Goal: Task Accomplishment & Management: Complete application form

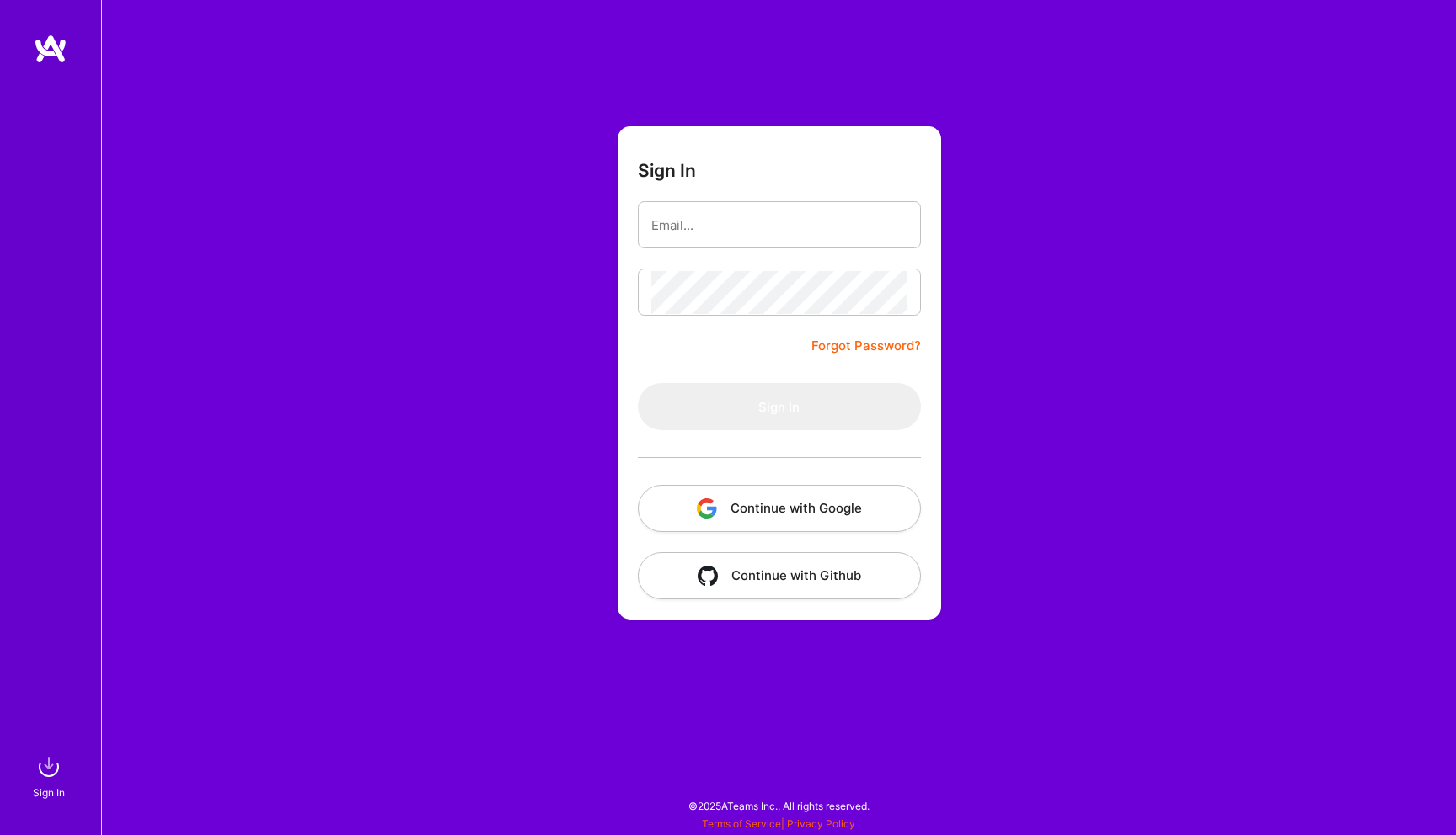
click at [815, 516] on button "Continue with Google" at bounding box center [779, 508] width 283 height 47
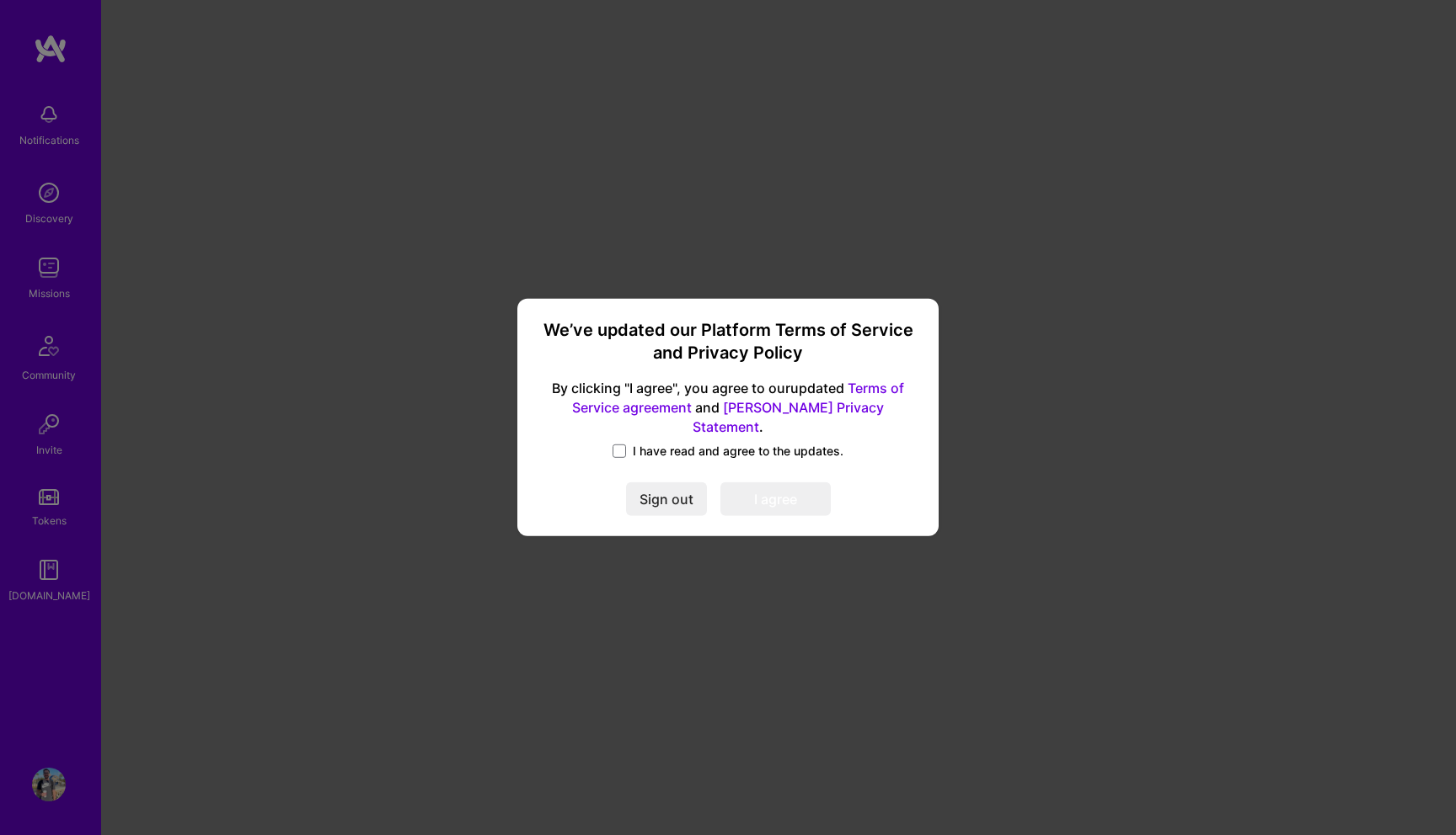
click at [634, 443] on span "I have read and agree to the updates." at bounding box center [739, 452] width 211 height 17
click at [0, 0] on input "I have read and agree to the updates." at bounding box center [0, 0] width 0 height 0
click at [796, 489] on button "I agree" at bounding box center [775, 499] width 110 height 34
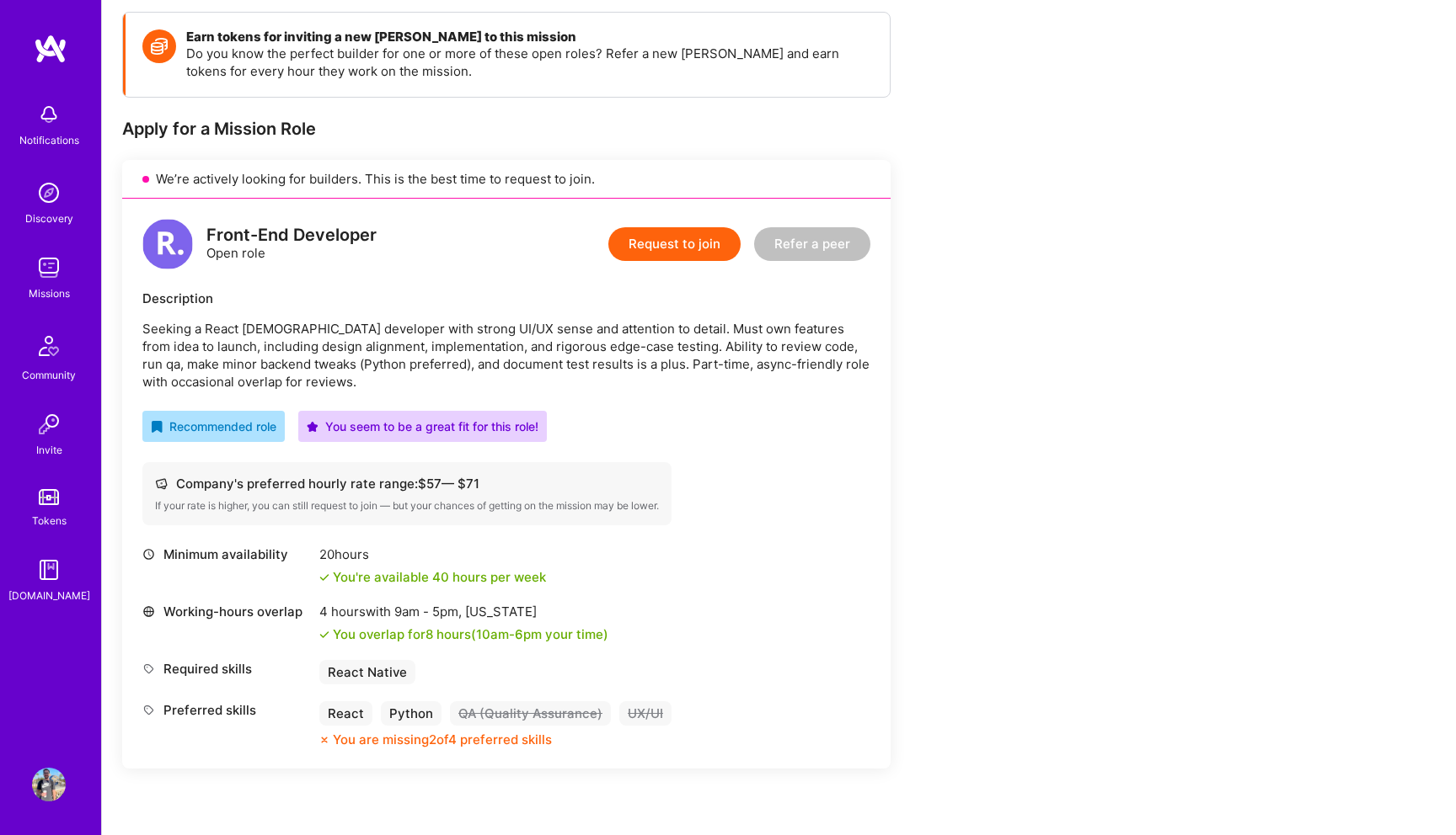
scroll to position [273, 0]
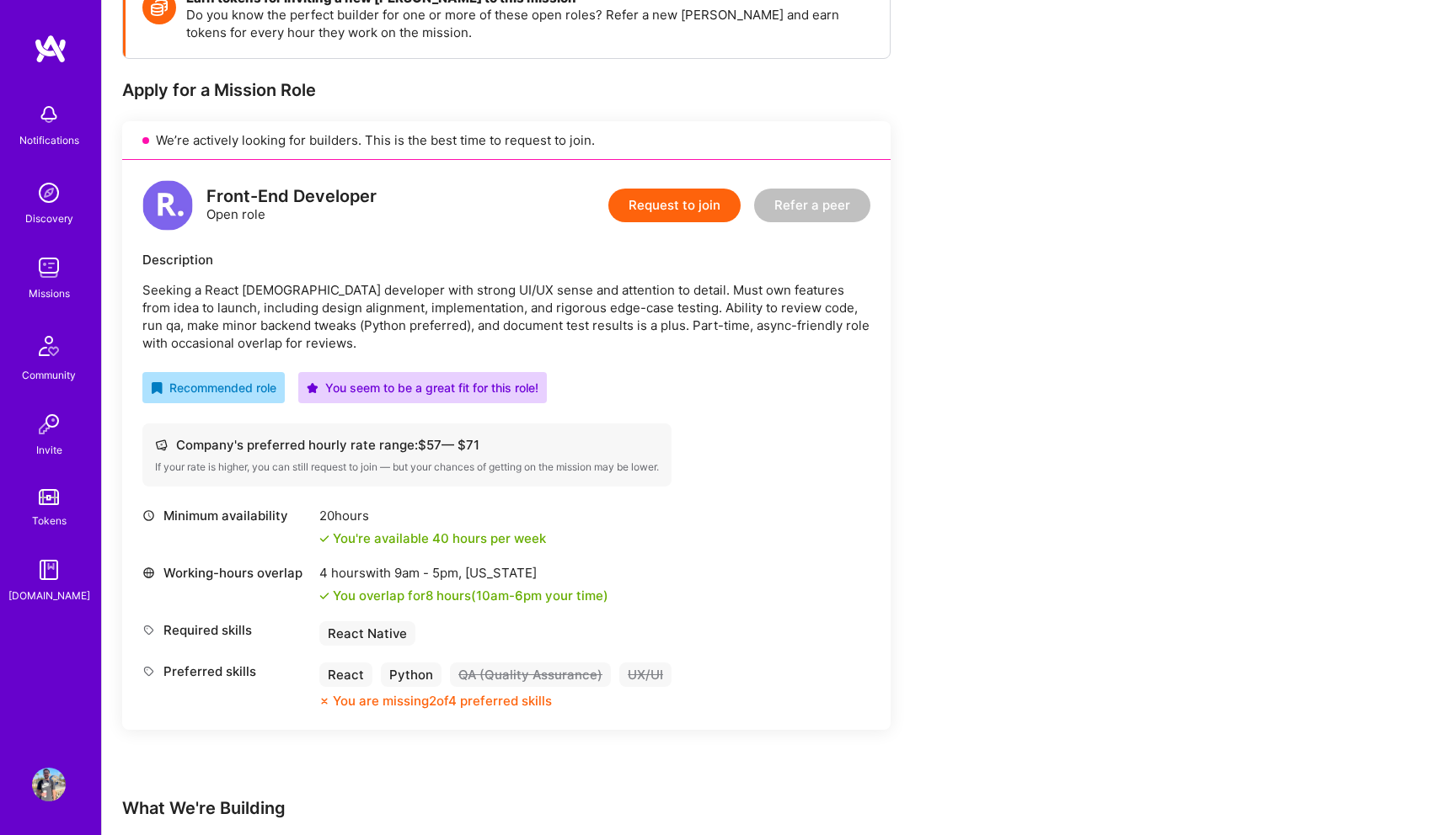
click at [664, 198] on button "Request to join" at bounding box center [674, 205] width 132 height 34
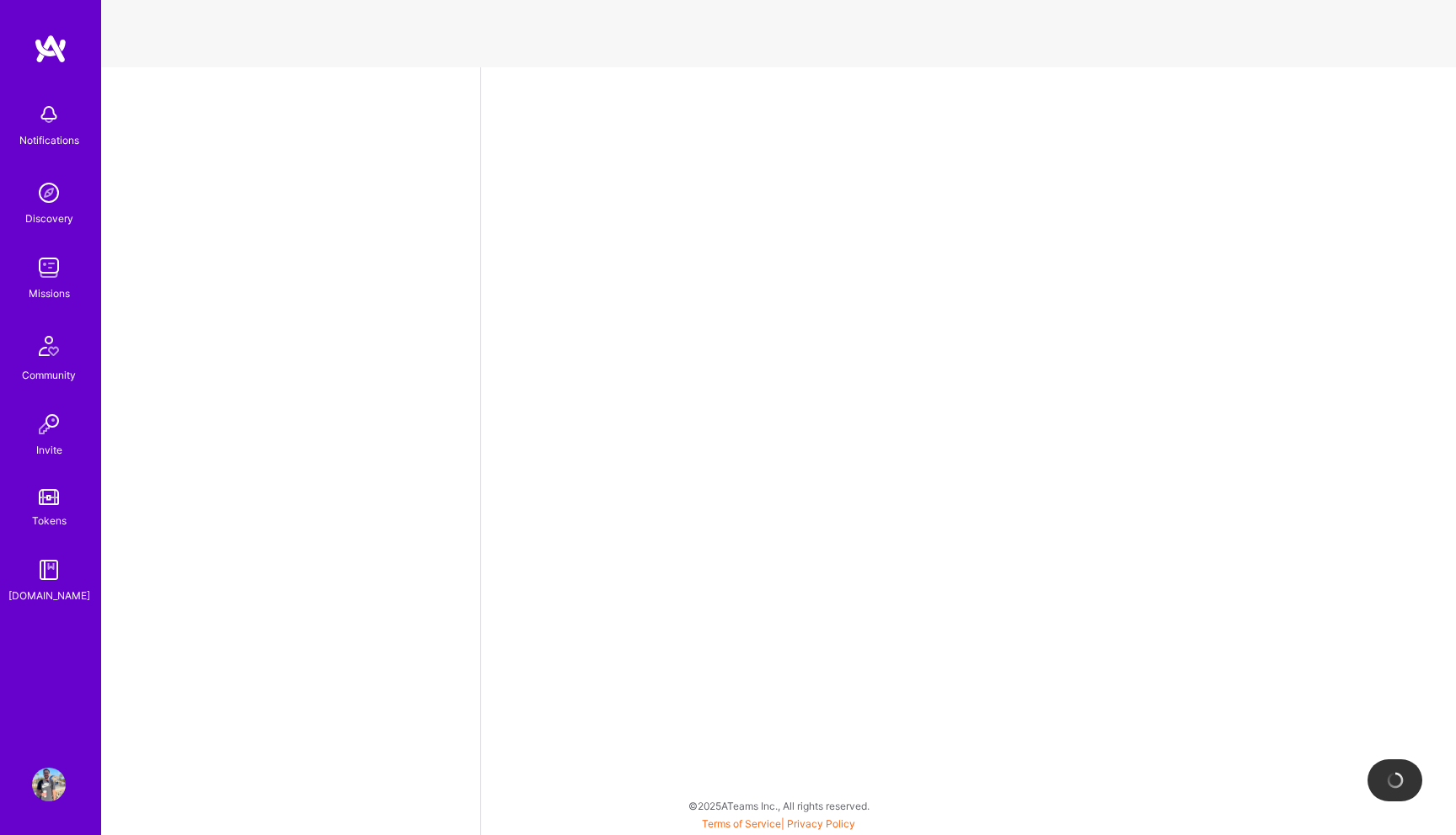
select select "BR"
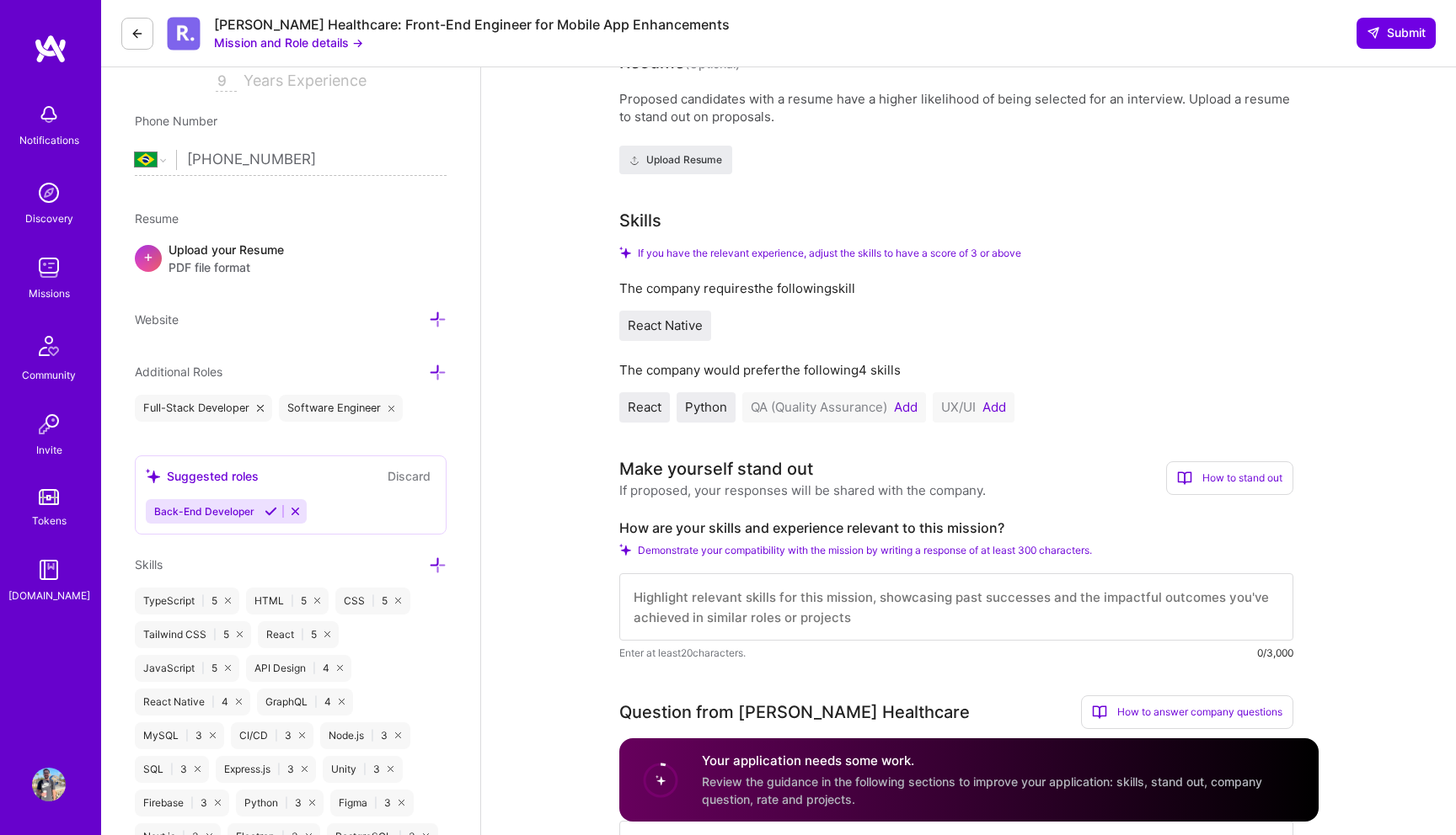
scroll to position [371, 0]
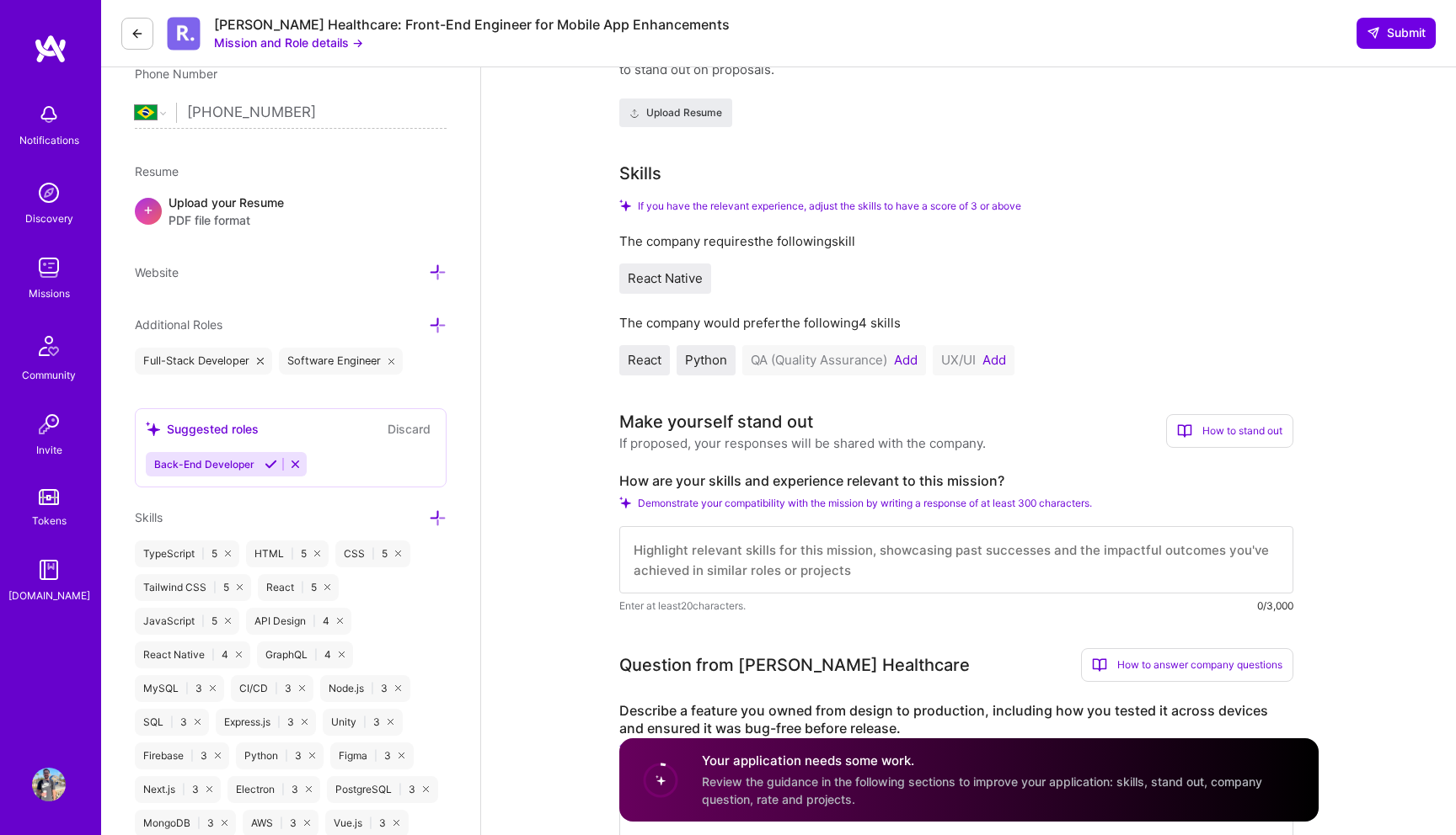
click at [834, 363] on span "QA (Quality Assurance)" at bounding box center [819, 360] width 136 height 16
click at [1002, 360] on button "Add" at bounding box center [994, 360] width 24 height 13
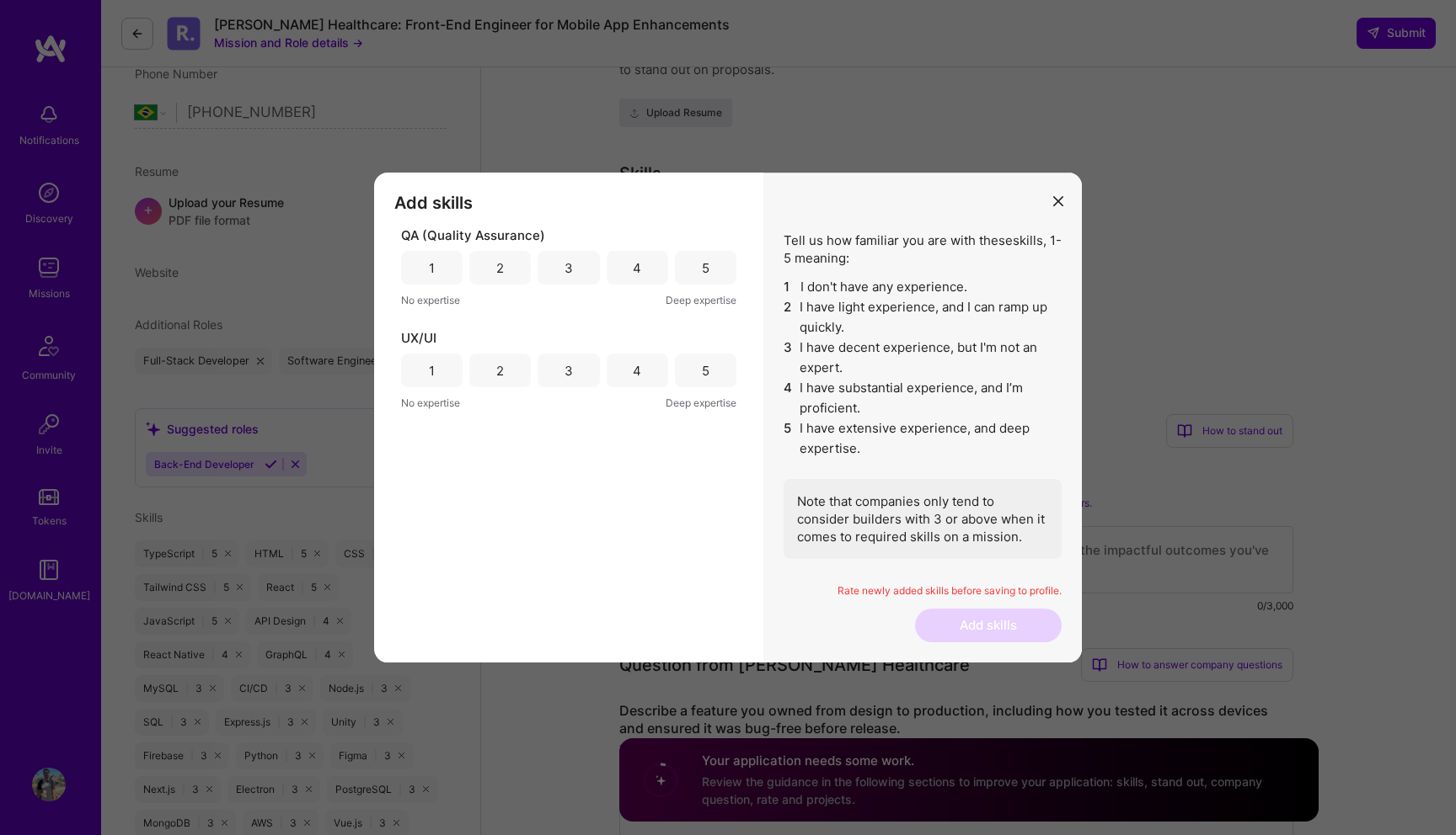
click at [595, 268] on div "3" at bounding box center [568, 267] width 61 height 34
click at [594, 378] on div "3" at bounding box center [568, 370] width 61 height 34
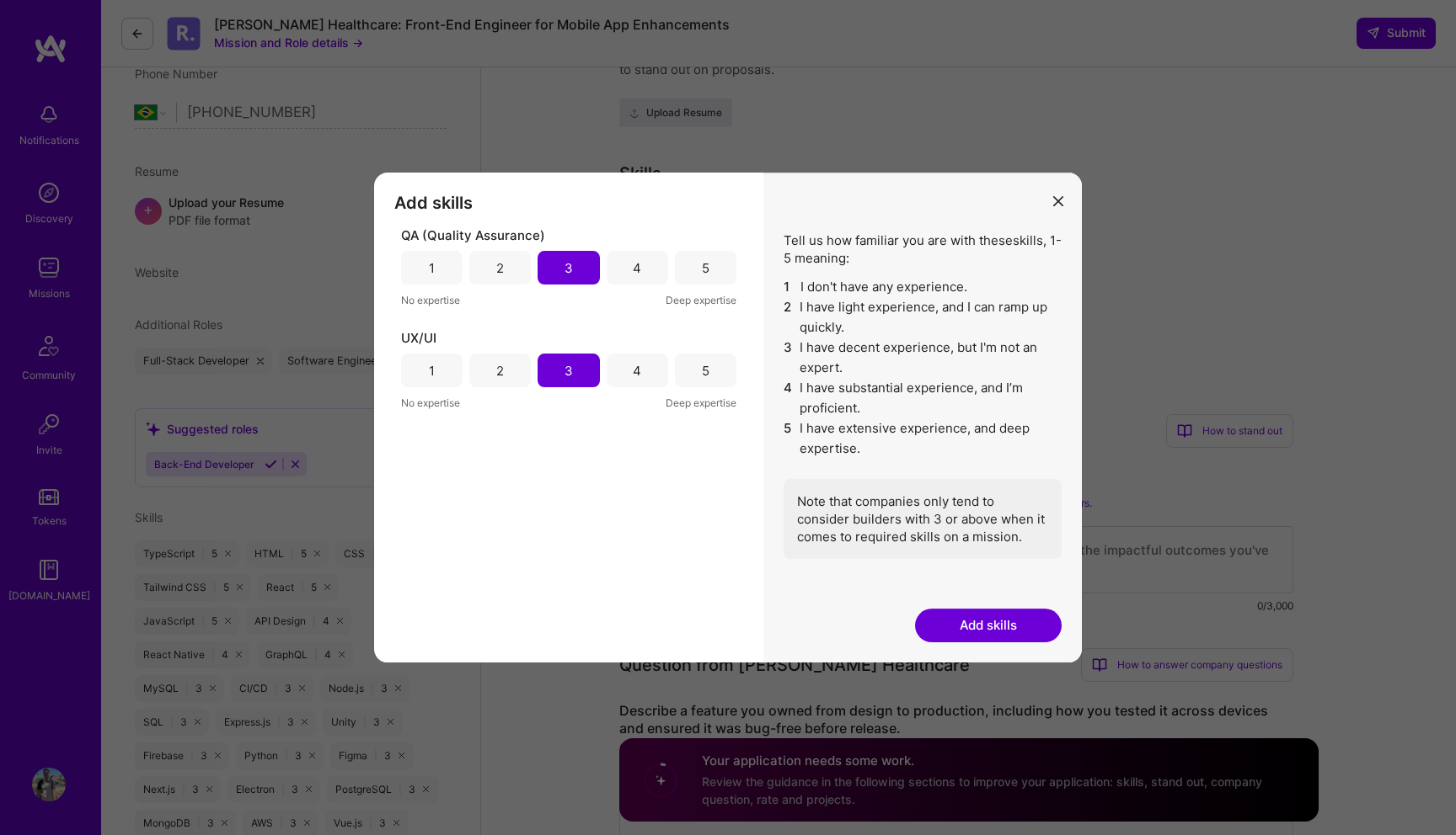
click at [697, 362] on div "5" at bounding box center [706, 370] width 61 height 34
click at [1002, 618] on button "Add skills" at bounding box center [988, 625] width 147 height 34
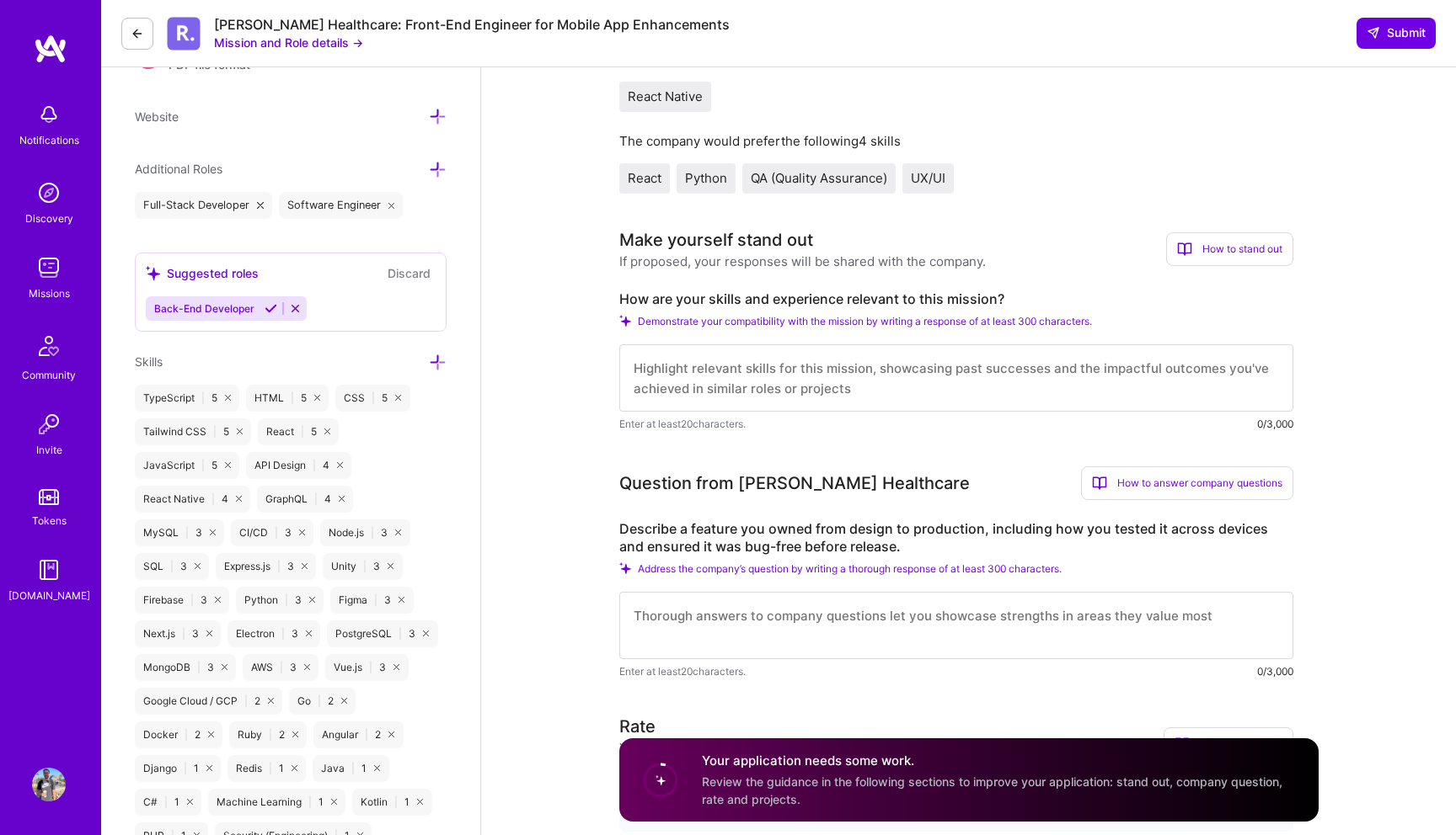
scroll to position [549, 0]
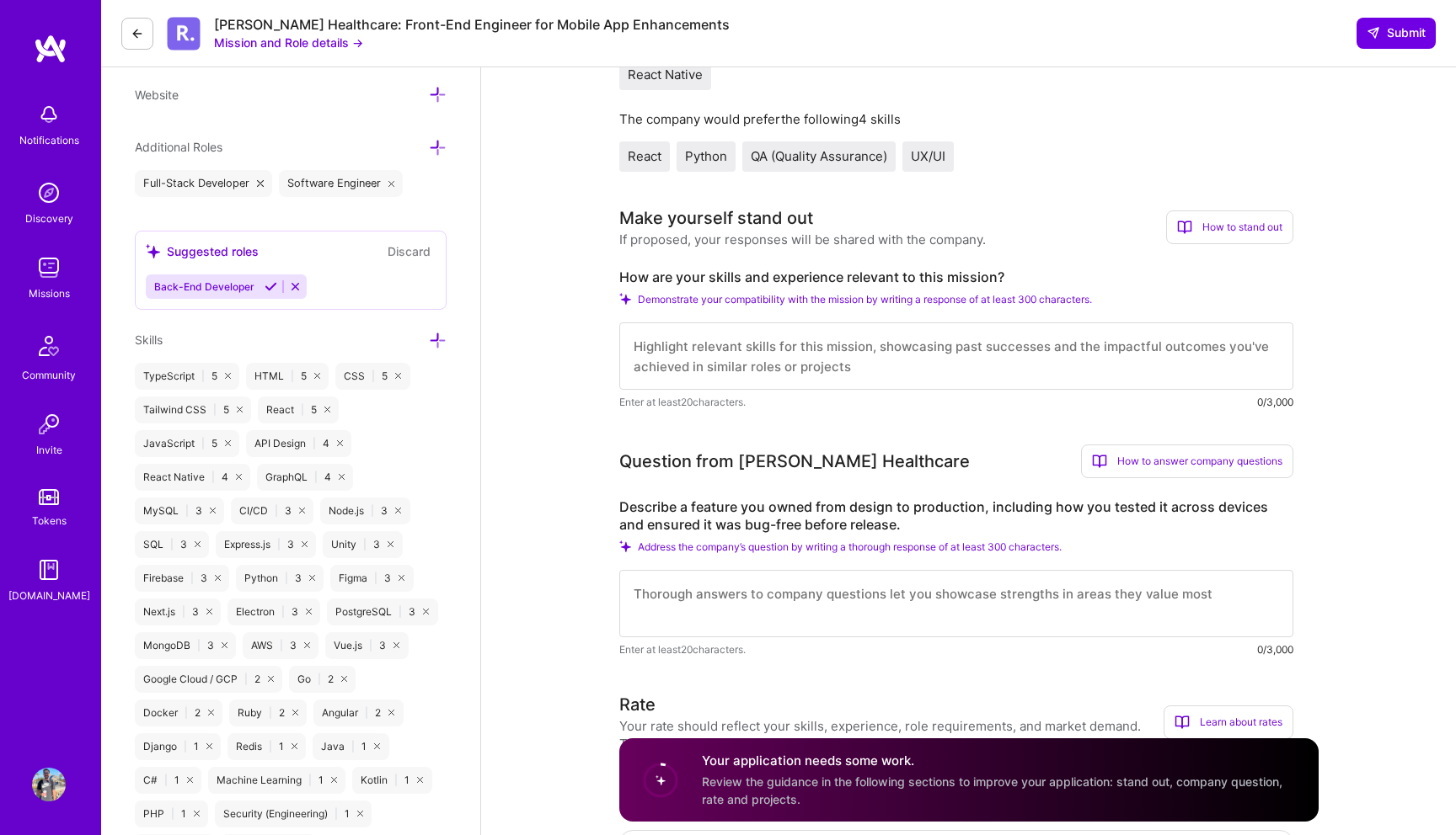
click at [841, 343] on textarea at bounding box center [956, 356] width 674 height 67
click at [827, 299] on span "Demonstrate your compatibility with the mission by writing a response of at lea…" at bounding box center [865, 299] width 455 height 12
click at [746, 357] on textarea at bounding box center [956, 356] width 674 height 67
click at [626, 298] on icon at bounding box center [625, 299] width 12 height 12
click at [699, 346] on textarea at bounding box center [956, 356] width 674 height 67
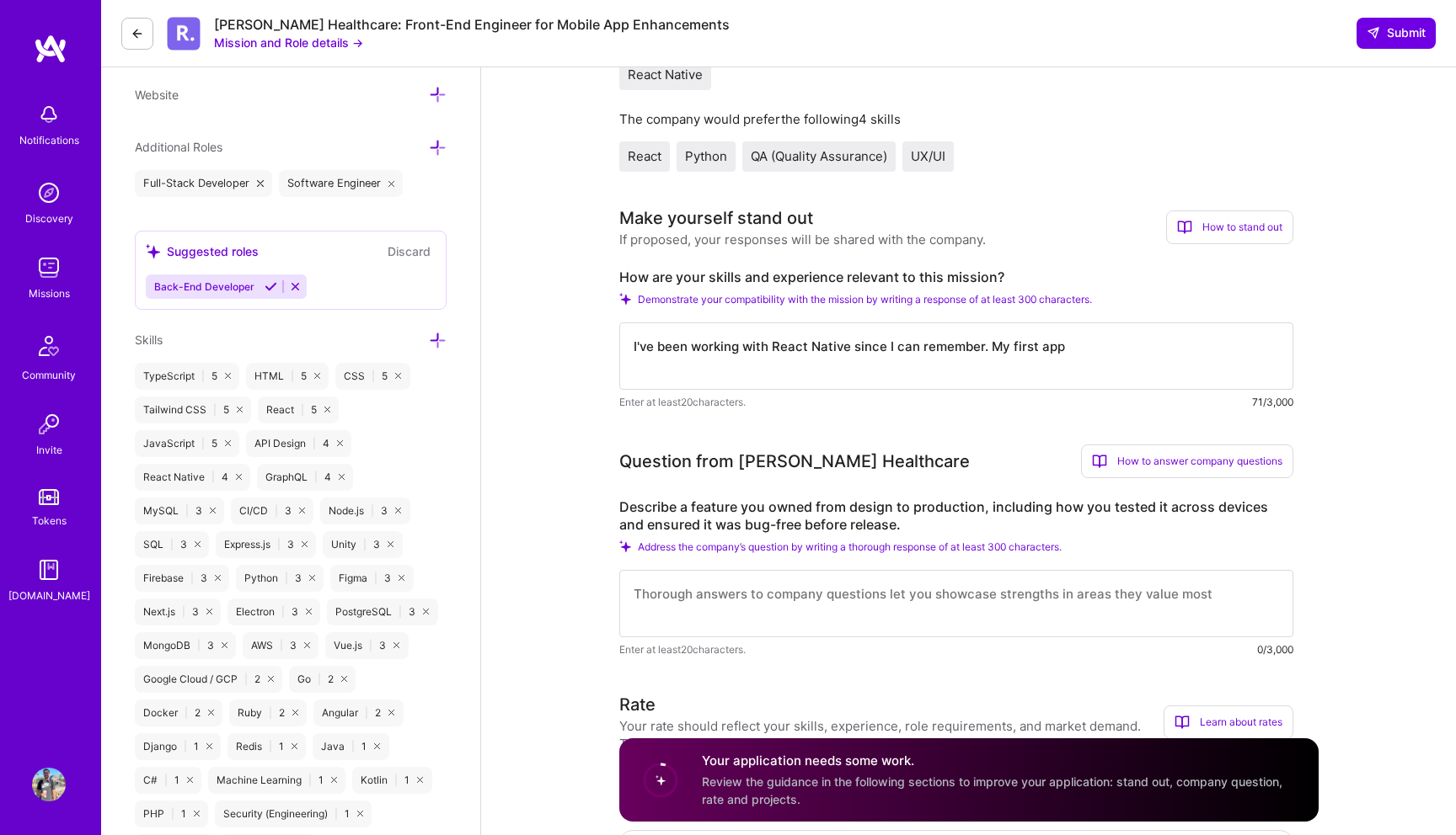
click at [1111, 369] on textarea "I've been working with React Native since I can remember. My first app" at bounding box center [956, 356] width 674 height 67
click at [1051, 323] on textarea "I've been working with React Native since I can remember. I" at bounding box center [956, 356] width 674 height 67
click at [1045, 375] on textarea "I've been working with React Native since I can remember. I" at bounding box center [956, 356] width 674 height 67
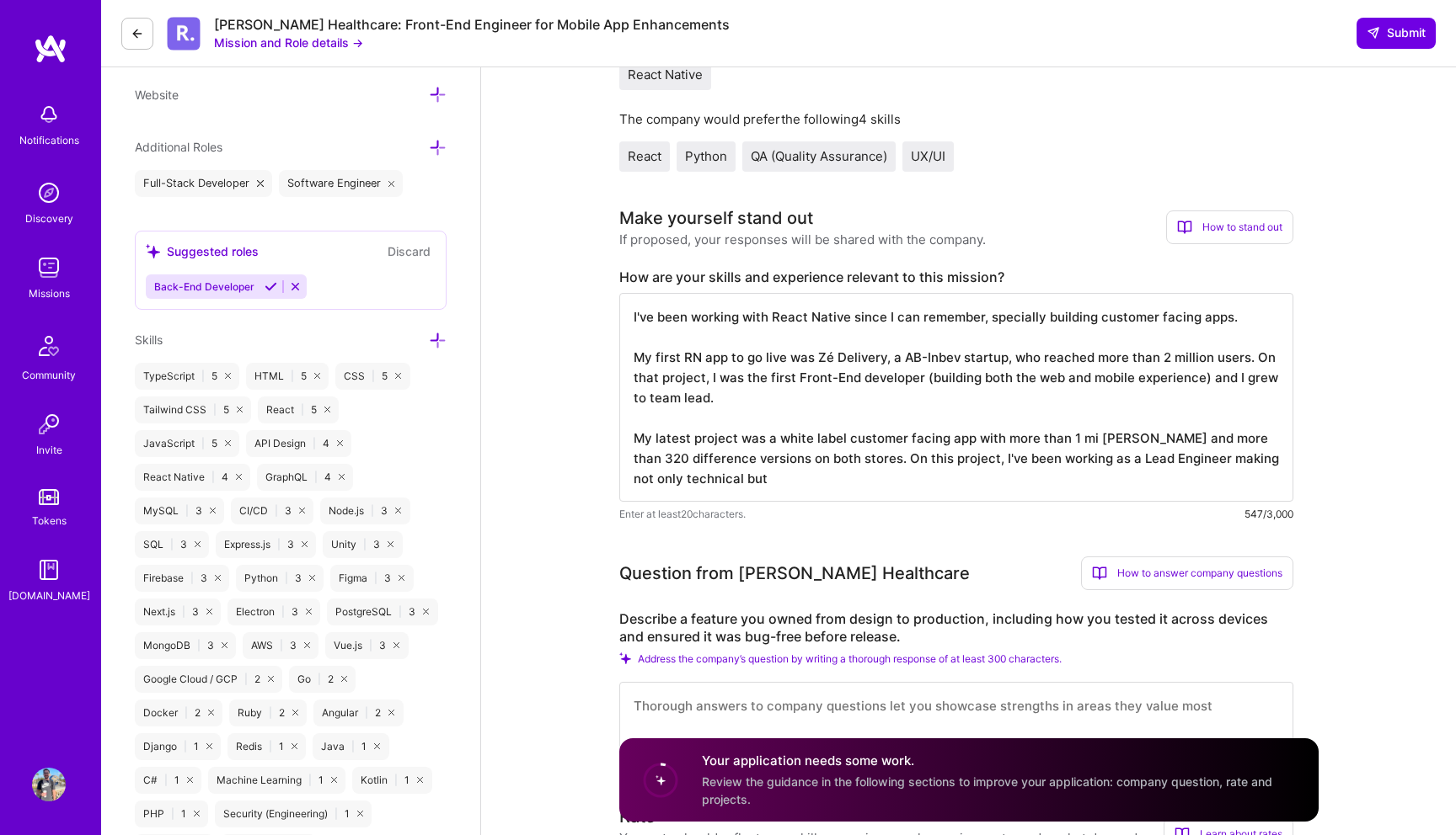
click at [739, 475] on textarea "I've been working with React Native since I can remember, specially building cu…" at bounding box center [956, 398] width 674 height 209
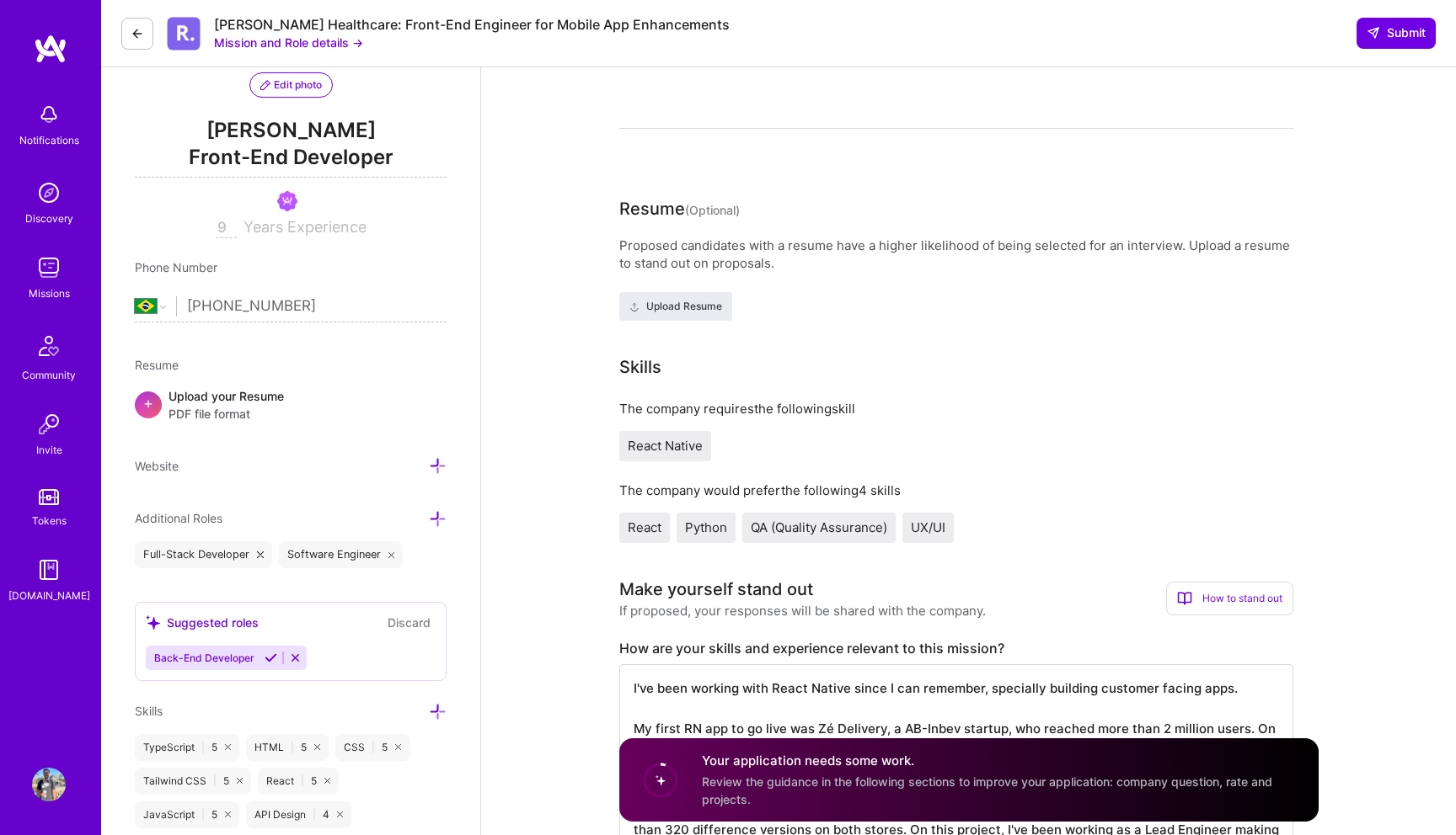
scroll to position [0, 0]
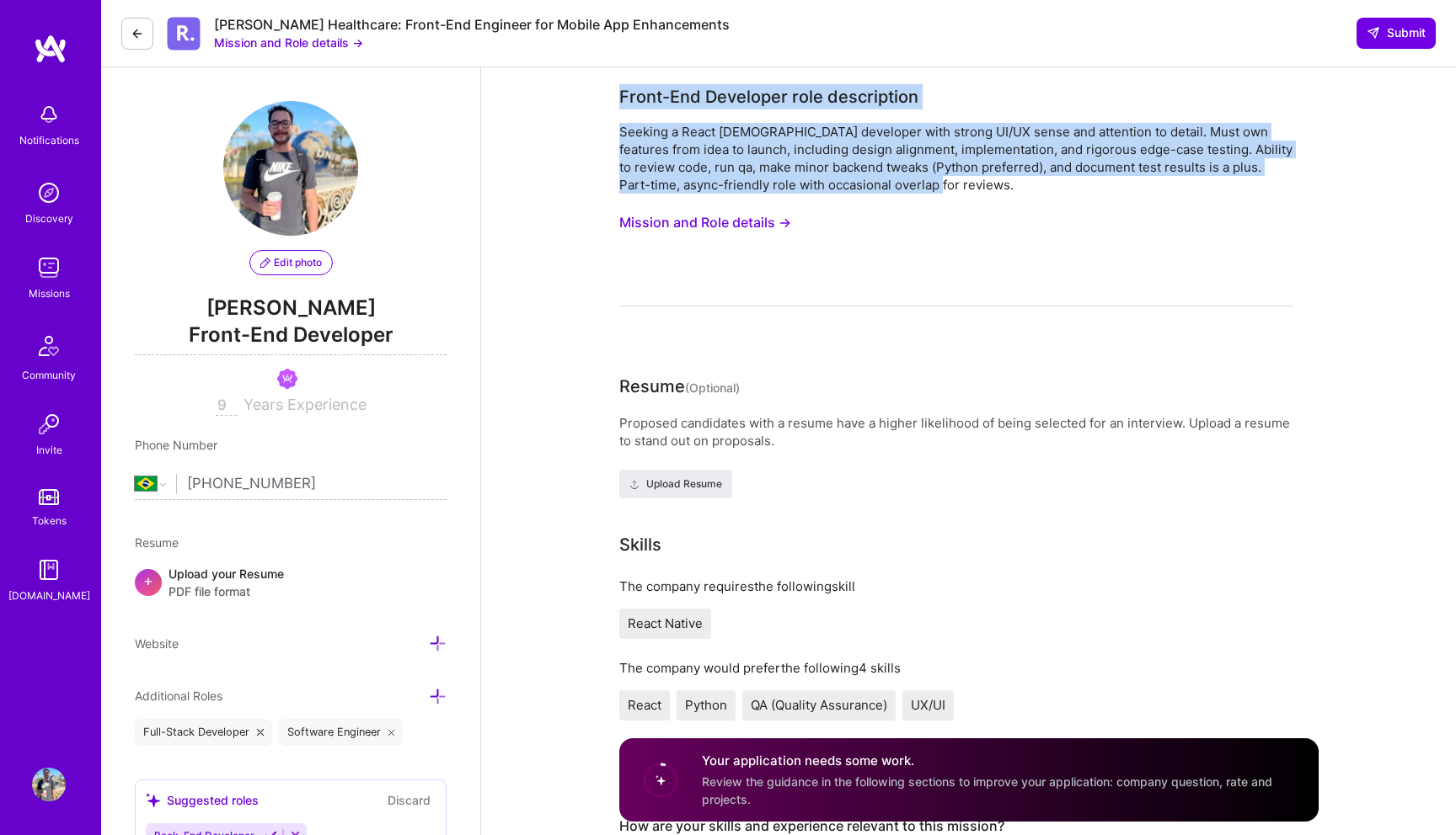
drag, startPoint x: 941, startPoint y: 191, endPoint x: 576, endPoint y: 97, distance: 376.9
copy div "Front-End Developer role description Seeking a React [DEMOGRAPHIC_DATA] develop…"
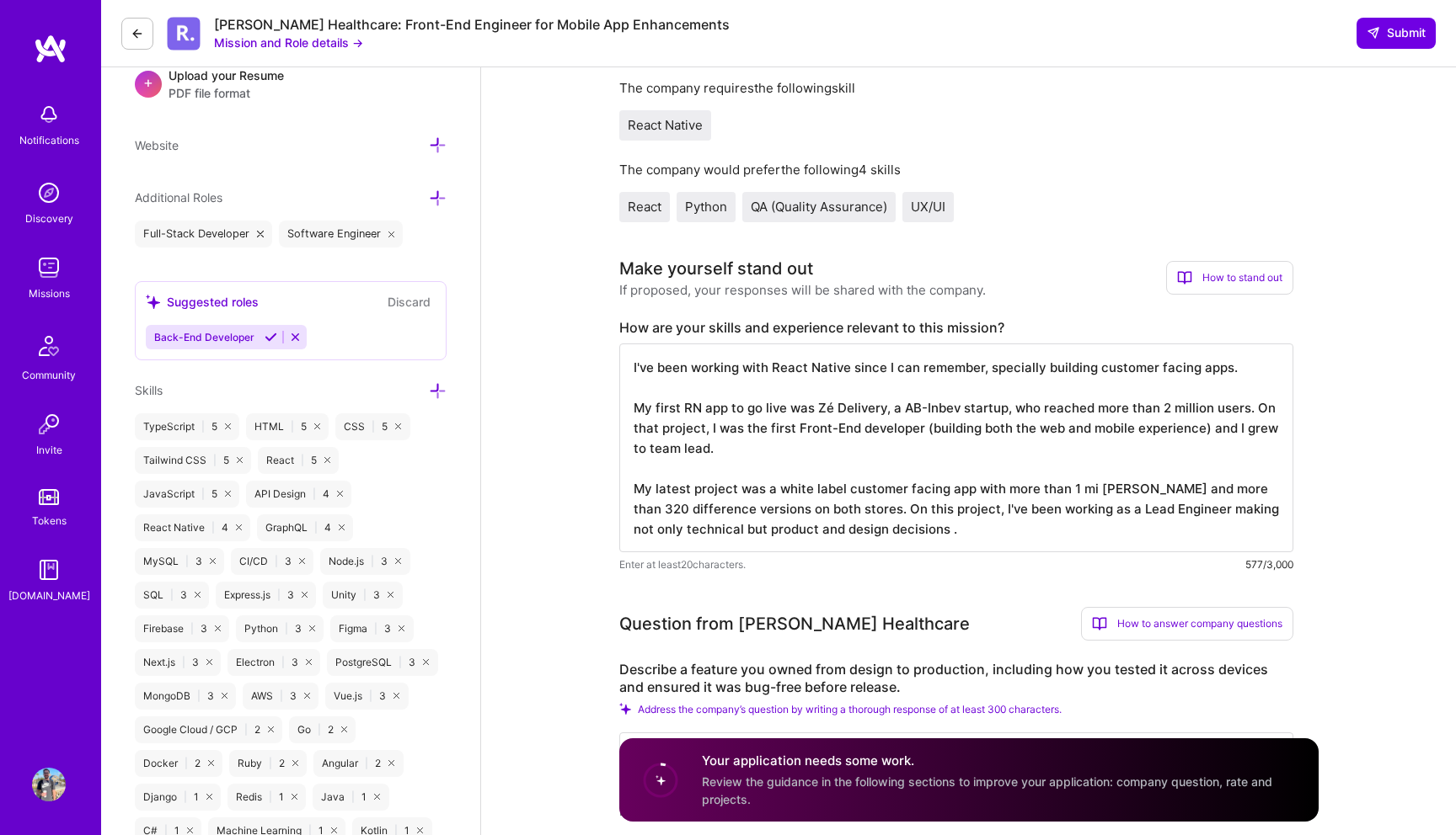
scroll to position [733, 0]
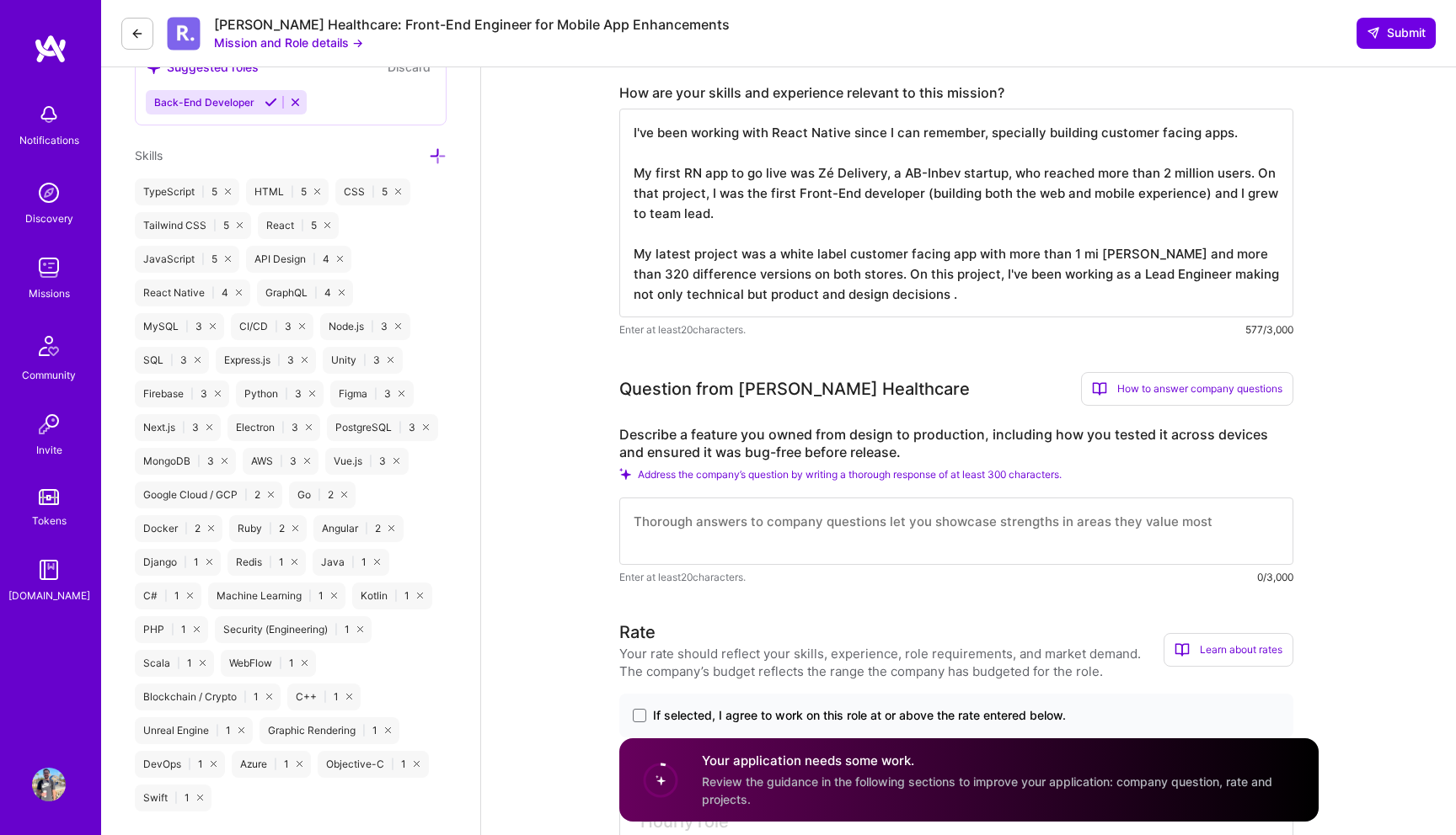
click at [910, 299] on textarea "I've been working with React Native since I can remember, specially building cu…" at bounding box center [956, 213] width 674 height 209
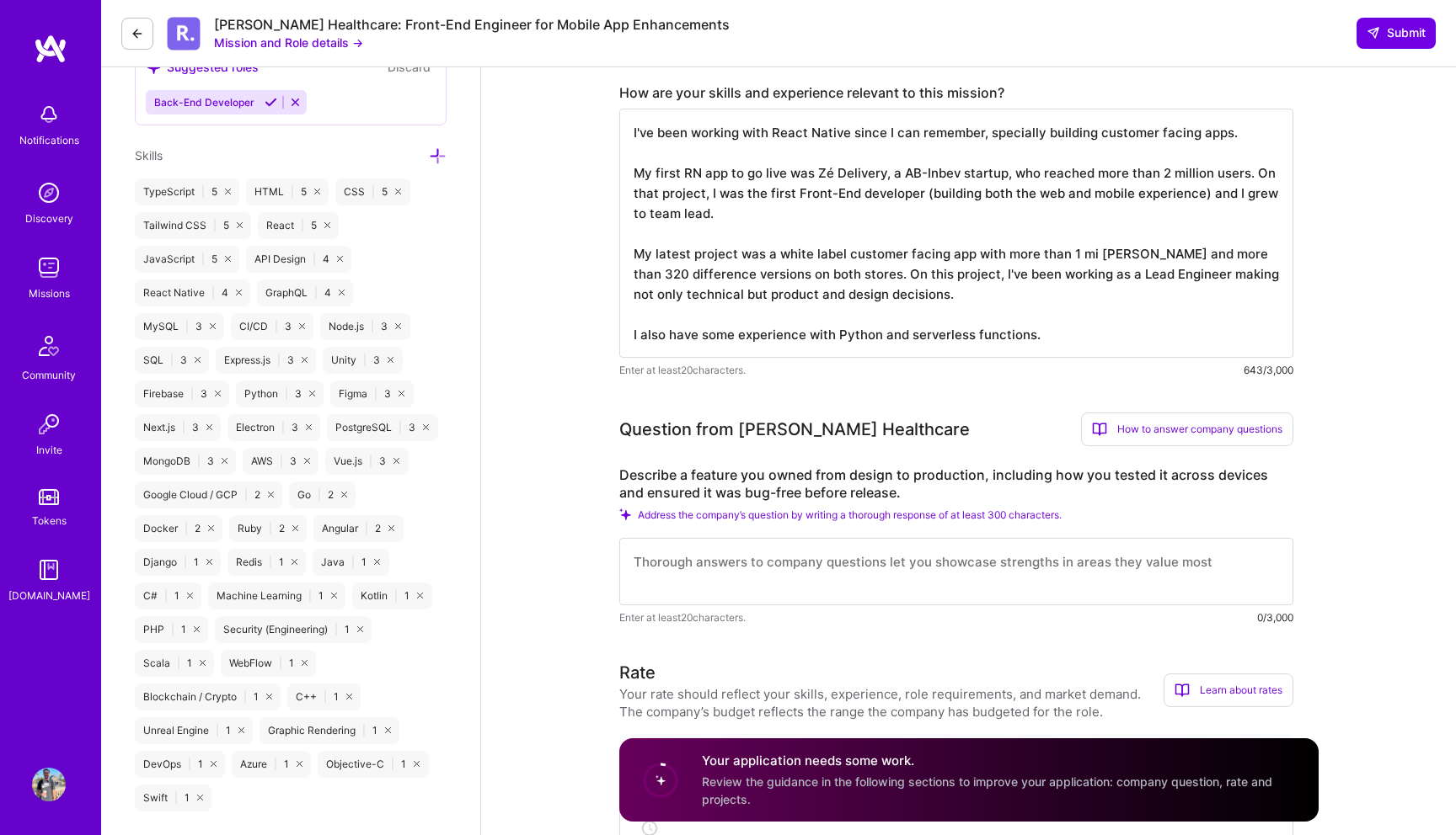
type textarea "I've been working with React Native since I can remember, specially building cu…"
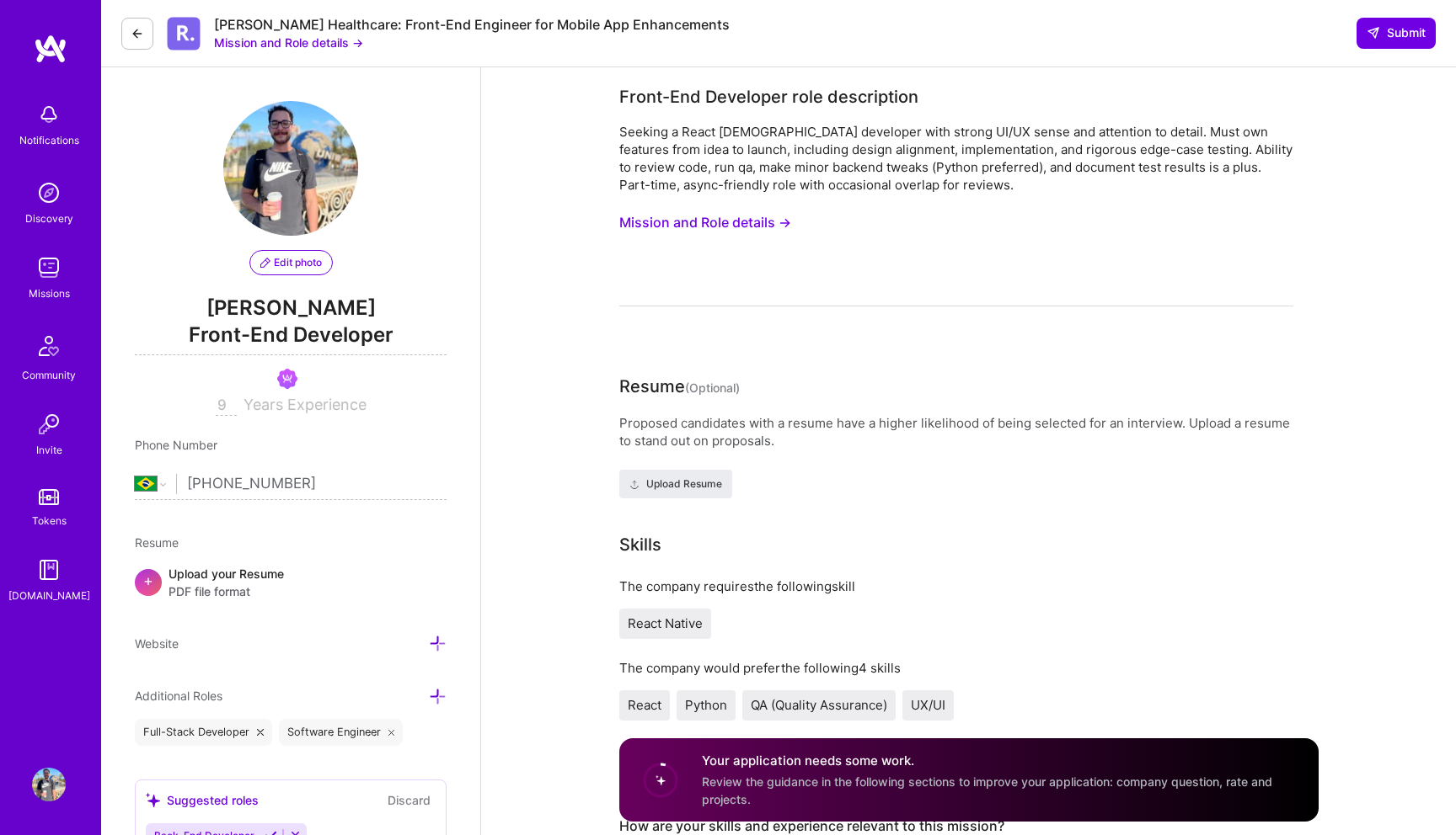
select select "BR"
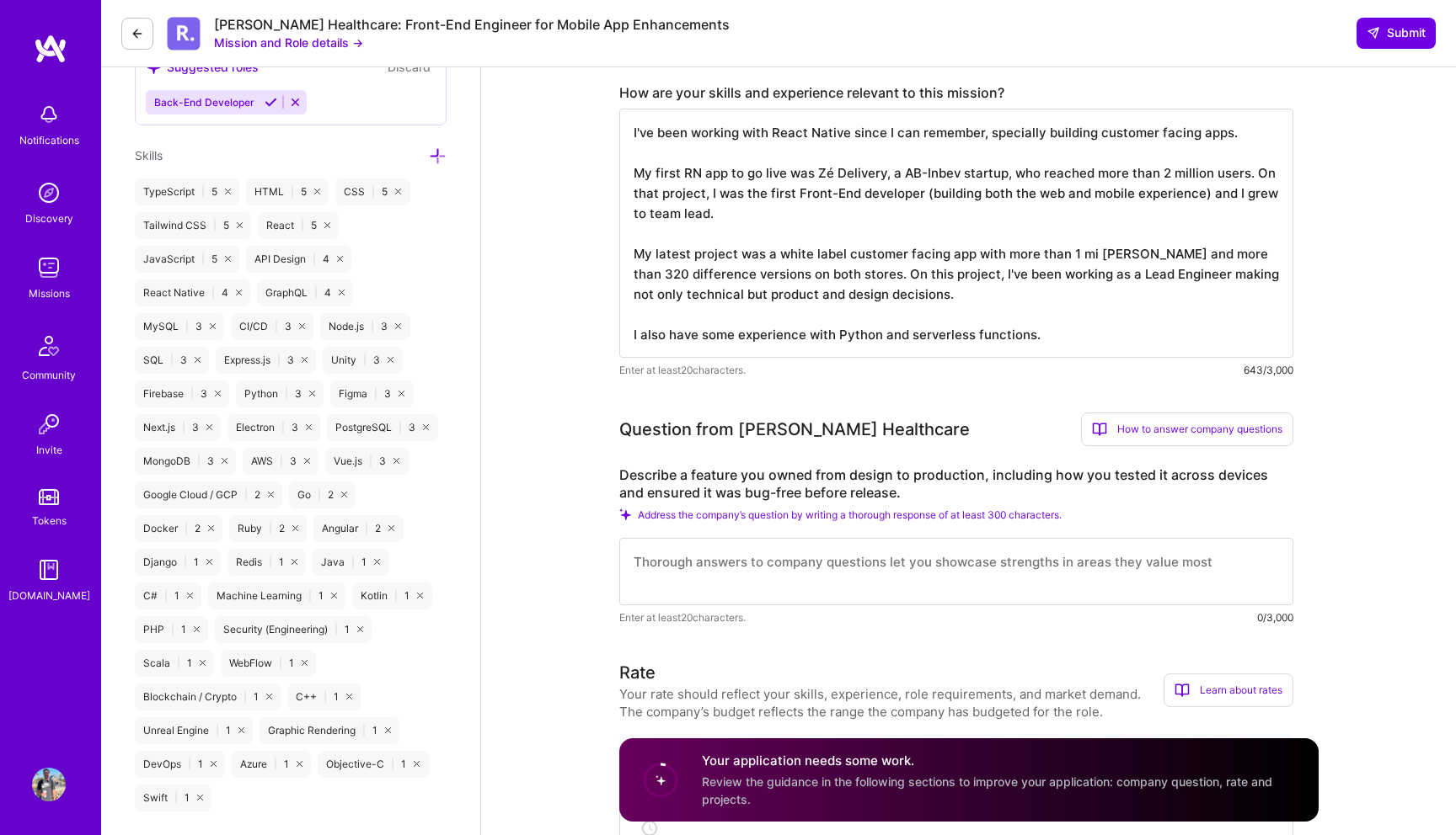
scroll to position [733, 0]
click at [1042, 327] on textarea "I've been working with React Native since I can remember, specially building cu…" at bounding box center [956, 233] width 674 height 249
paste textarea ""I've been building React Native apps for years, mostly customer-facing product…"
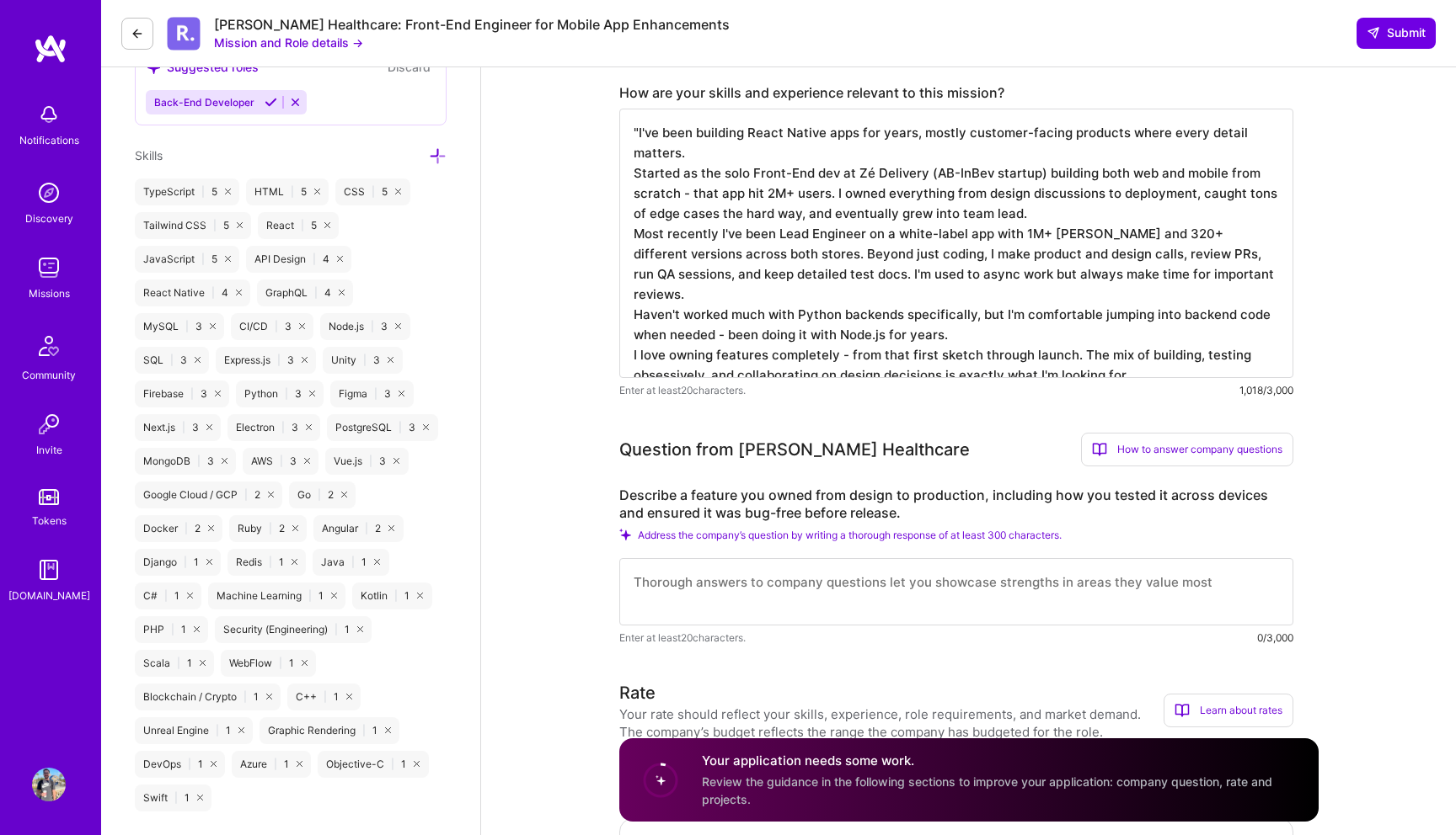
click at [1233, 271] on textarea ""I've been building React Native apps for years, mostly customer-facing product…" at bounding box center [956, 243] width 674 height 269
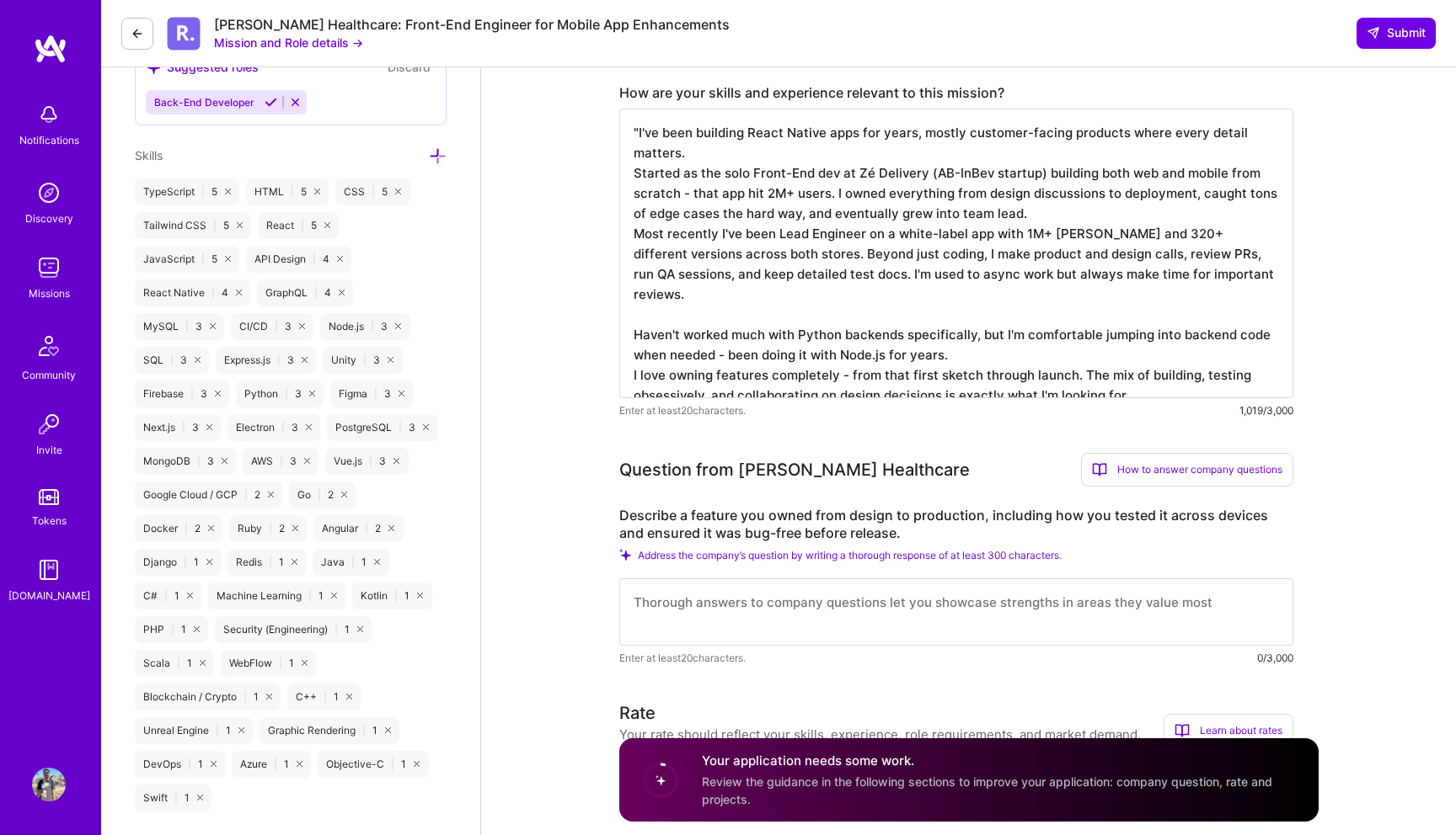
click at [1114, 216] on textarea ""I've been building React Native apps for years, mostly customer-facing product…" at bounding box center [956, 253] width 674 height 290
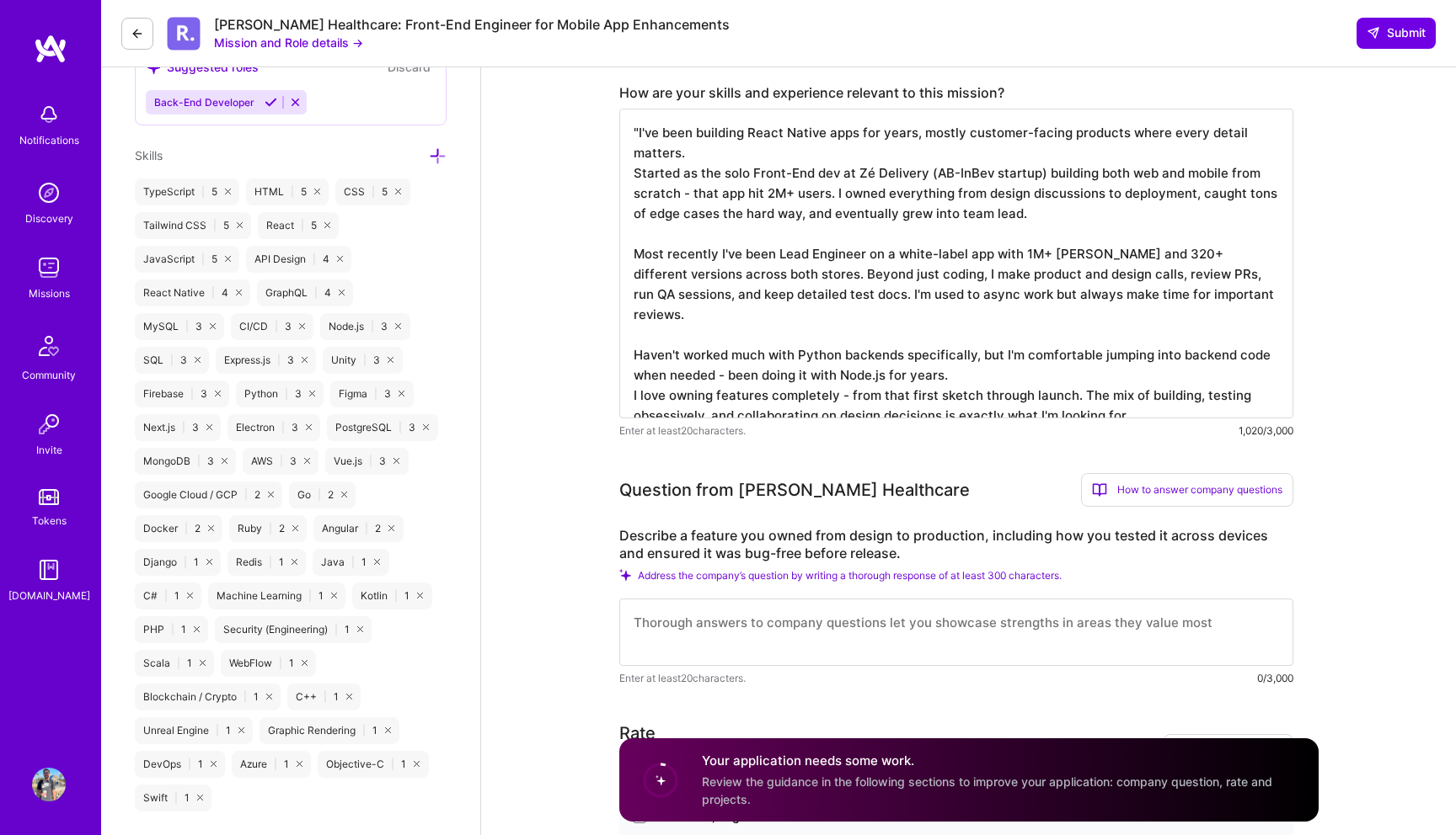
click at [638, 134] on textarea ""I've been building React Native apps for years, mostly customer-facing product…" at bounding box center [956, 263] width 674 height 310
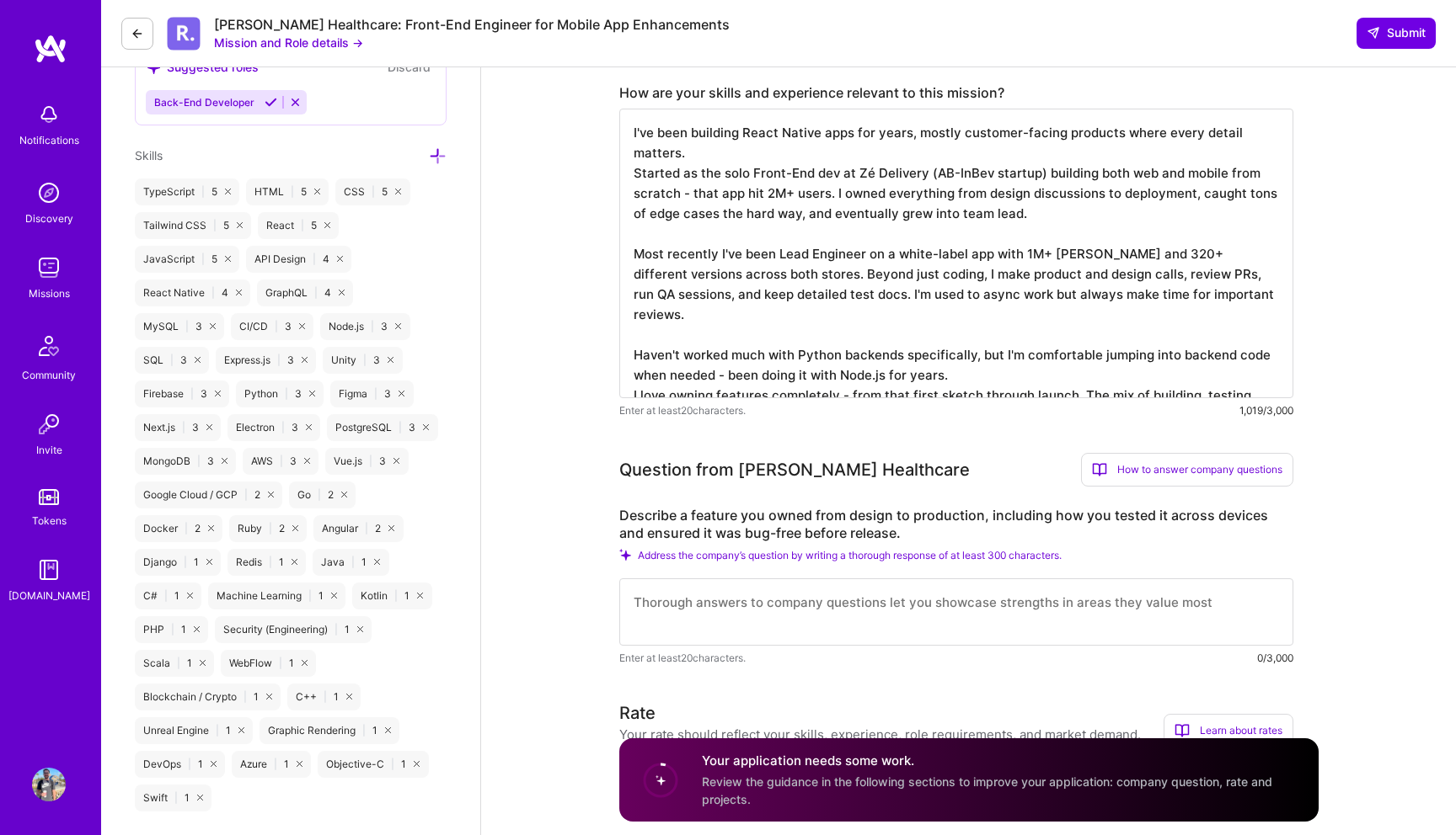
click at [684, 322] on textarea "I've been building React Native apps for years, mostly customer-facing products…" at bounding box center [956, 253] width 674 height 290
click at [958, 331] on textarea "I've been building React Native apps for years, mostly customer-facing products…" at bounding box center [956, 253] width 674 height 290
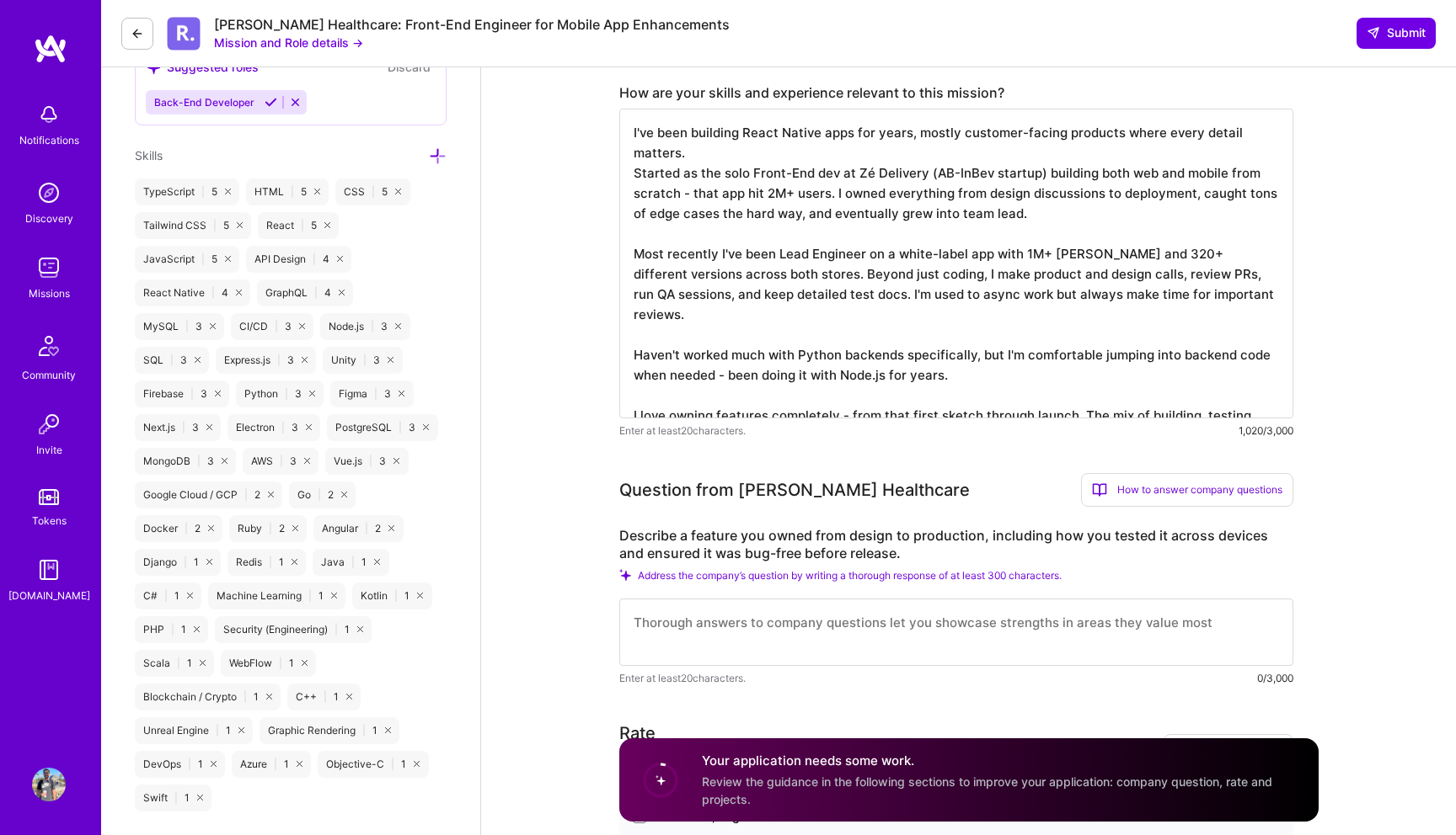
click at [968, 317] on textarea "I've been building React Native apps for years, mostly customer-facing products…" at bounding box center [956, 263] width 674 height 310
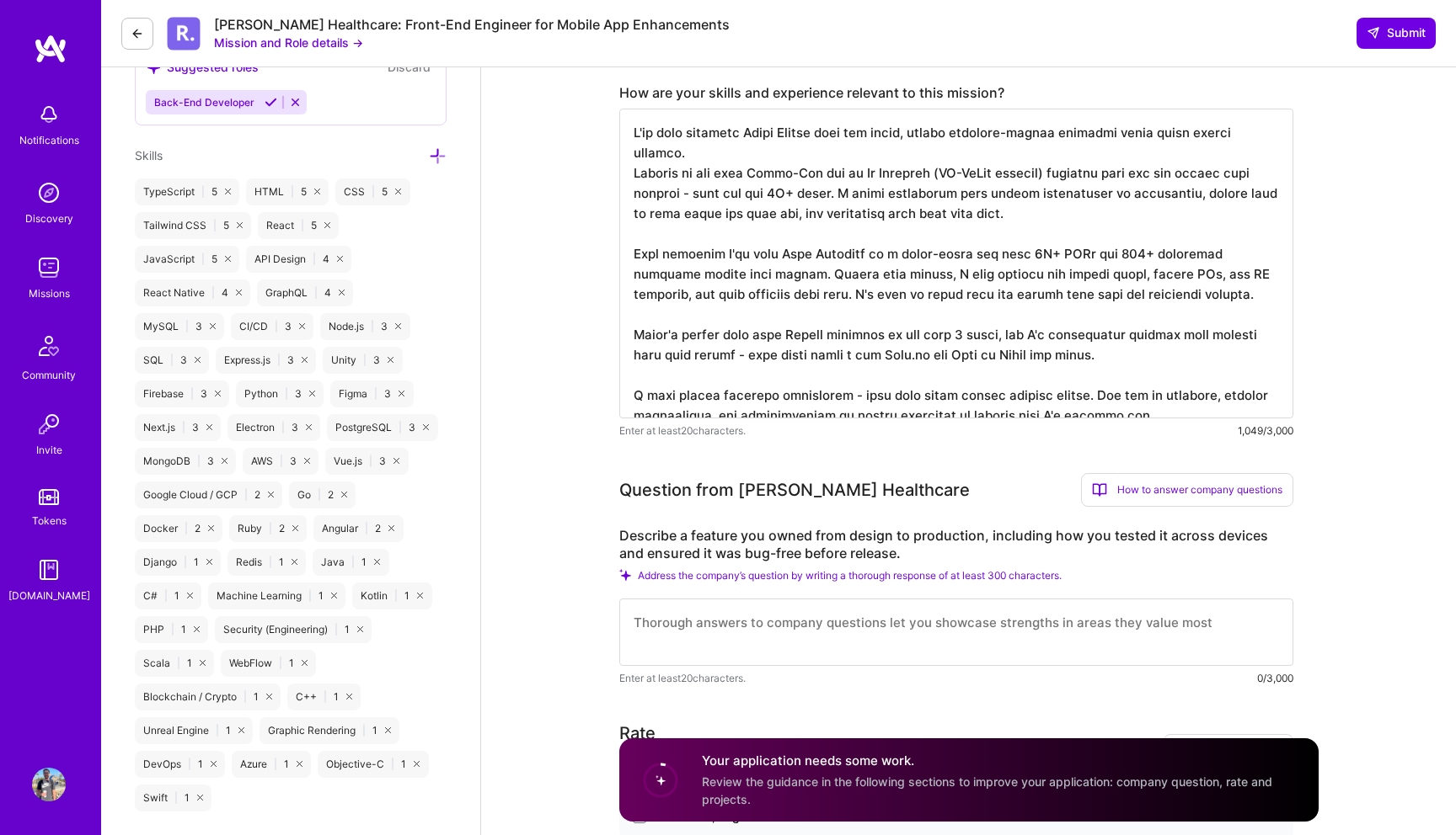
click at [882, 364] on textarea at bounding box center [956, 263] width 674 height 310
click at [882, 377] on textarea at bounding box center [956, 263] width 674 height 310
click at [1159, 410] on textarea at bounding box center [956, 263] width 674 height 310
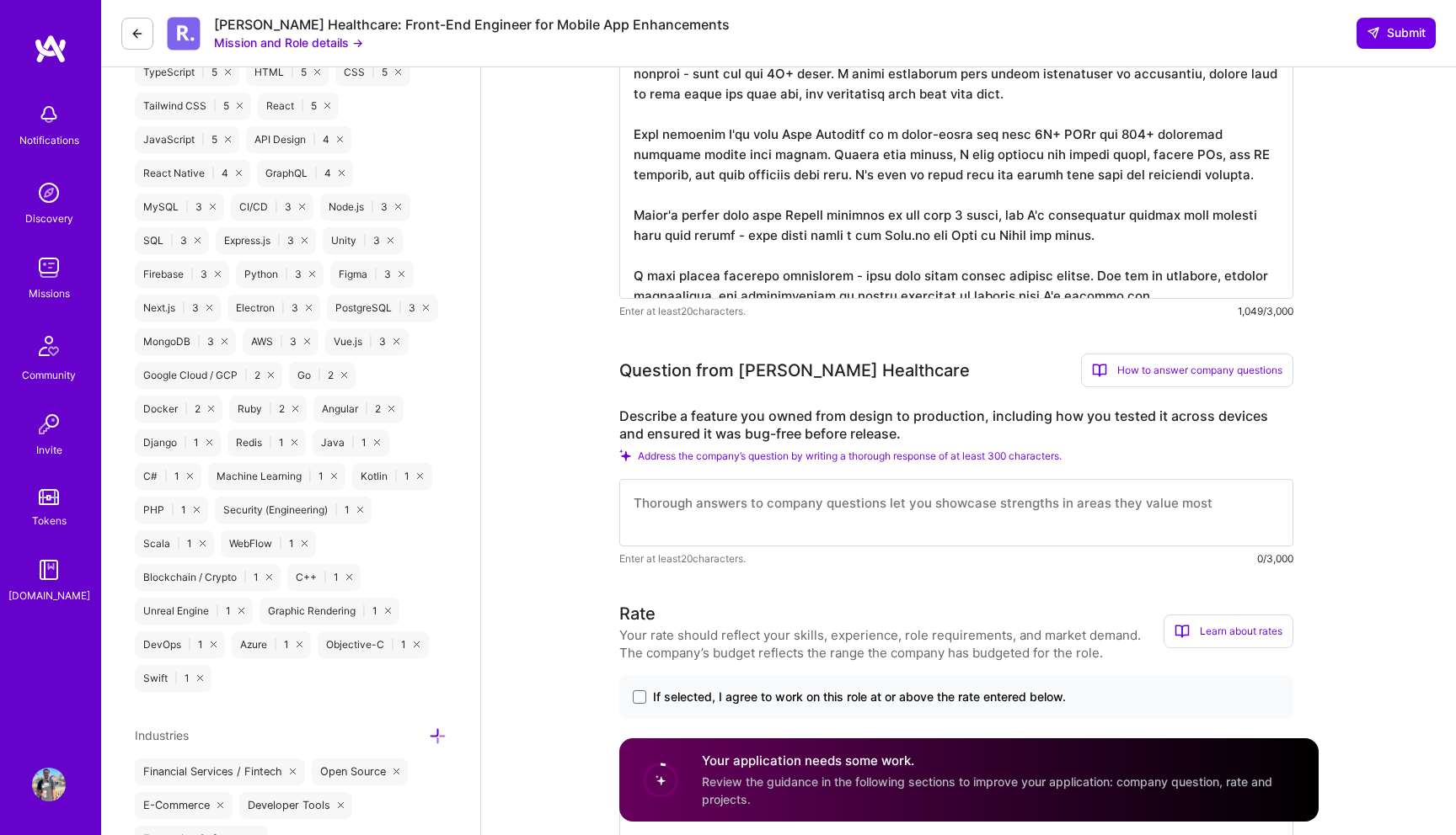
scroll to position [865, 0]
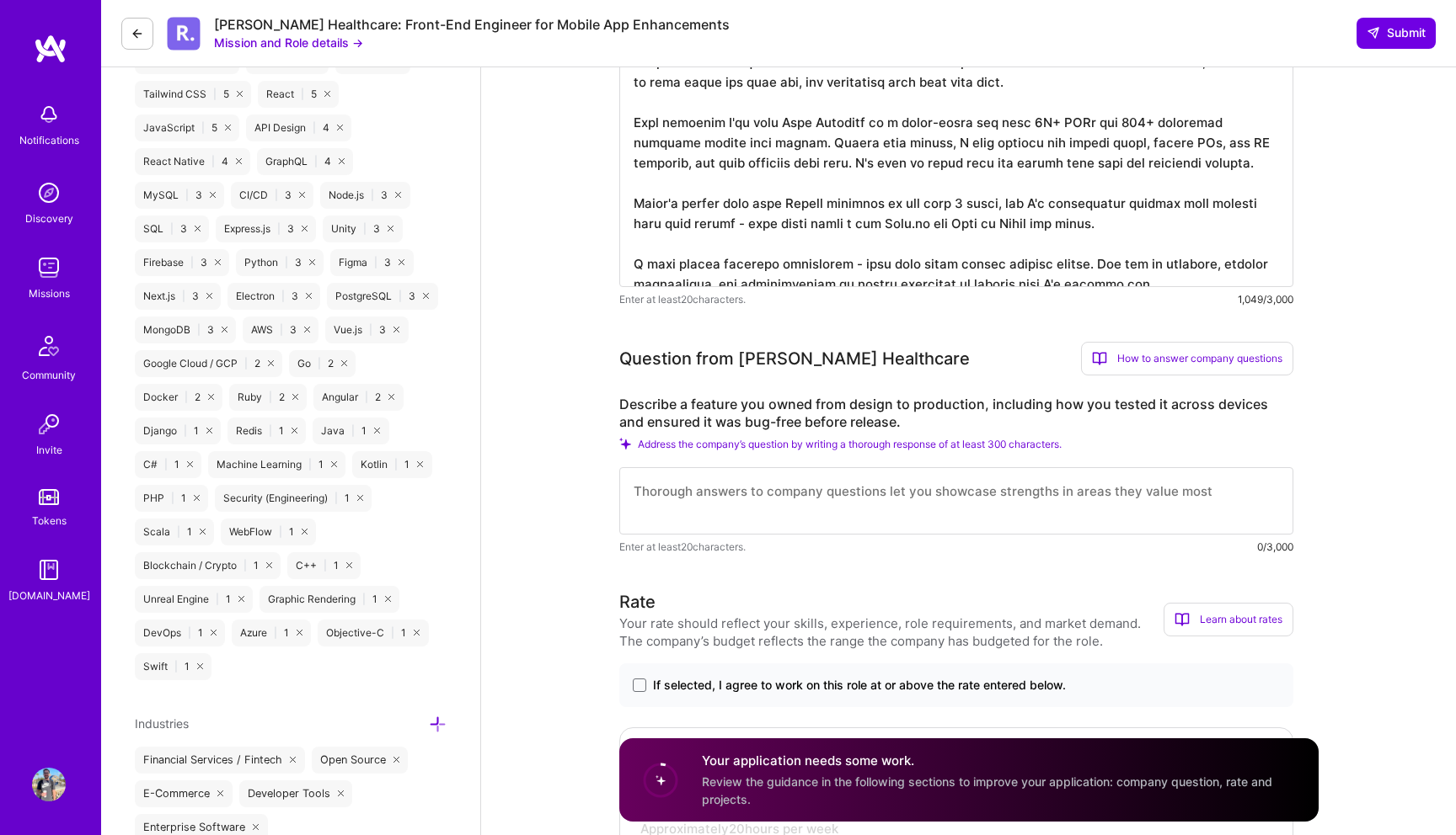
type textarea "L'ip dolo sitametc Adipi Elitse doei tem incid, utlabo etdolore-magnaa enimadmi…"
click at [888, 487] on textarea at bounding box center [956, 501] width 674 height 67
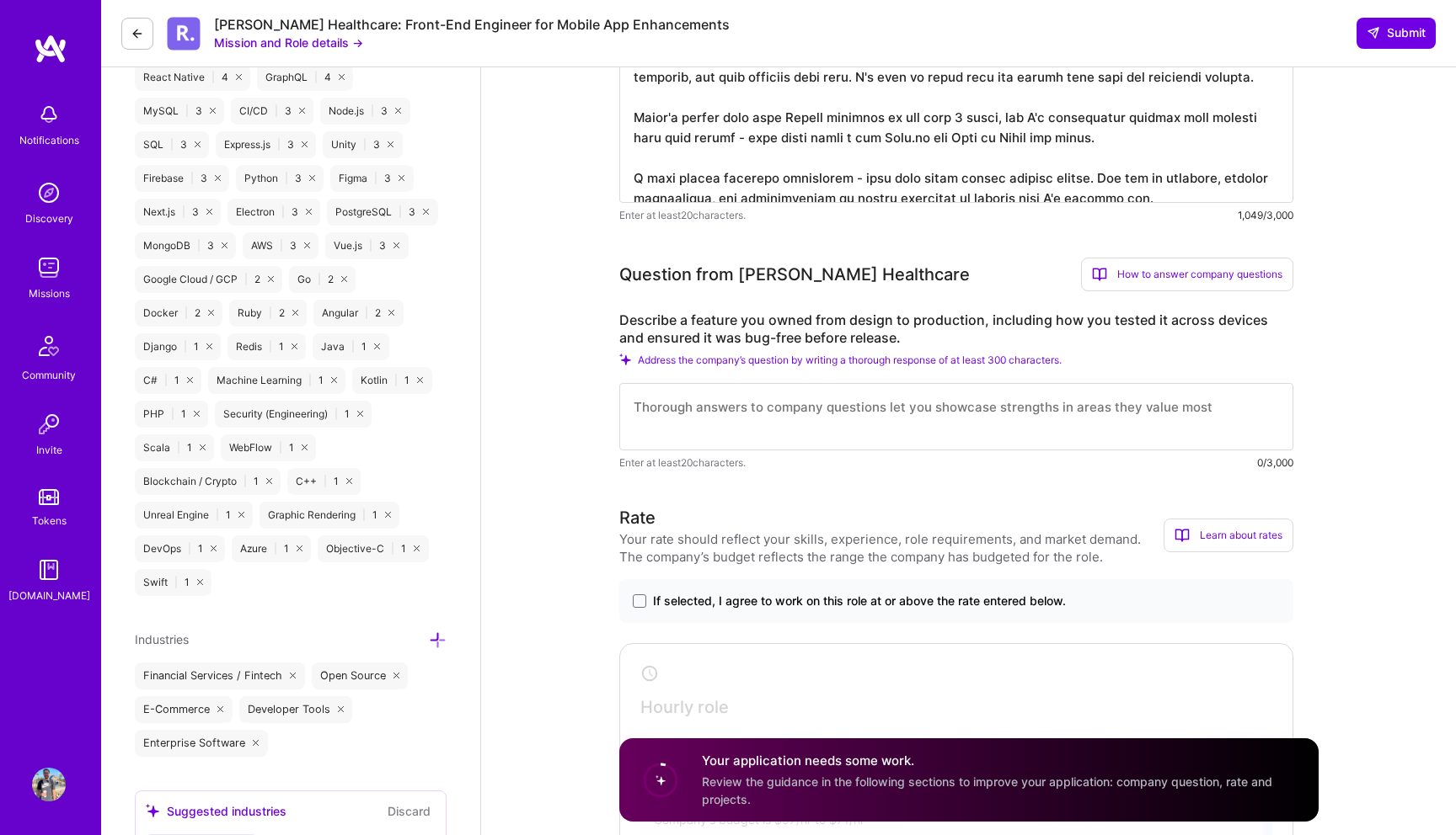
scroll to position [956, 0]
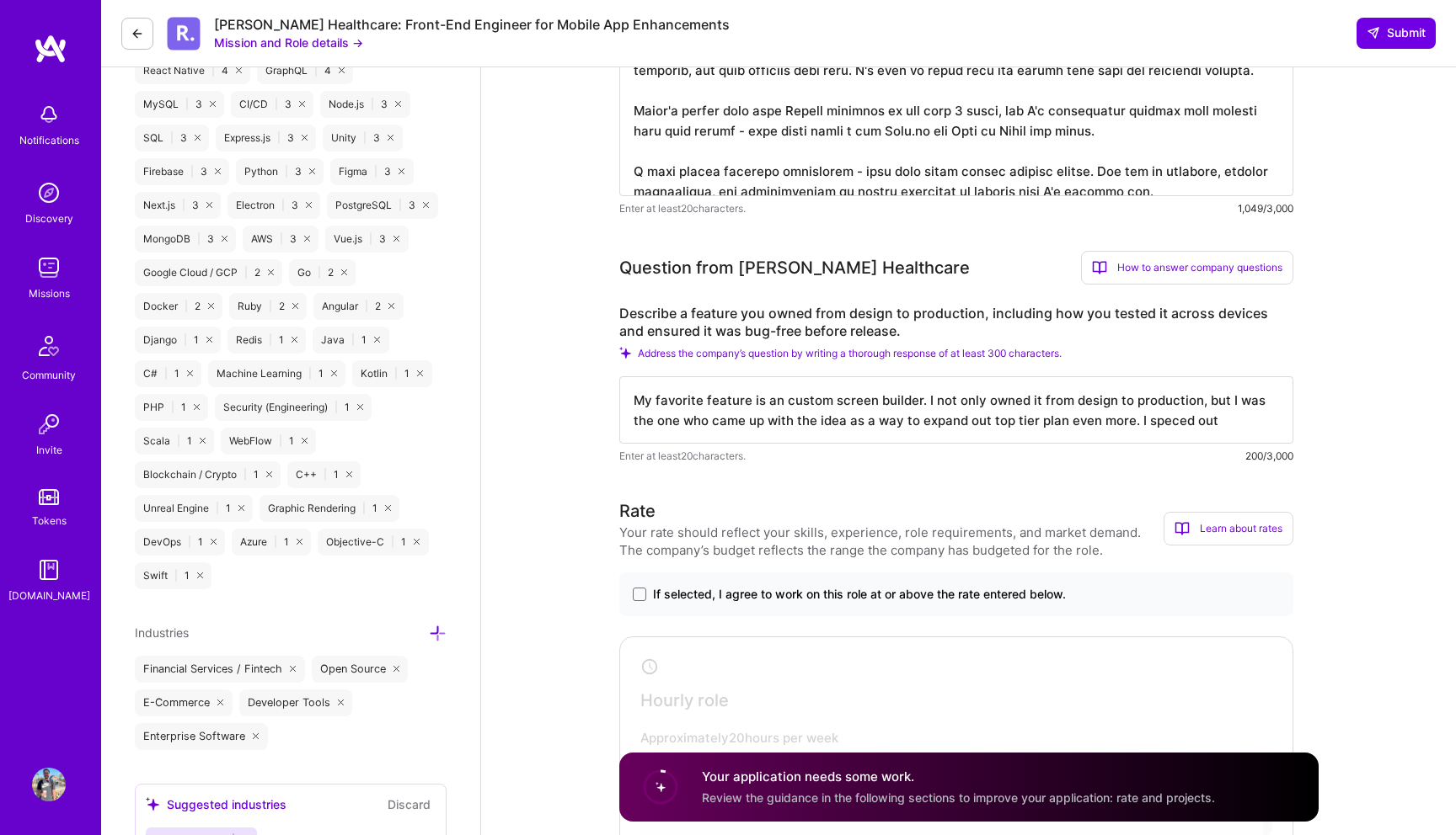
click at [1139, 421] on textarea "My favorite feature is an custom screen builder. I not only owned it from desig…" at bounding box center [956, 410] width 674 height 67
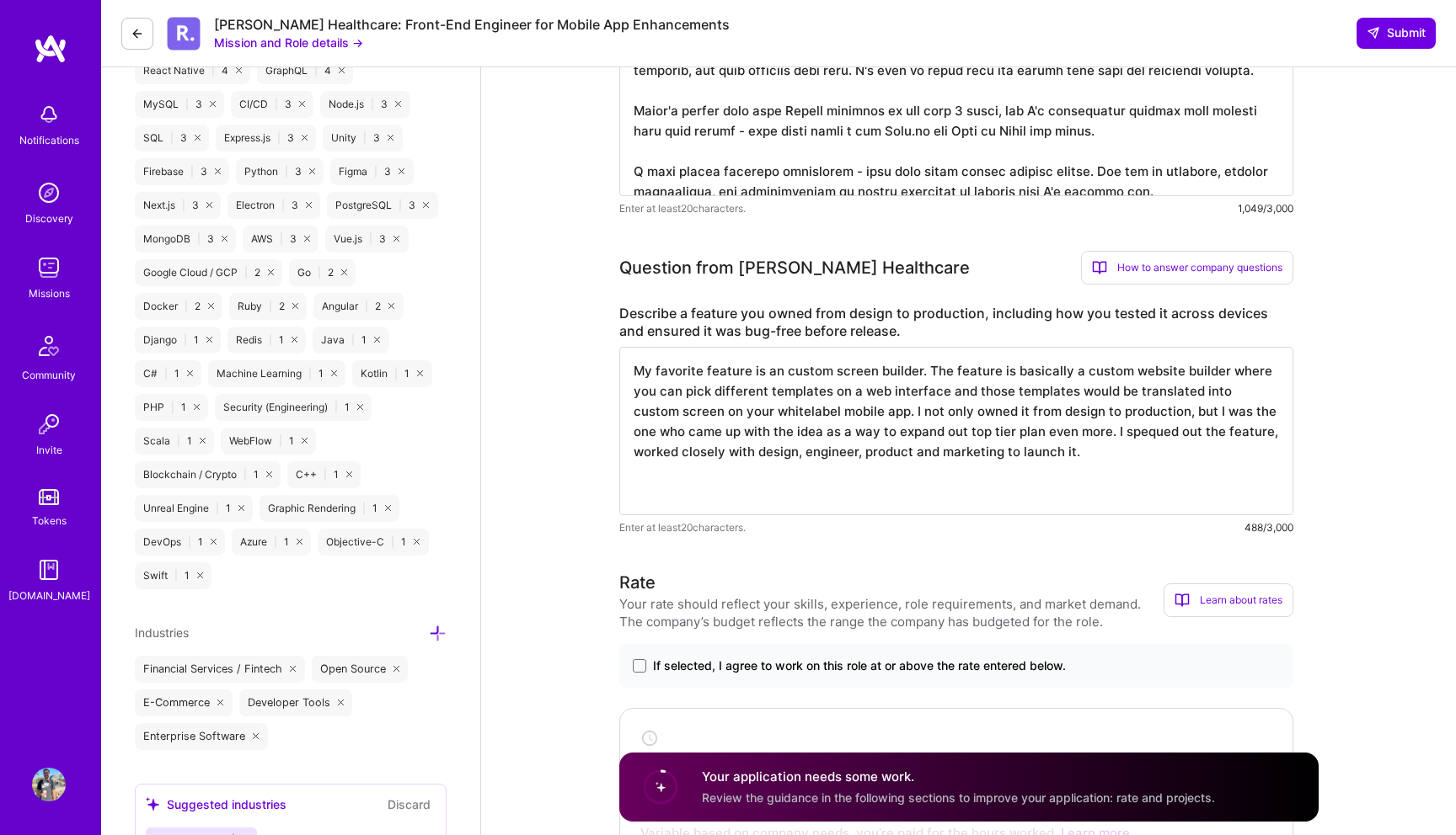
click at [758, 407] on textarea "My favorite feature is an custom screen builder. The feature is basically a cus…" at bounding box center [956, 431] width 674 height 169
click at [1103, 440] on textarea "My favorite feature is an custom screen builder. The feature is basically a cus…" at bounding box center [956, 431] width 674 height 169
click at [1127, 478] on textarea "My favorite feature is an custom screen builder. The feature is basically a cus…" at bounding box center [956, 431] width 674 height 169
click at [867, 414] on textarea "My favorite feature is an custom screen builder. The feature is basically a cus…" at bounding box center [956, 431] width 674 height 169
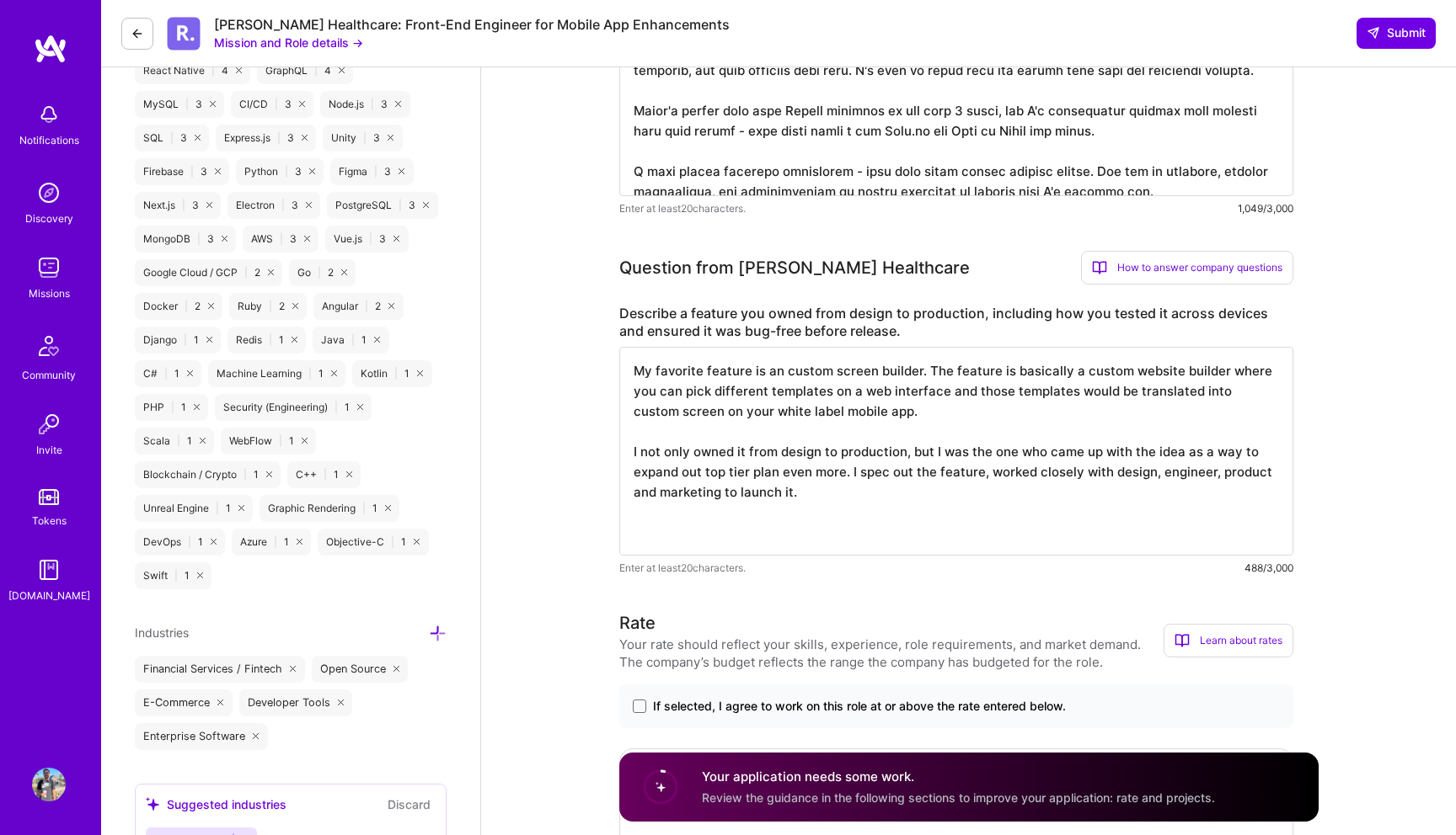
click at [841, 502] on textarea "My favorite feature is an custom screen builder. The feature is basically a cus…" at bounding box center [956, 452] width 674 height 209
click at [792, 519] on textarea "My favorite feature is an custom screen builder. The feature is basically a cus…" at bounding box center [956, 452] width 674 height 209
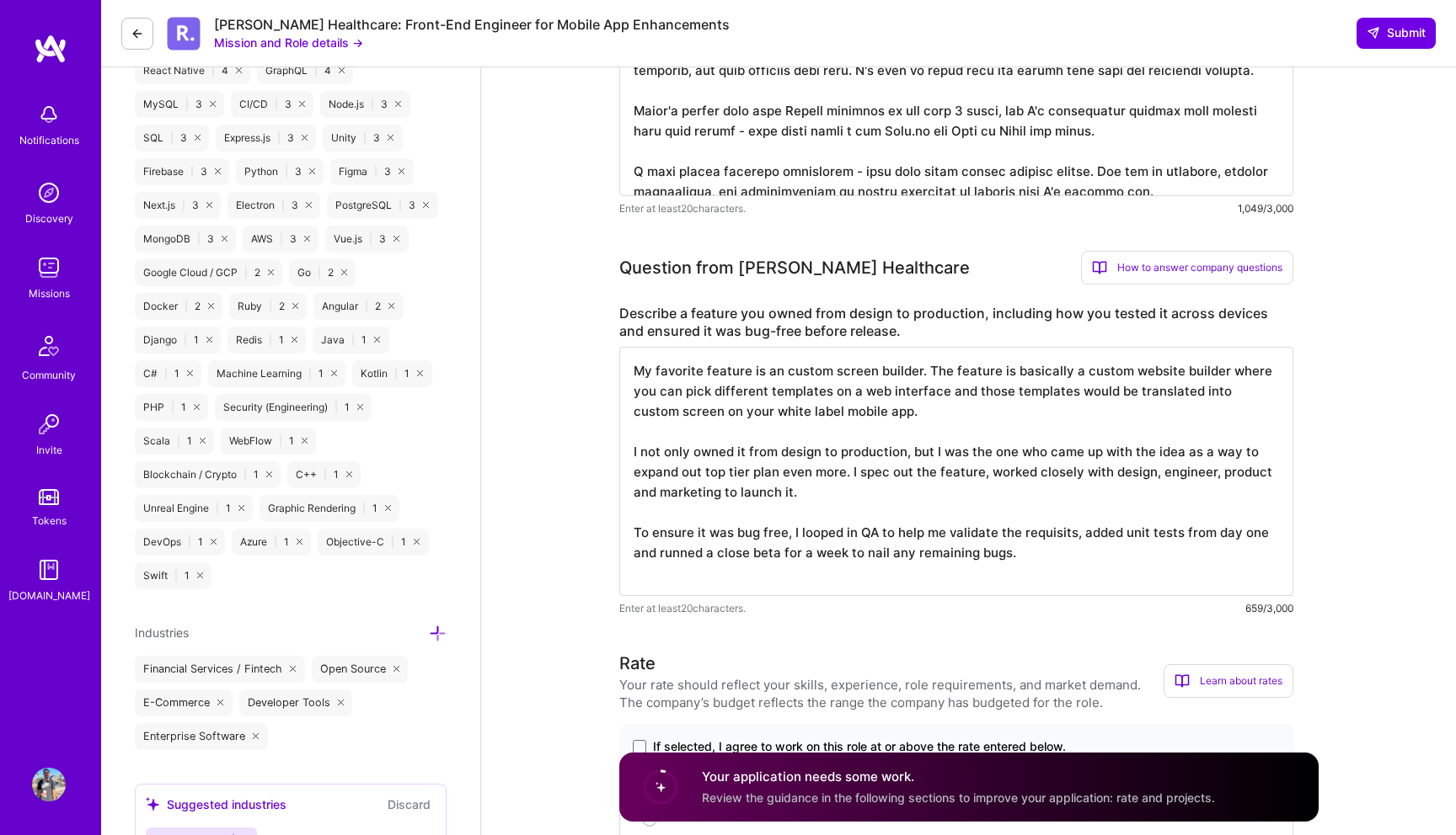
type textarea "My favorite feature is an custom screen builder. The feature is basically a cus…"
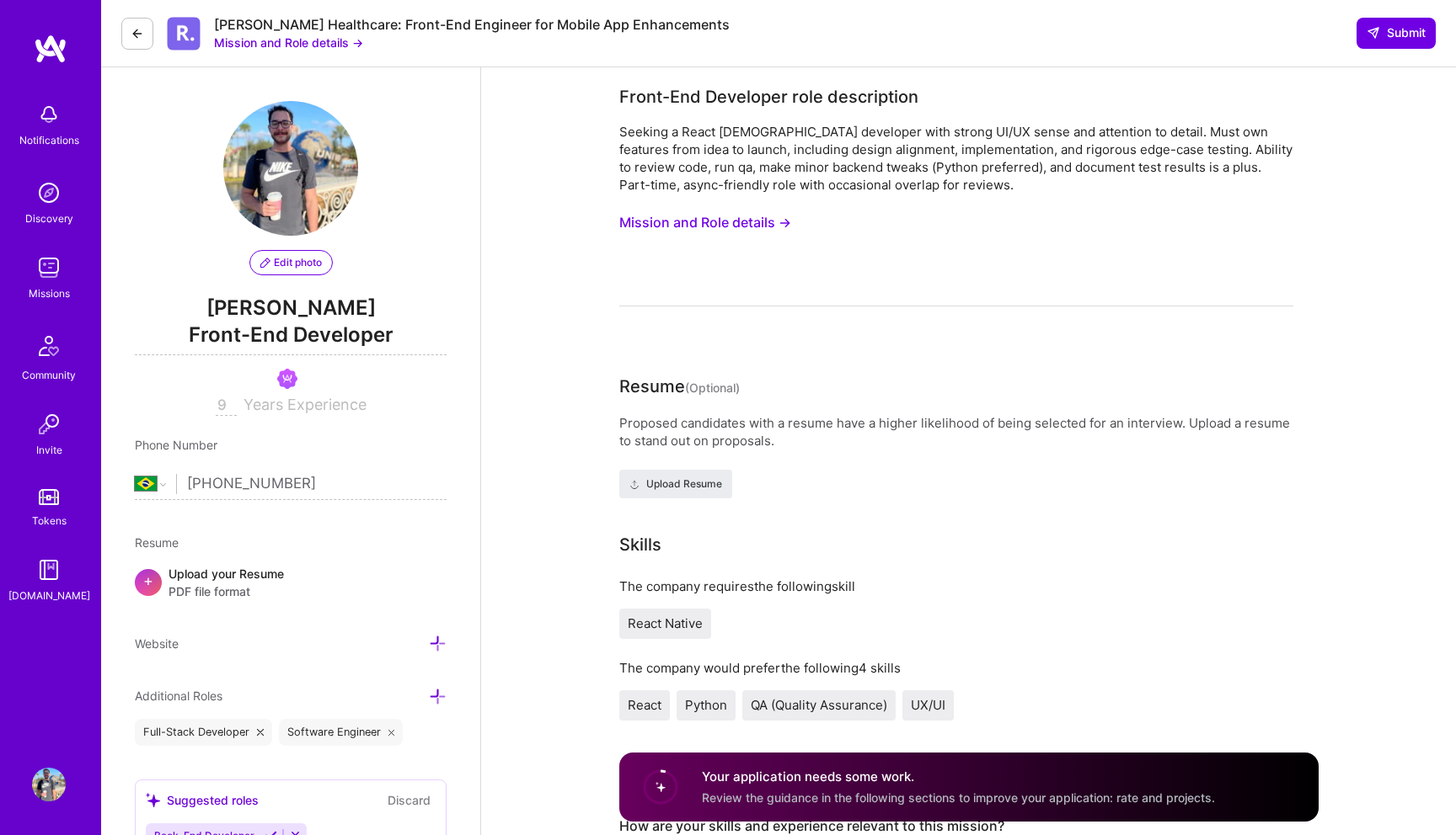
select select "BR"
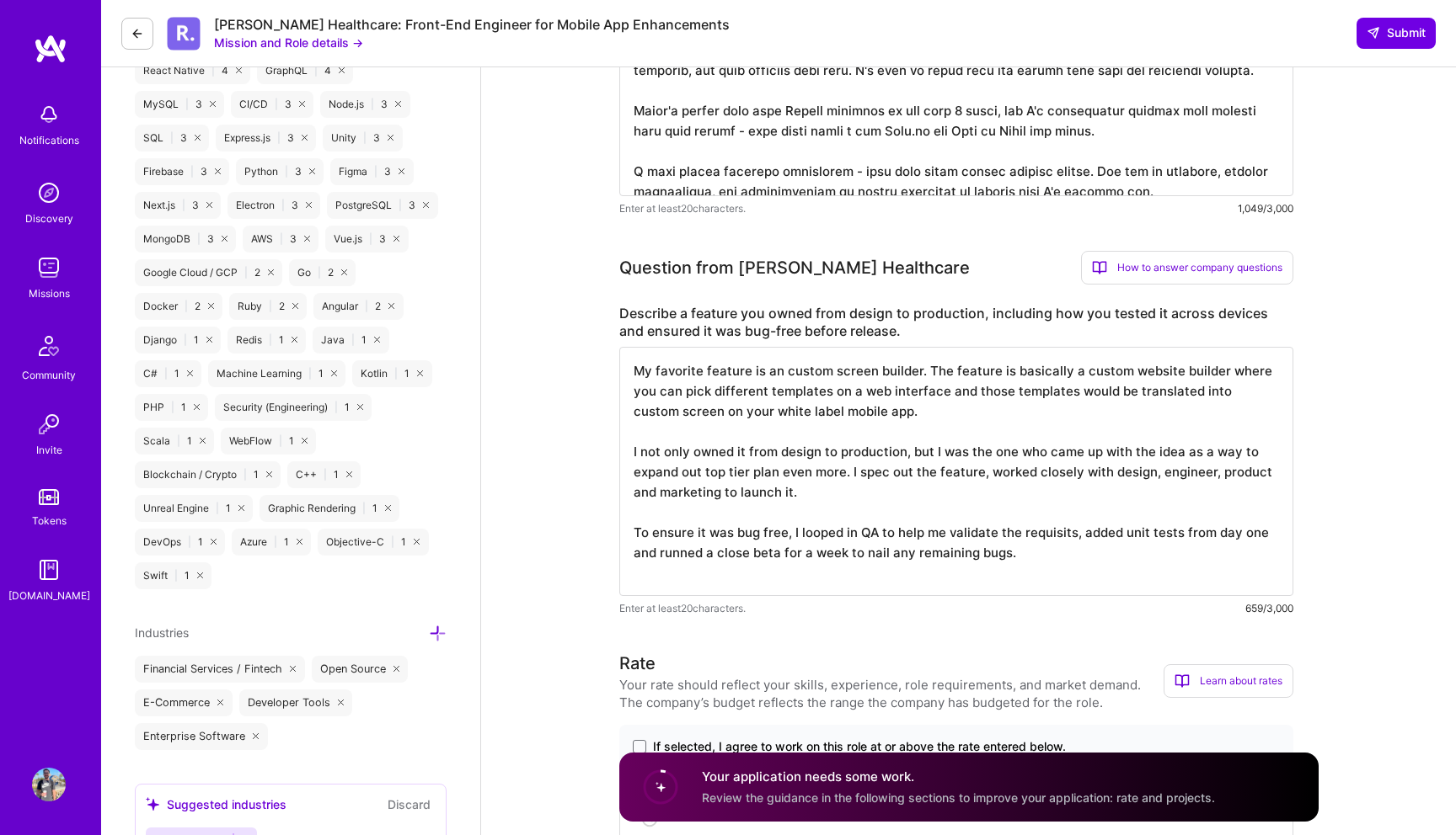
scroll to position [2, 0]
paste textarea "I've shipped is a custom screen builder - basically a website builder where cli…"
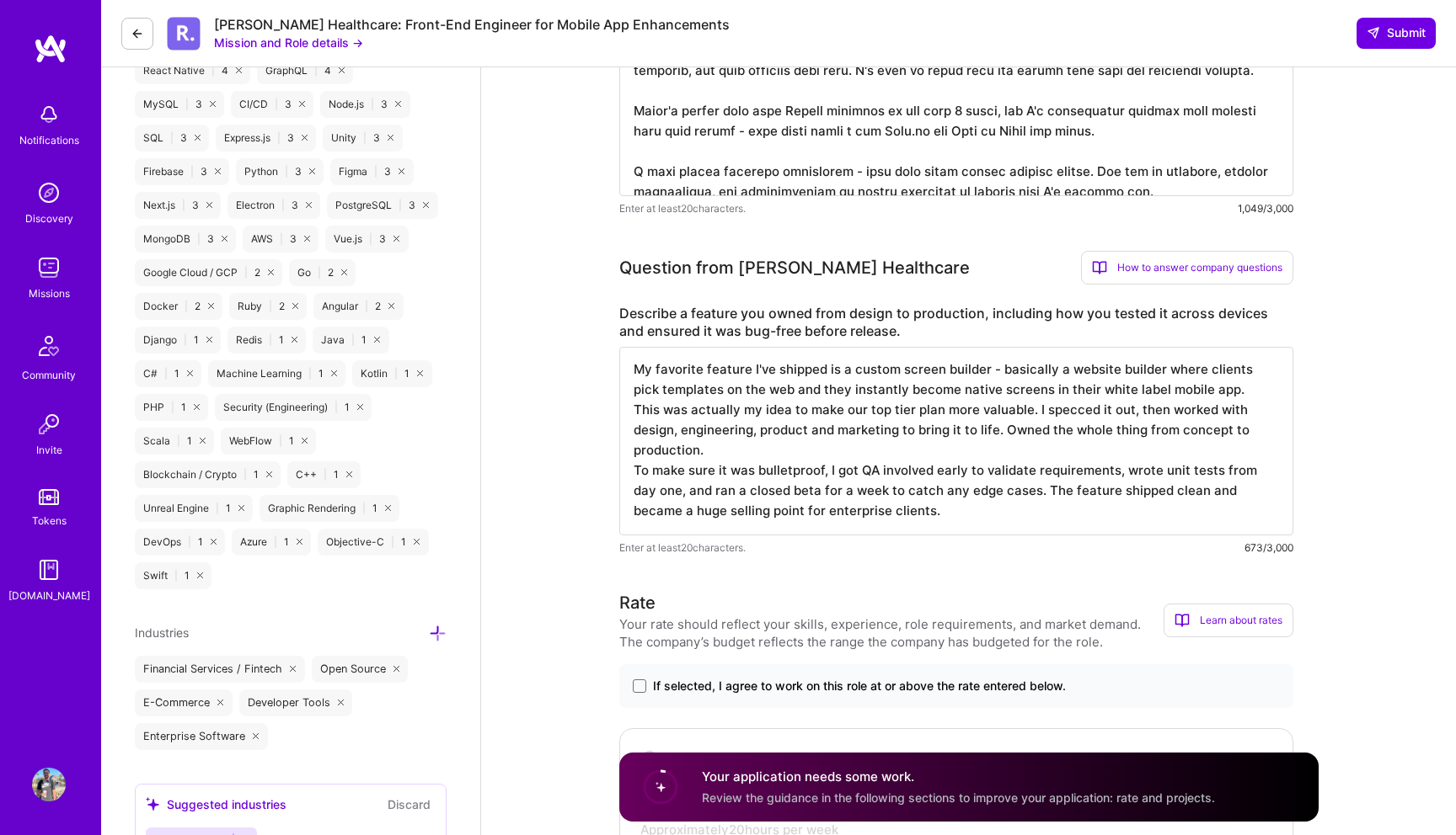
scroll to position [0, 0]
click at [1207, 399] on textarea "My favorite feature I've shipped is a custom screen builder - basically a websi…" at bounding box center [956, 441] width 674 height 189
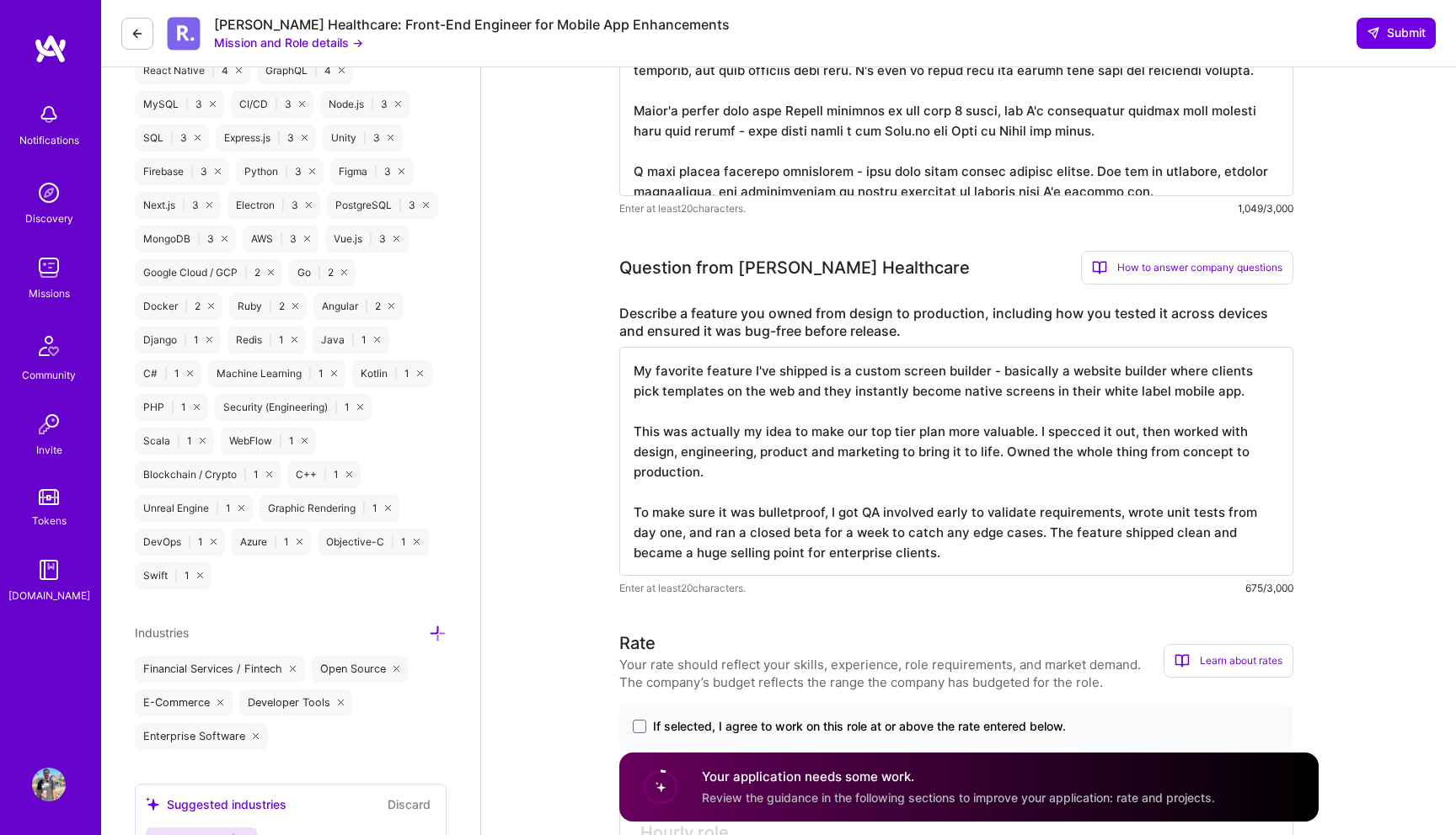
type textarea "My favorite feature I've shipped is a custom screen builder - basically a websi…"
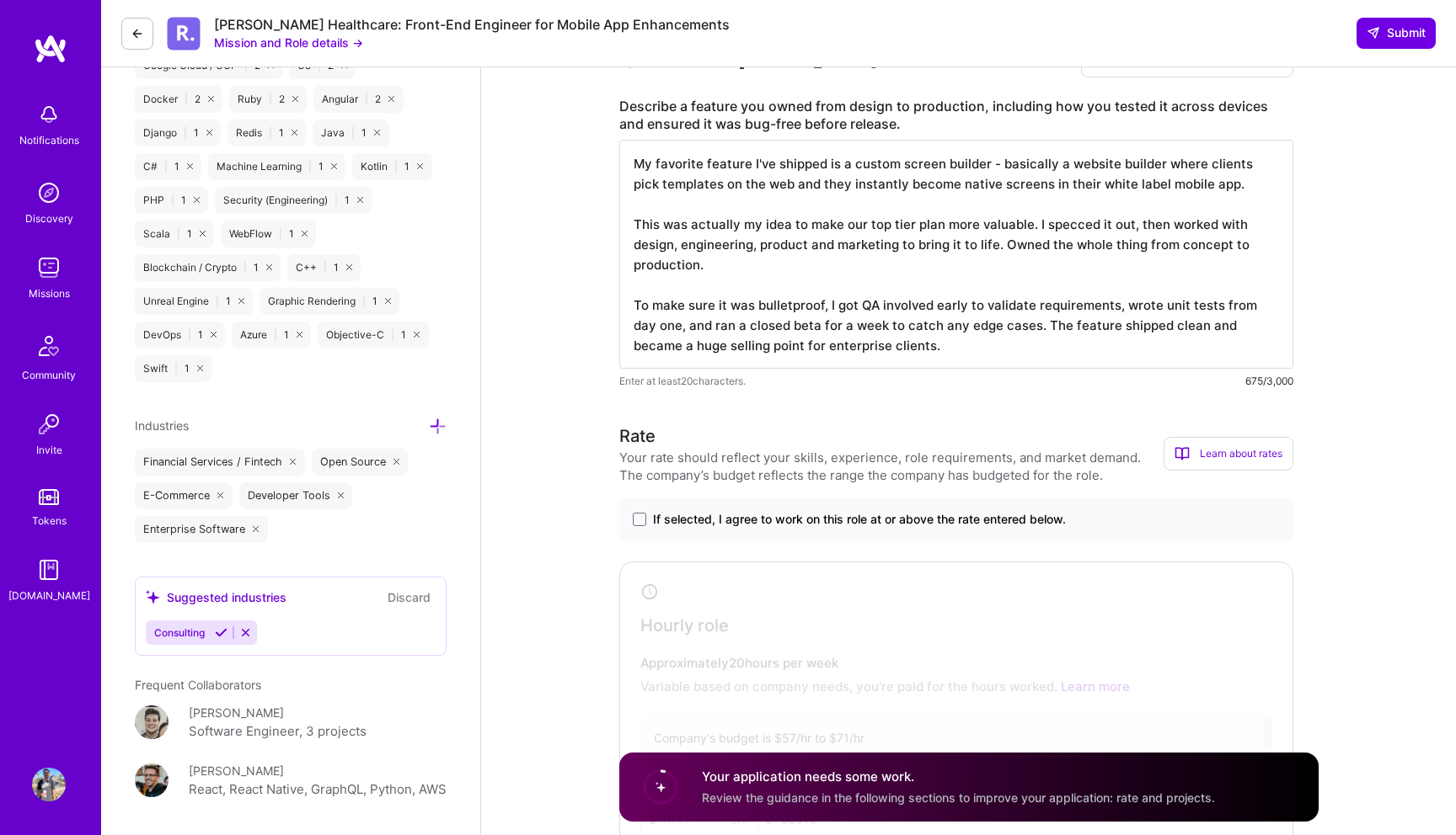
scroll to position [1172, 0]
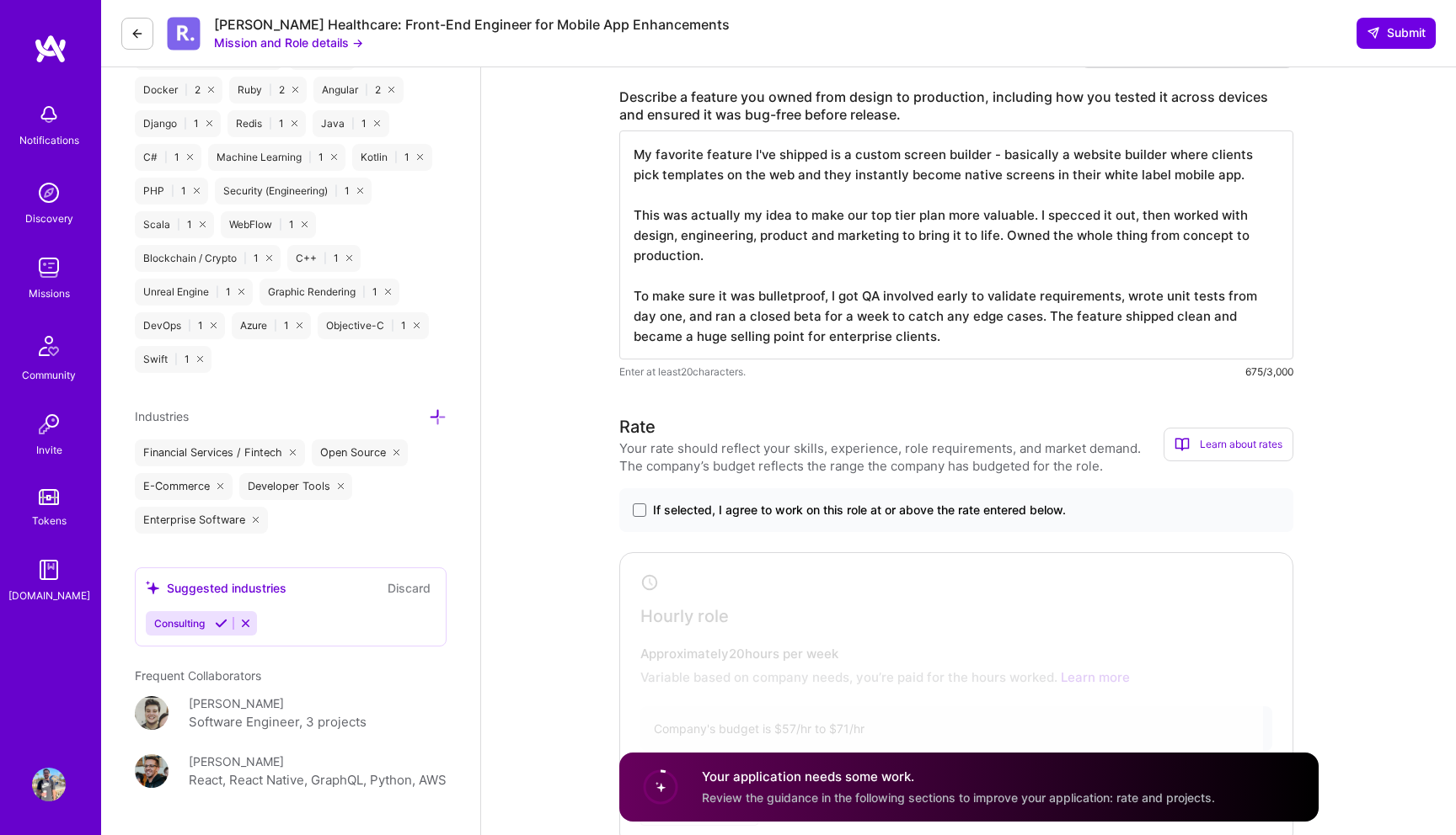
click at [990, 495] on div "If selected, I agree to work on this role at or above the rate entered below." at bounding box center [956, 511] width 674 height 44
click at [988, 505] on span "If selected, I agree to work on this role at or above the rate entered below." at bounding box center [859, 511] width 412 height 17
click at [0, 0] on input "If selected, I agree to work on this role at or above the rate entered below." at bounding box center [0, 0] width 0 height 0
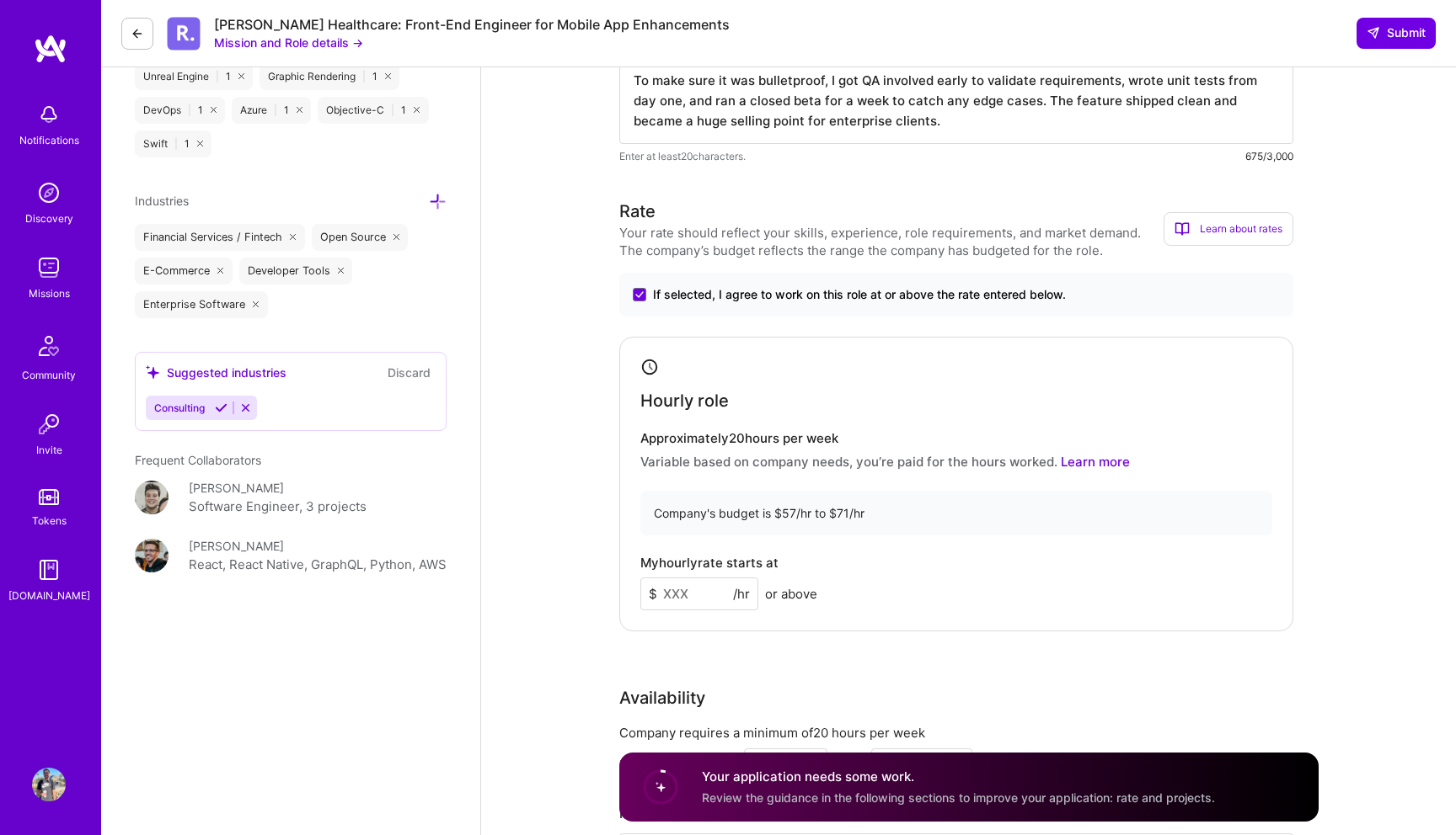
scroll to position [1478, 0]
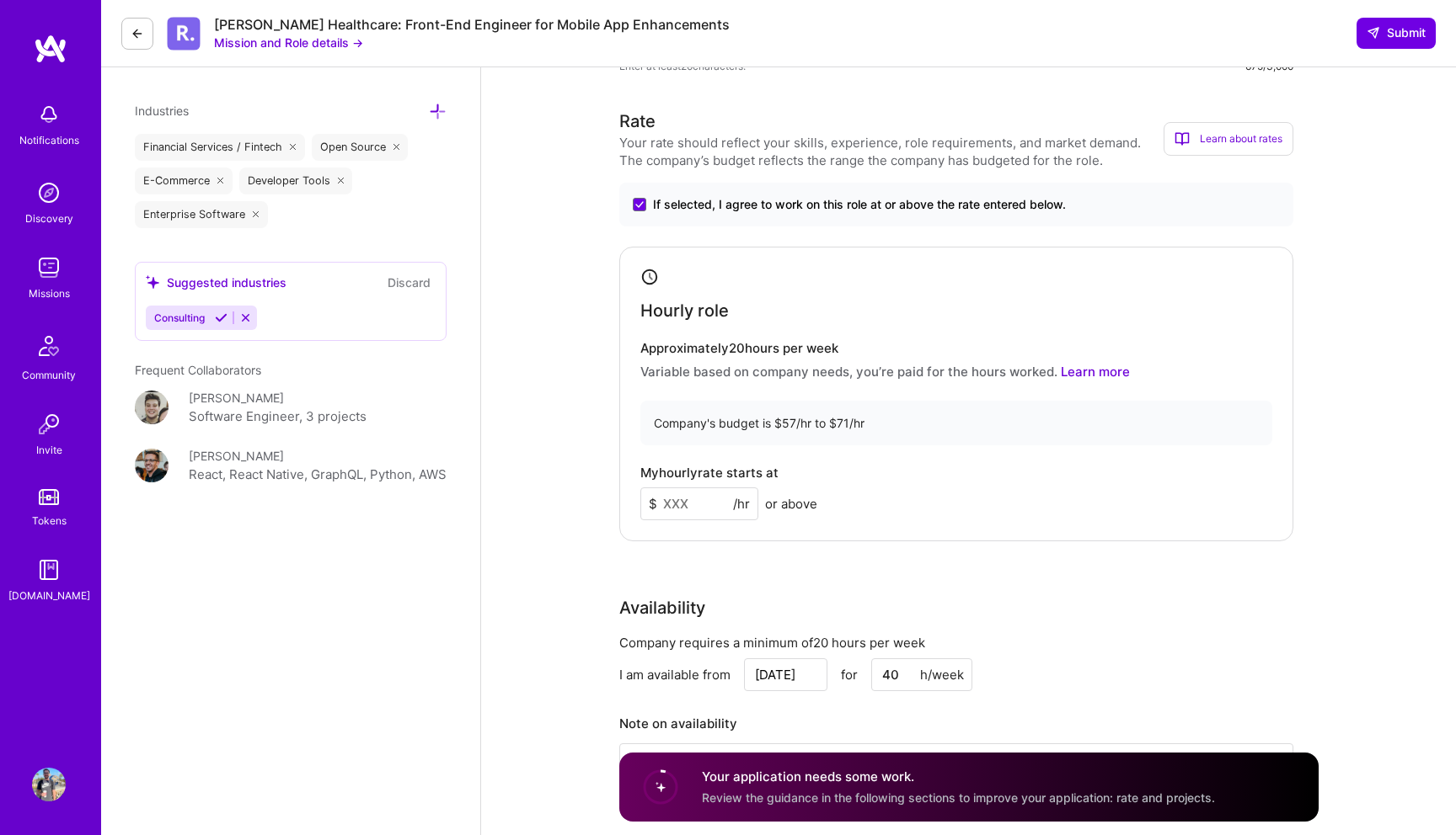
click at [690, 509] on input at bounding box center [699, 504] width 118 height 33
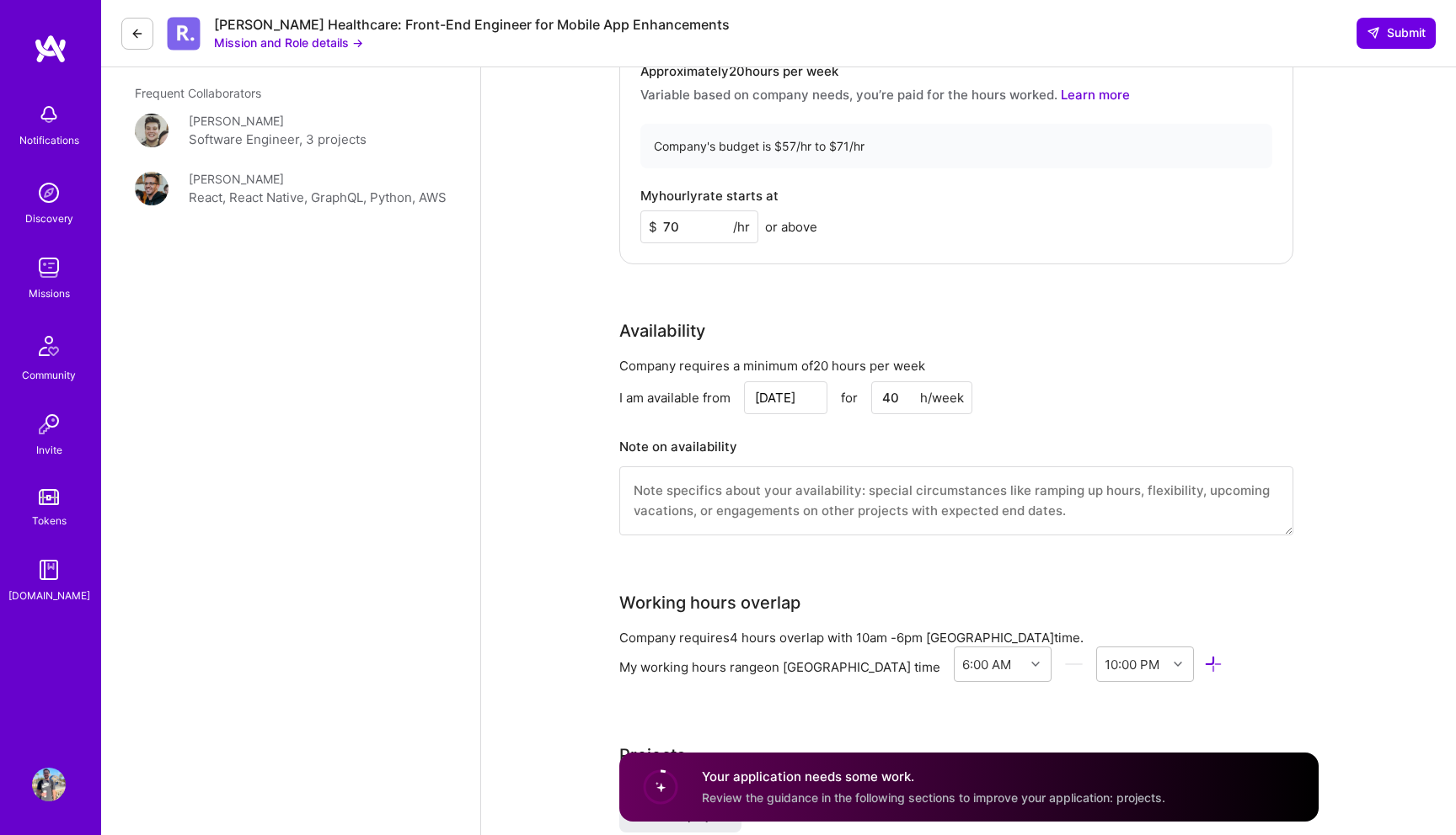
scroll to position [1815, 0]
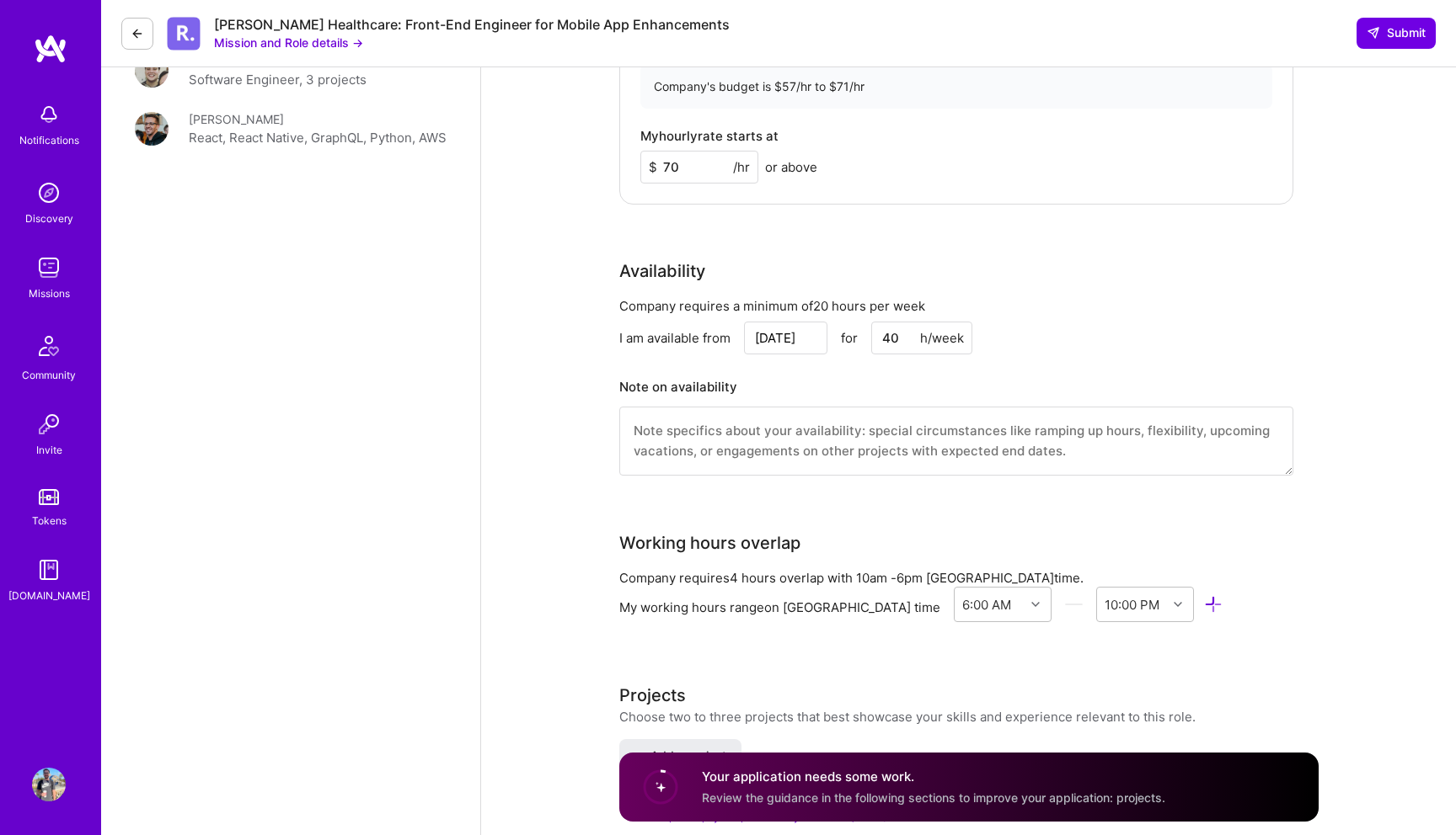
type input "70"
click at [895, 334] on input "40" at bounding box center [921, 338] width 101 height 33
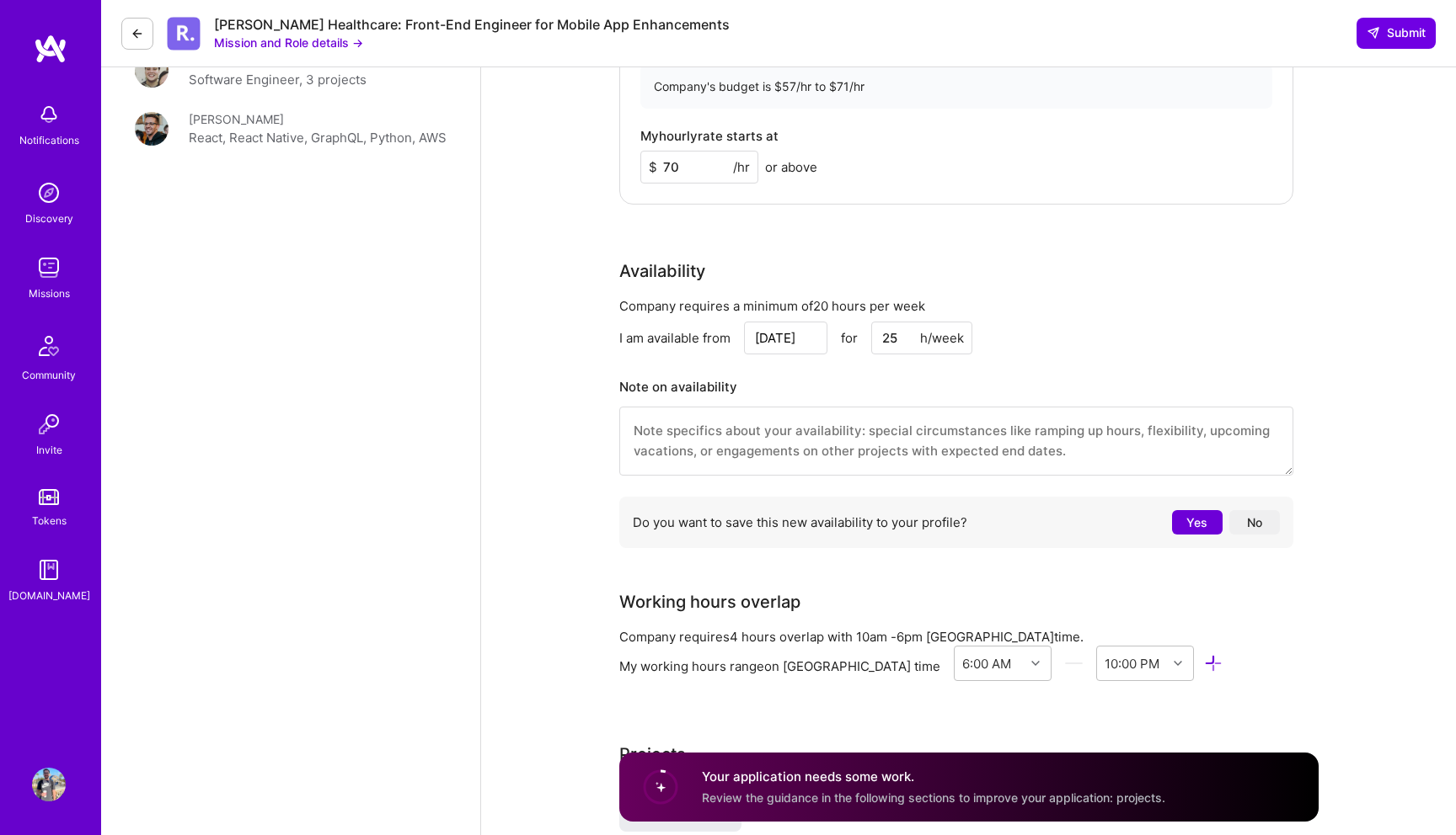
scroll to position [1933, 0]
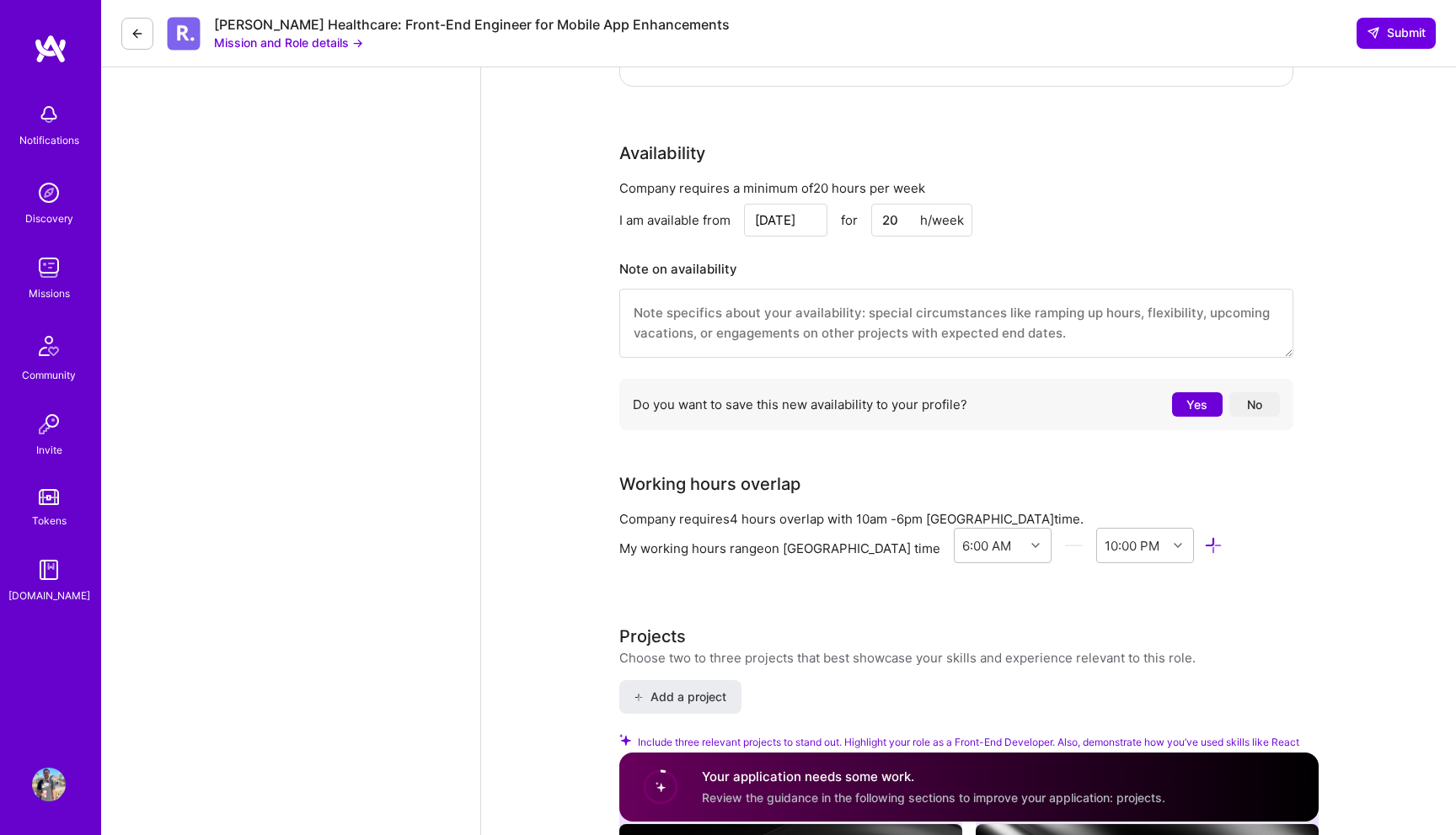
type input "20"
click at [1261, 400] on button "No" at bounding box center [1255, 404] width 51 height 24
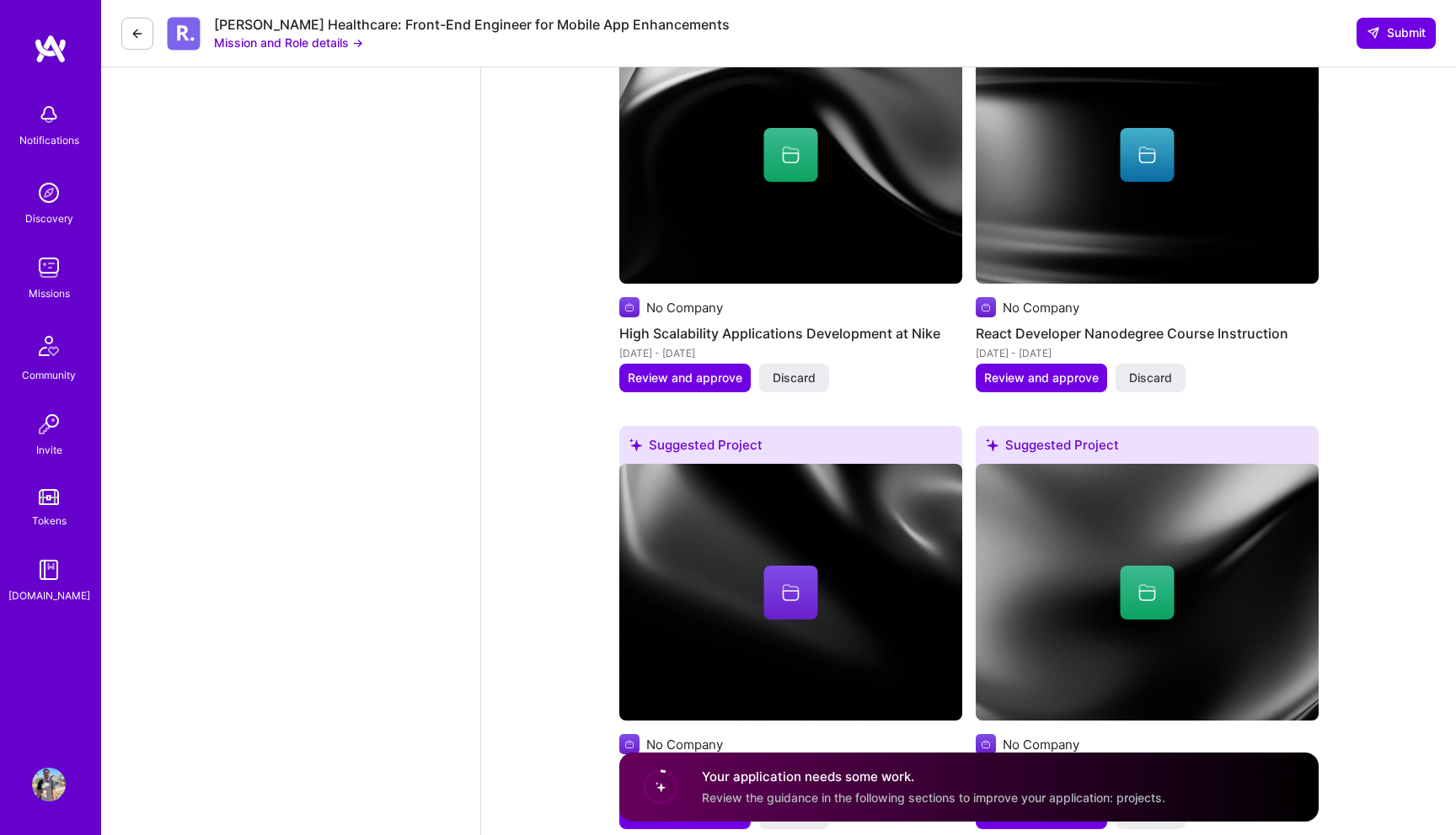
scroll to position [3126, 0]
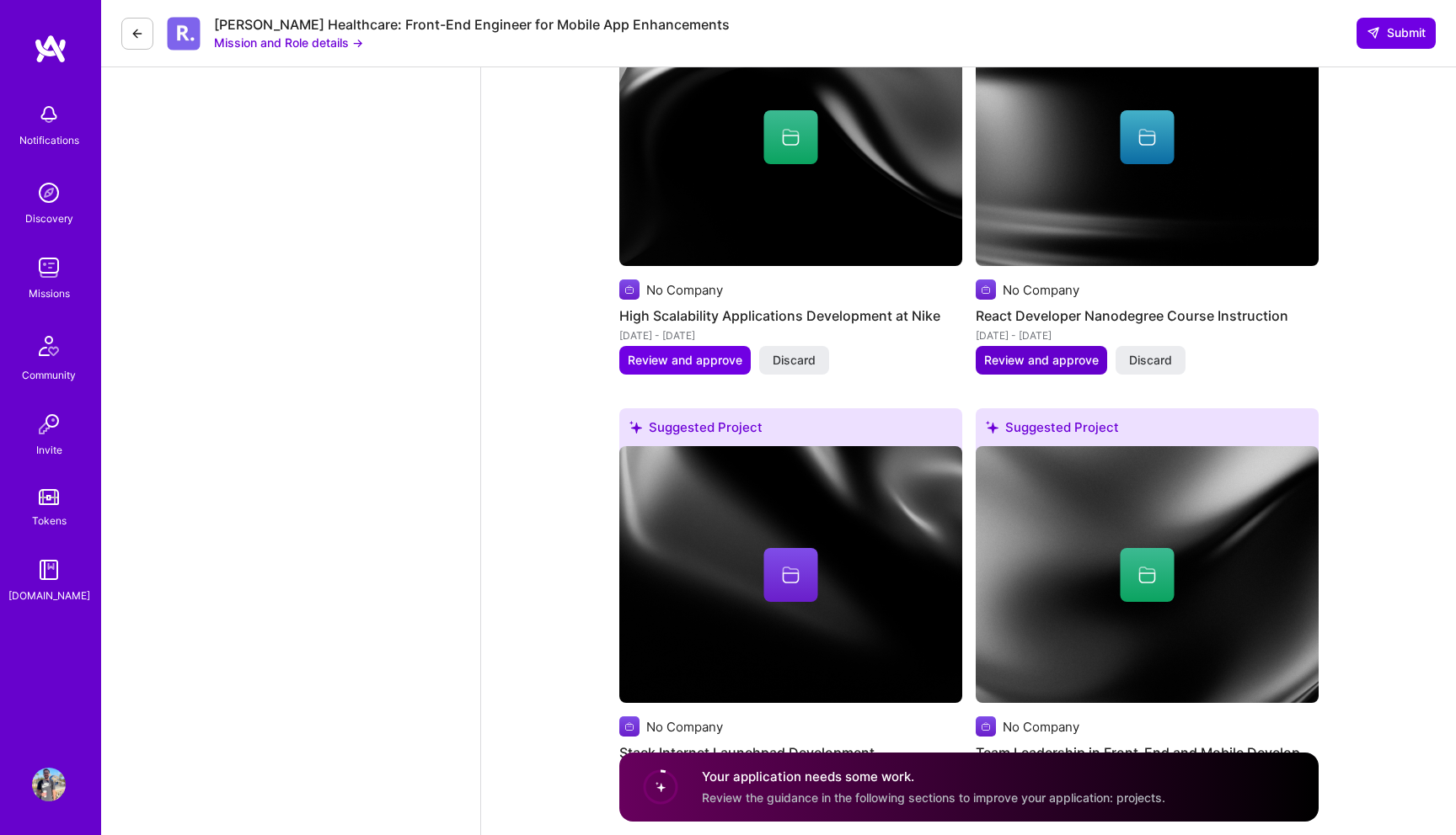
click at [1023, 361] on span "Review and approve" at bounding box center [1041, 360] width 114 height 17
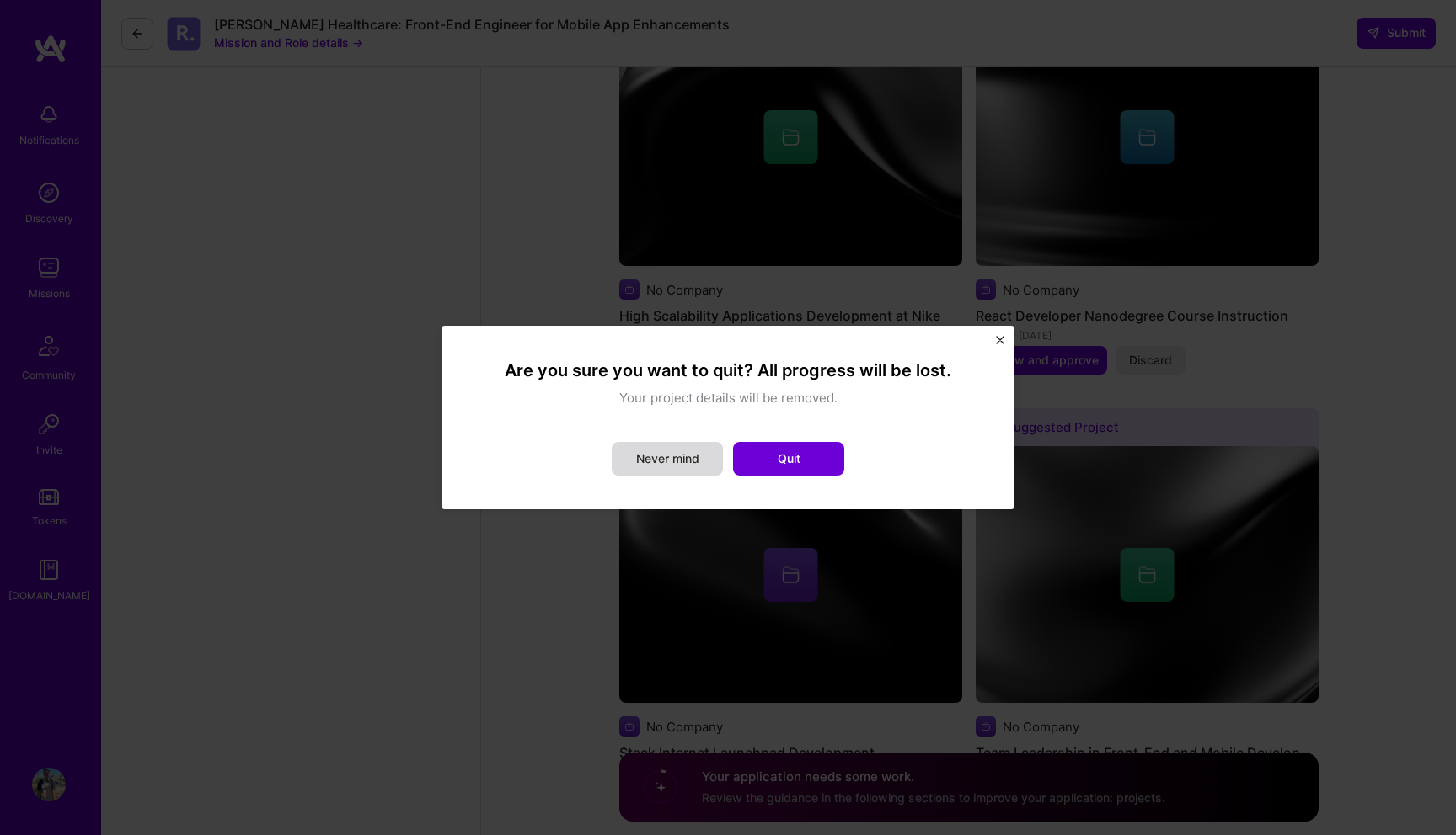
click at [679, 467] on button "Never mind" at bounding box center [668, 458] width 111 height 34
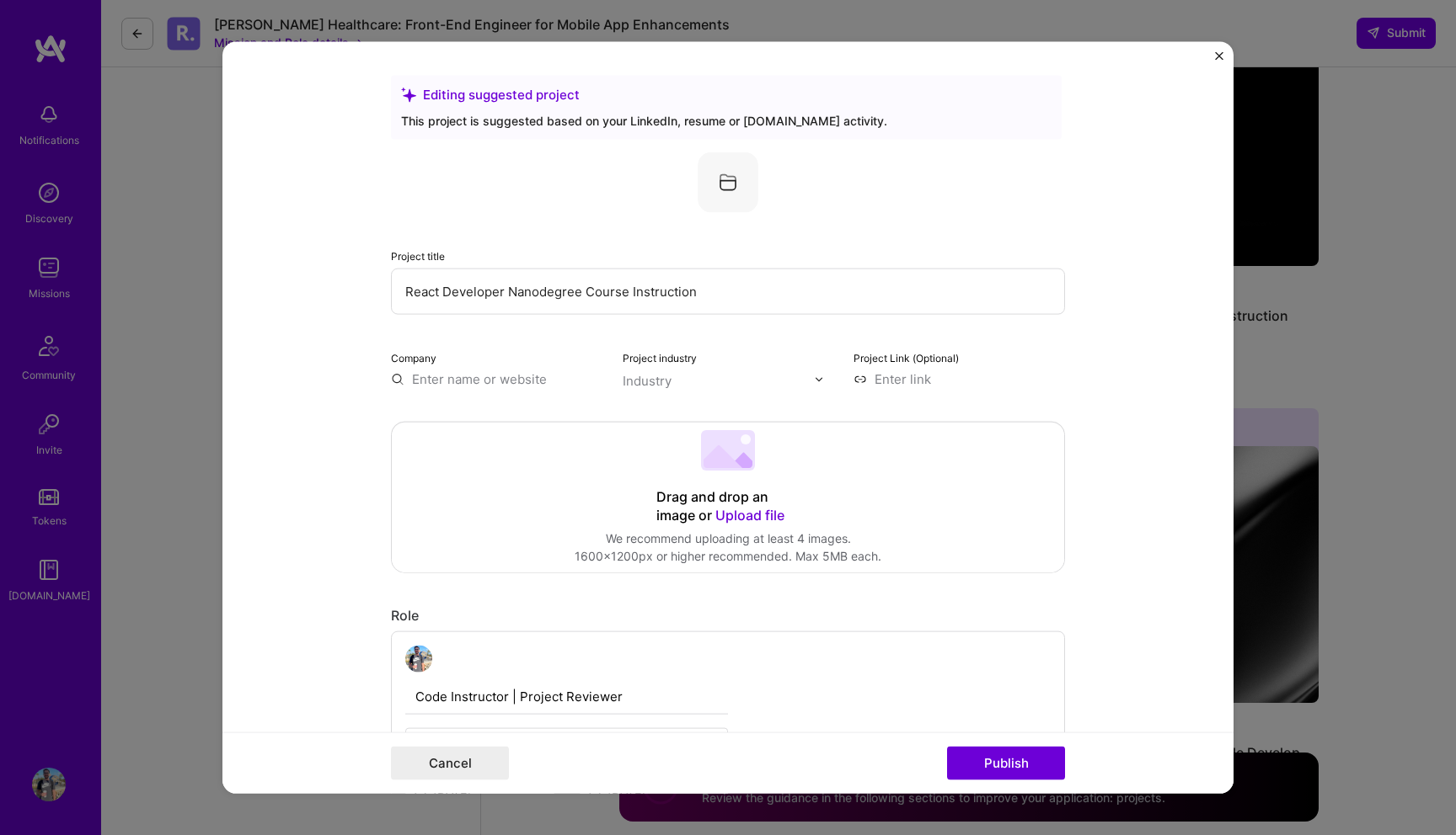
click at [1221, 58] on img "Close" at bounding box center [1219, 56] width 9 height 9
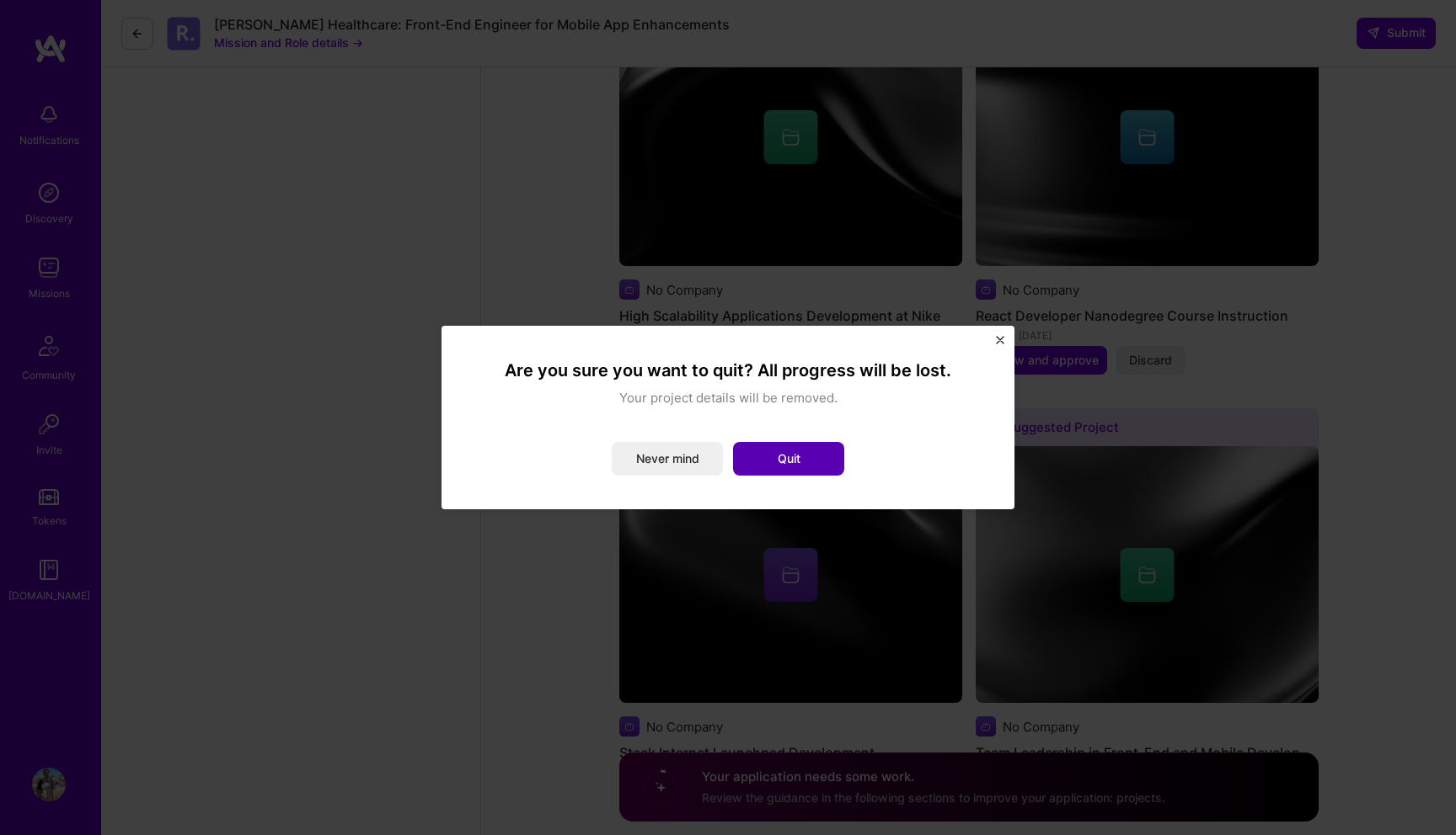
click at [795, 463] on button "Quit" at bounding box center [788, 458] width 111 height 34
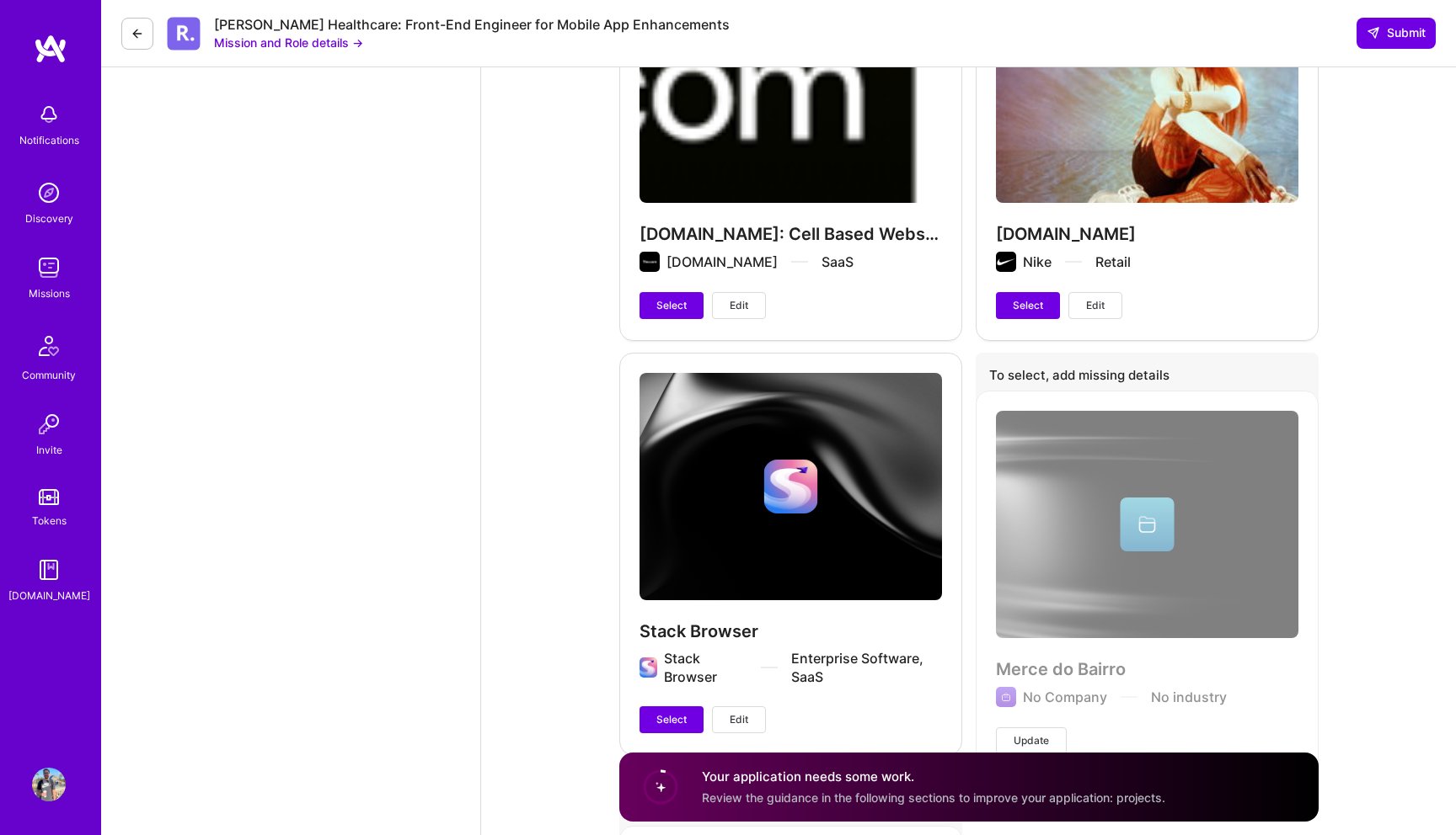
scroll to position [5440, 0]
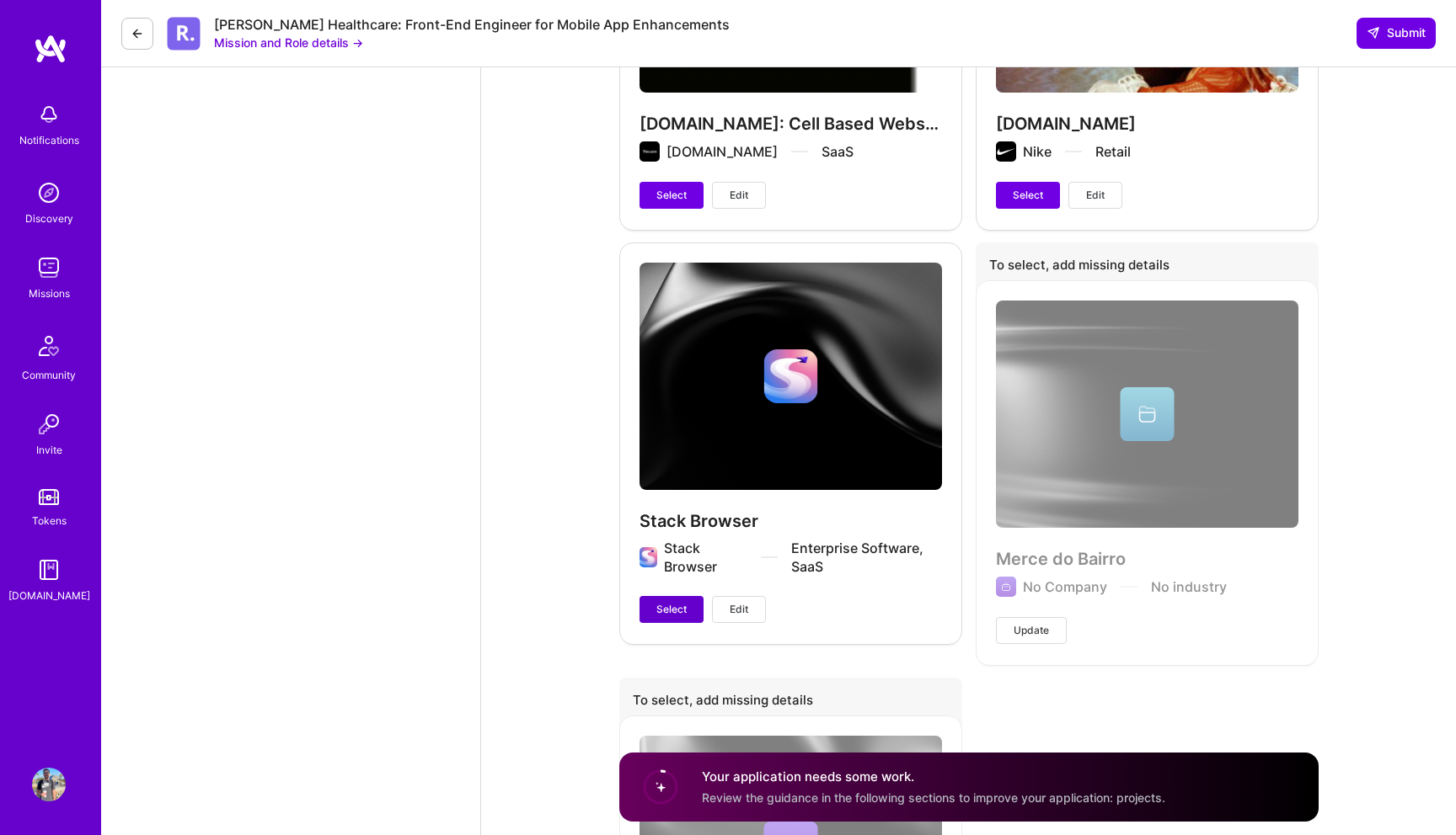
click at [660, 605] on span "Select" at bounding box center [671, 610] width 31 height 15
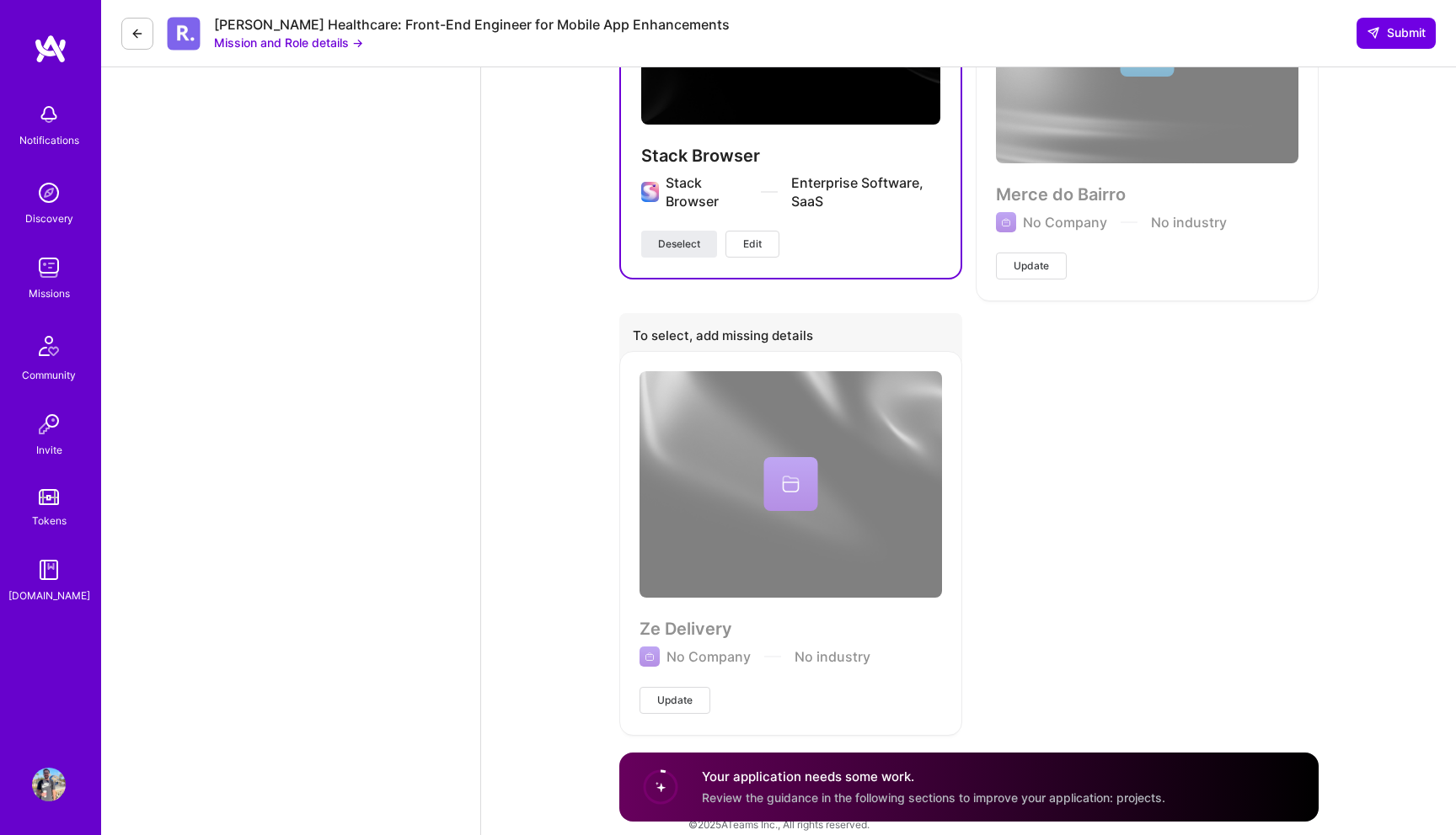
scroll to position [5824, 0]
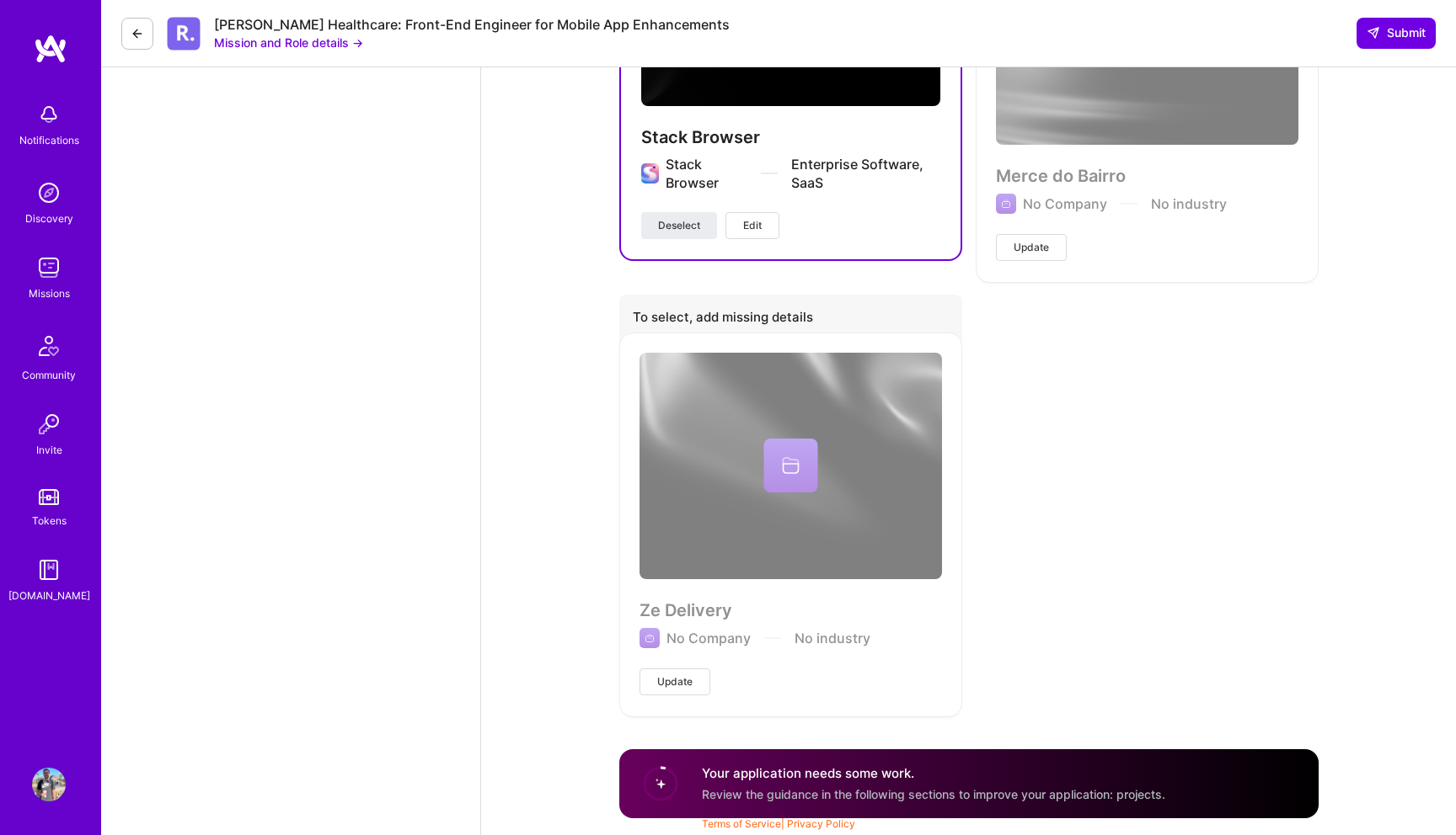
click at [684, 683] on span "Update" at bounding box center [674, 683] width 35 height 15
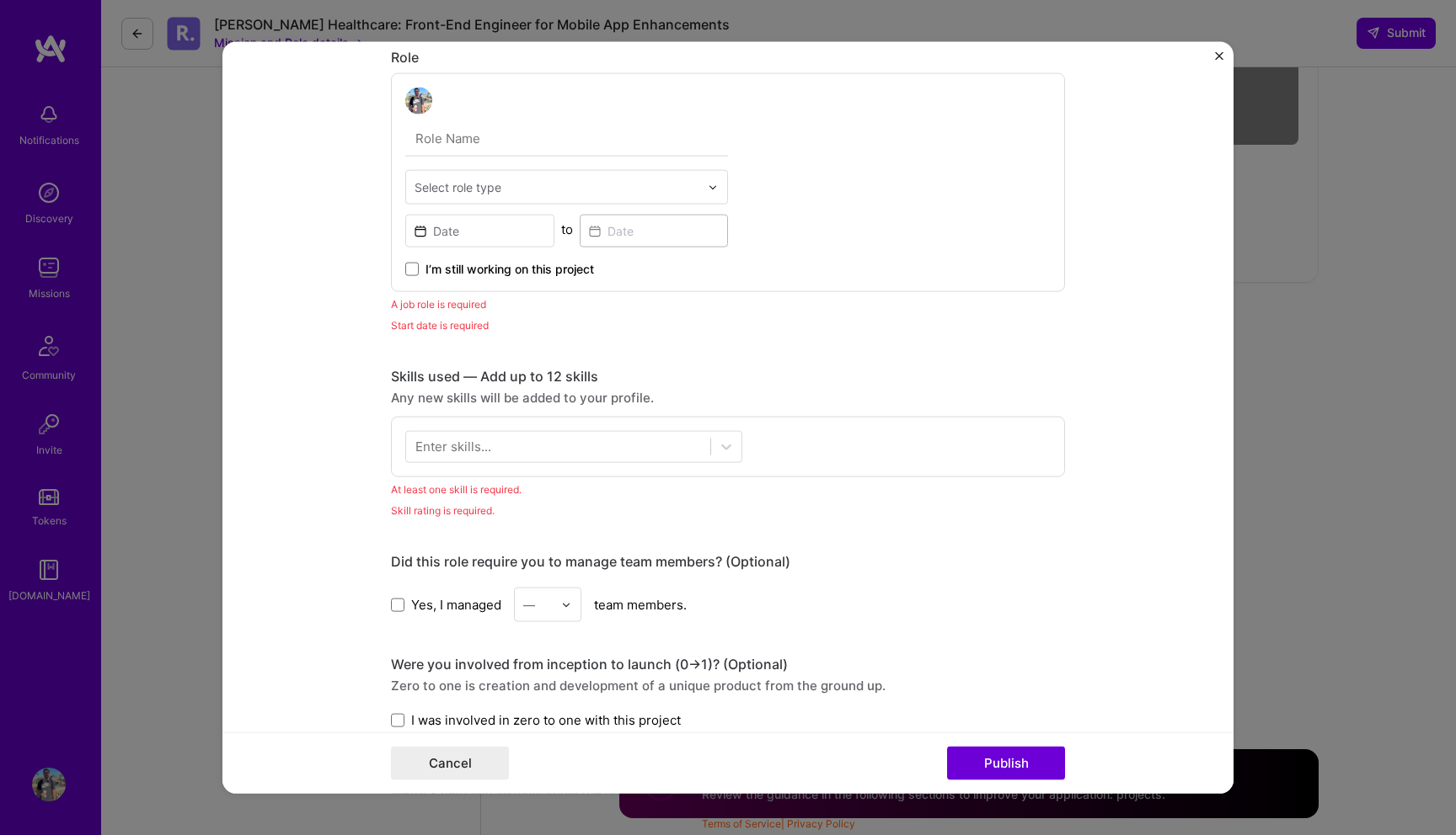
scroll to position [639, 0]
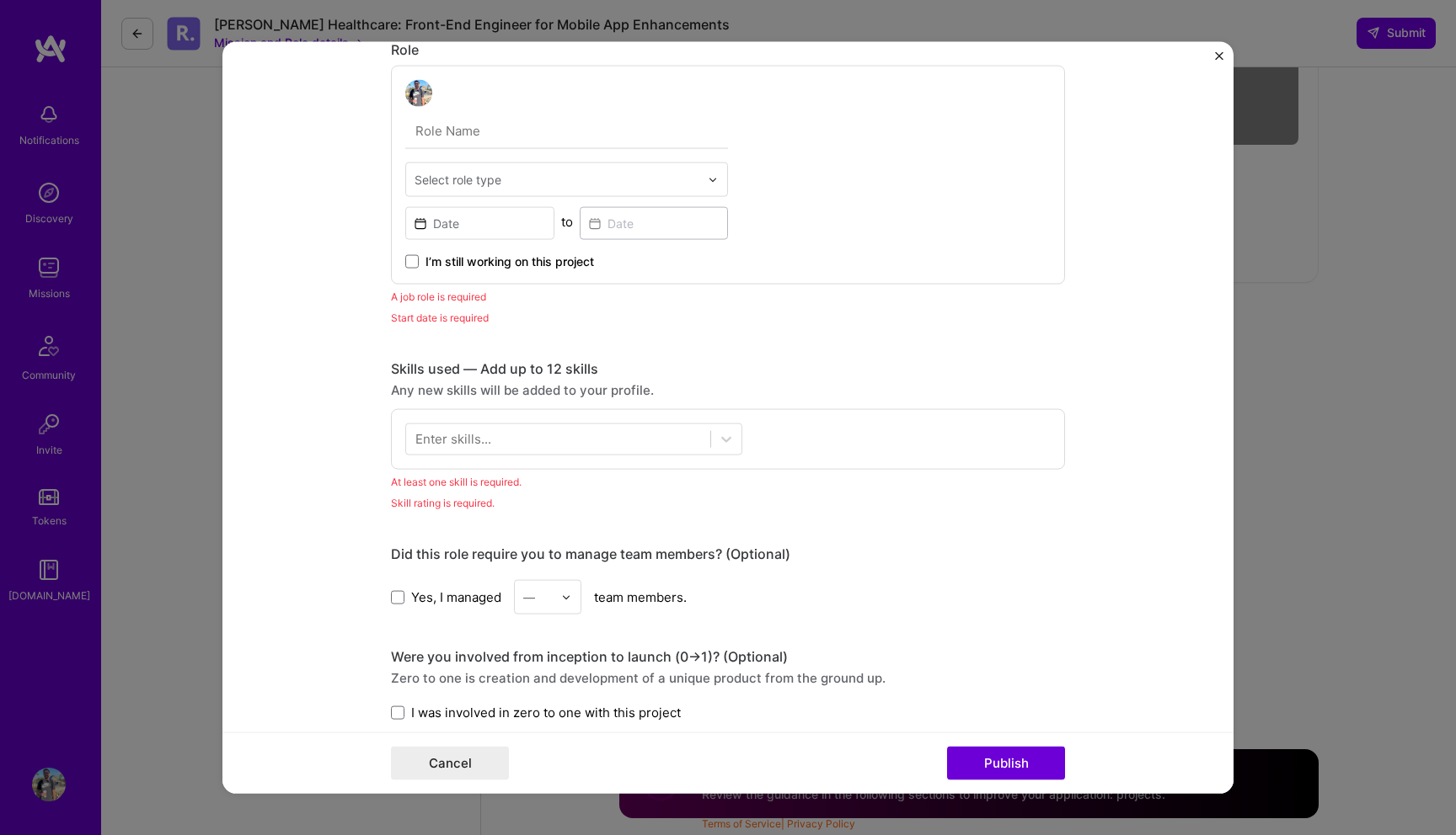
click at [481, 174] on div "Select role type" at bounding box center [458, 179] width 86 height 17
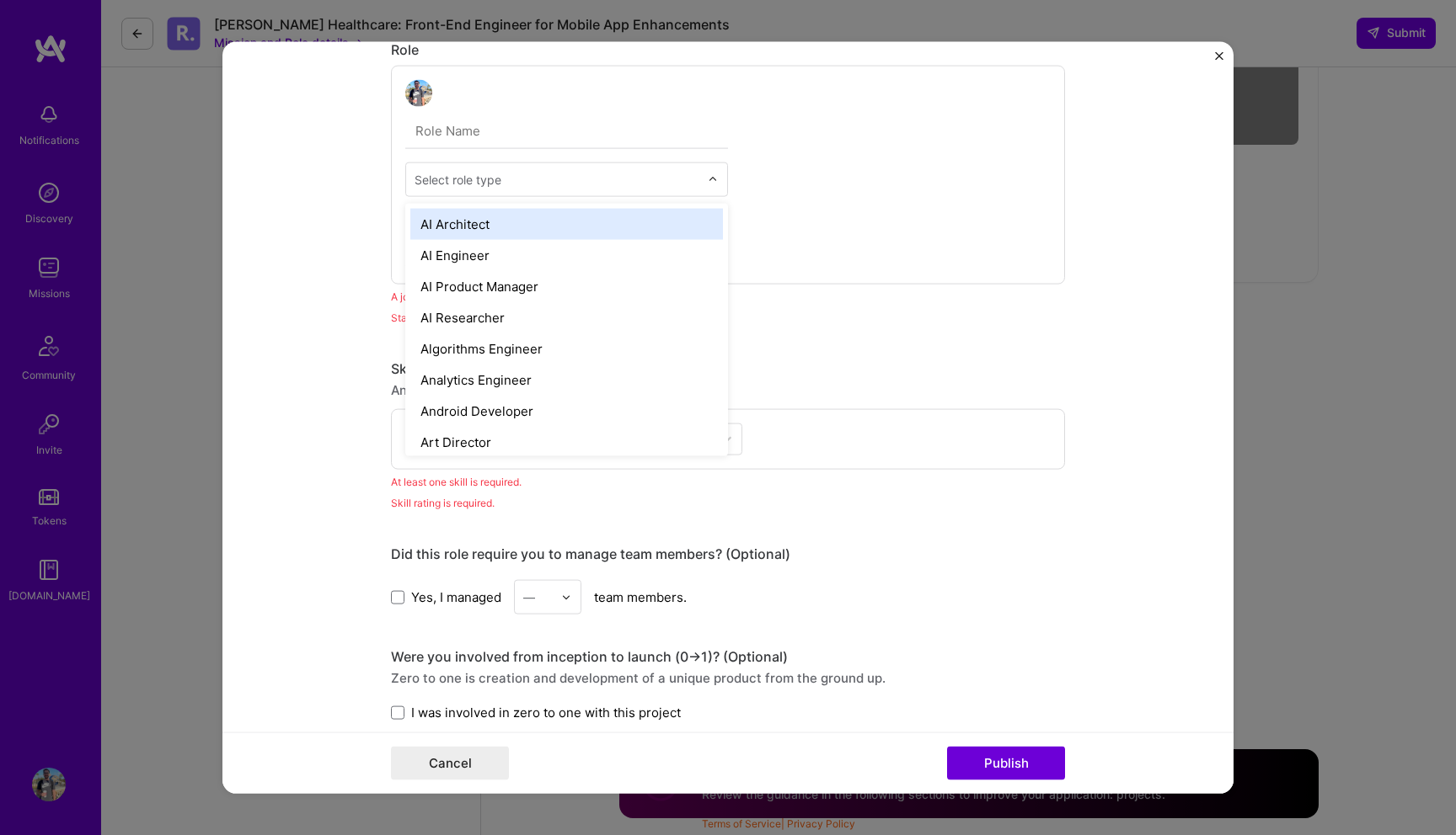
click at [481, 174] on div "Select role type" at bounding box center [458, 179] width 86 height 17
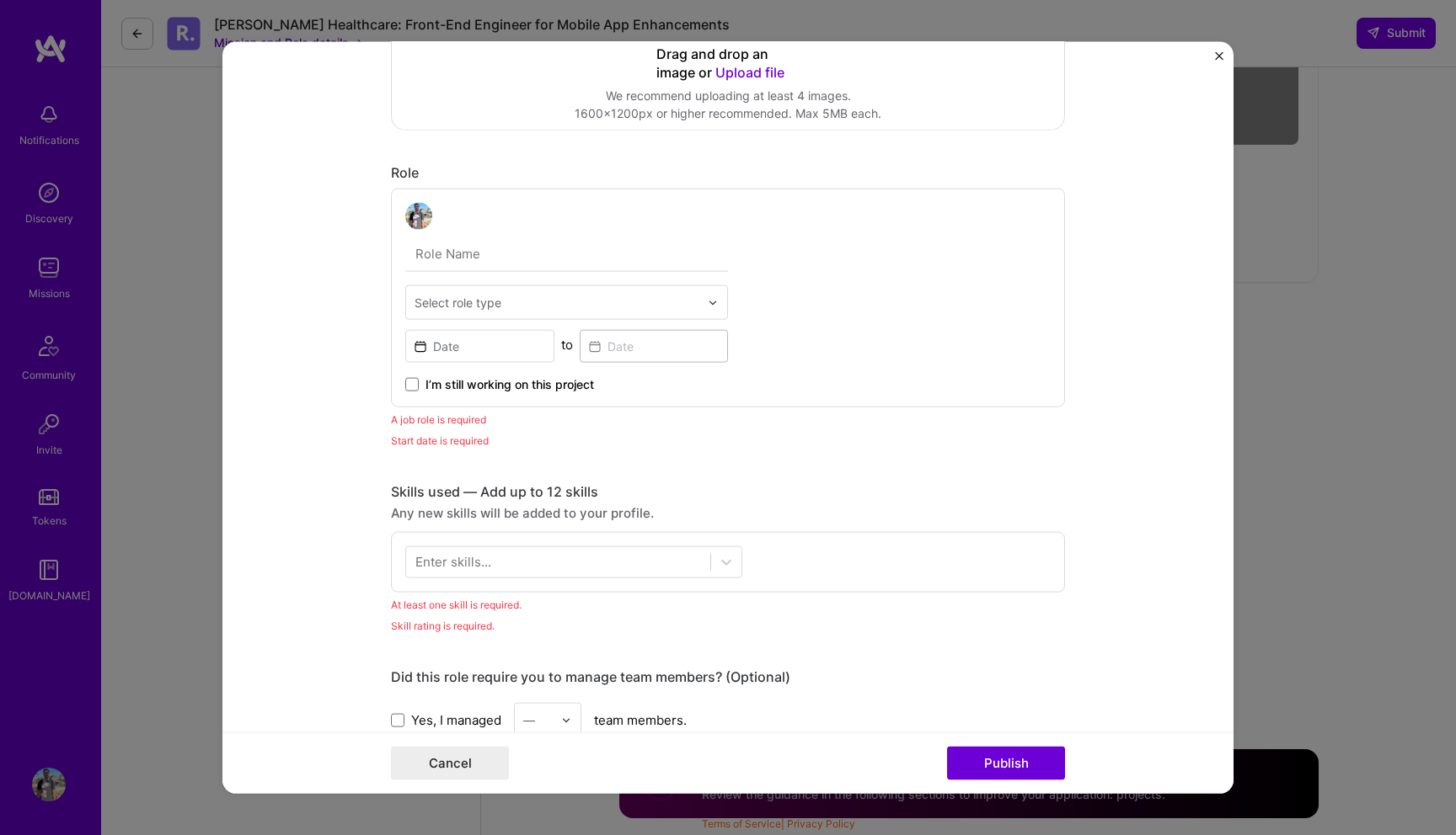
scroll to position [516, 0]
click at [463, 264] on input "text" at bounding box center [567, 255] width 322 height 35
type input "Software Engineer"
click at [485, 306] on div "Select role type" at bounding box center [458, 303] width 86 height 17
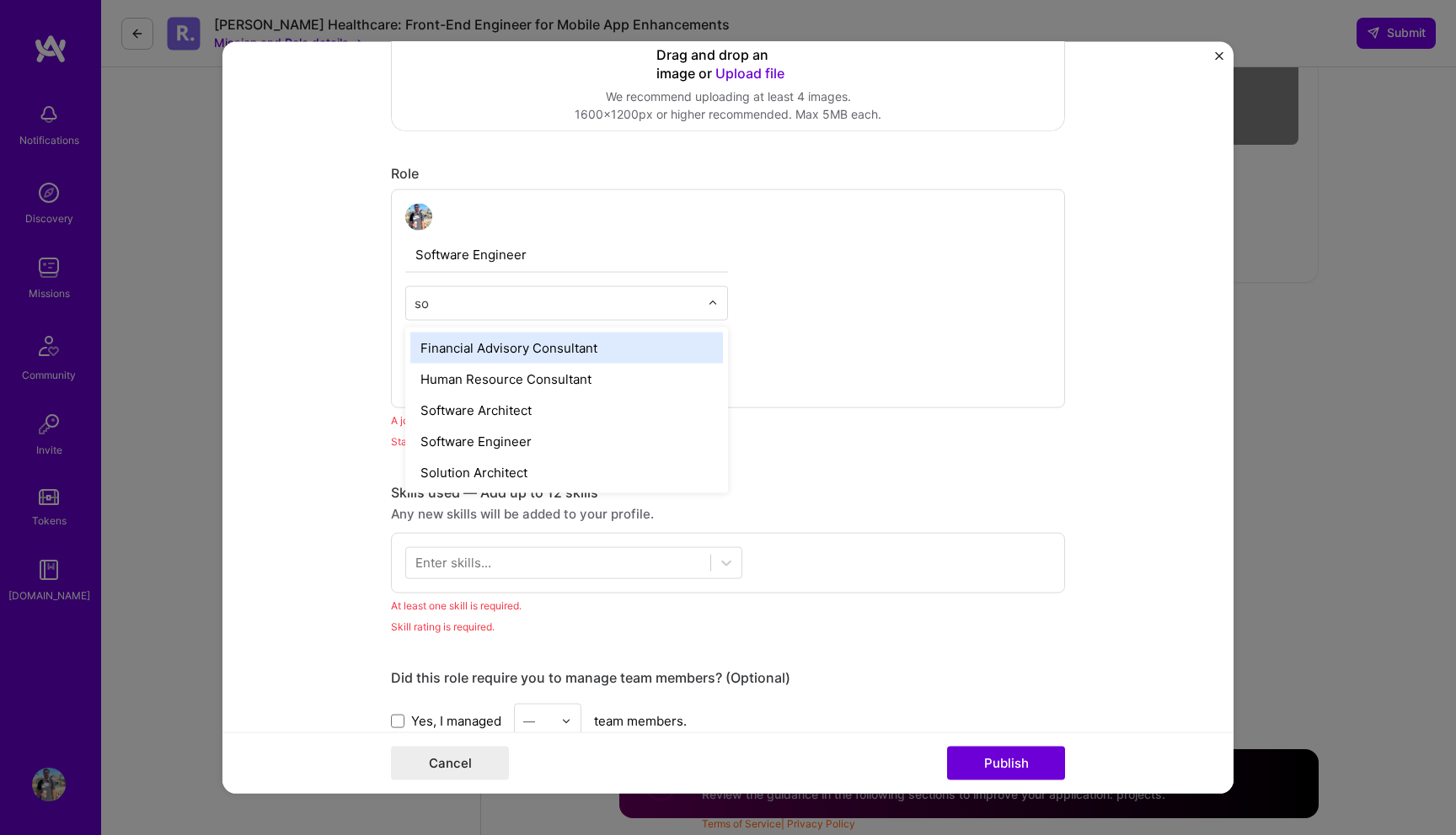
type input "sof"
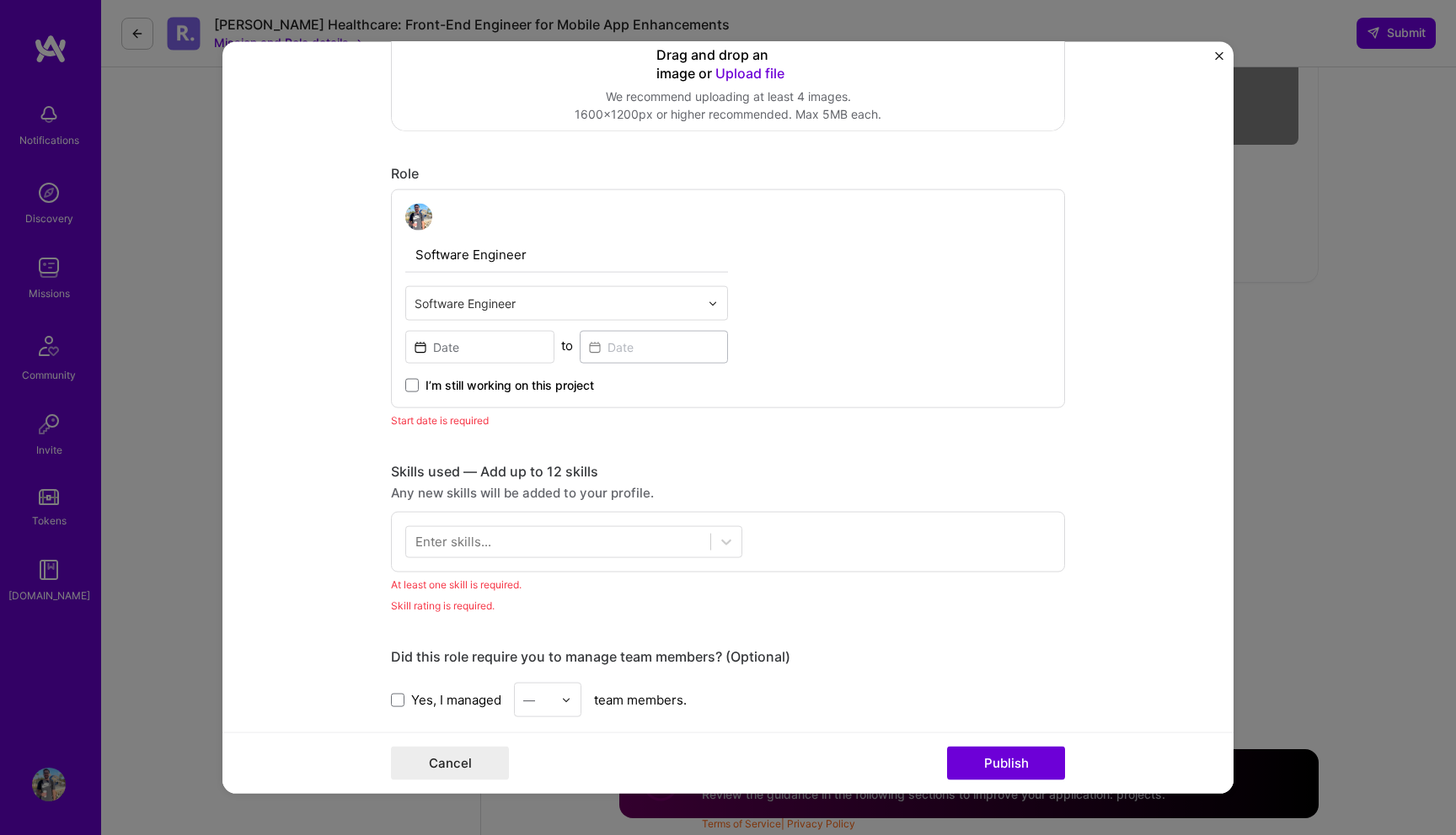
click at [447, 243] on input "Software Engineer" at bounding box center [567, 255] width 322 height 35
type input "Seniot Software Engineer"
click at [481, 356] on input at bounding box center [480, 347] width 149 height 33
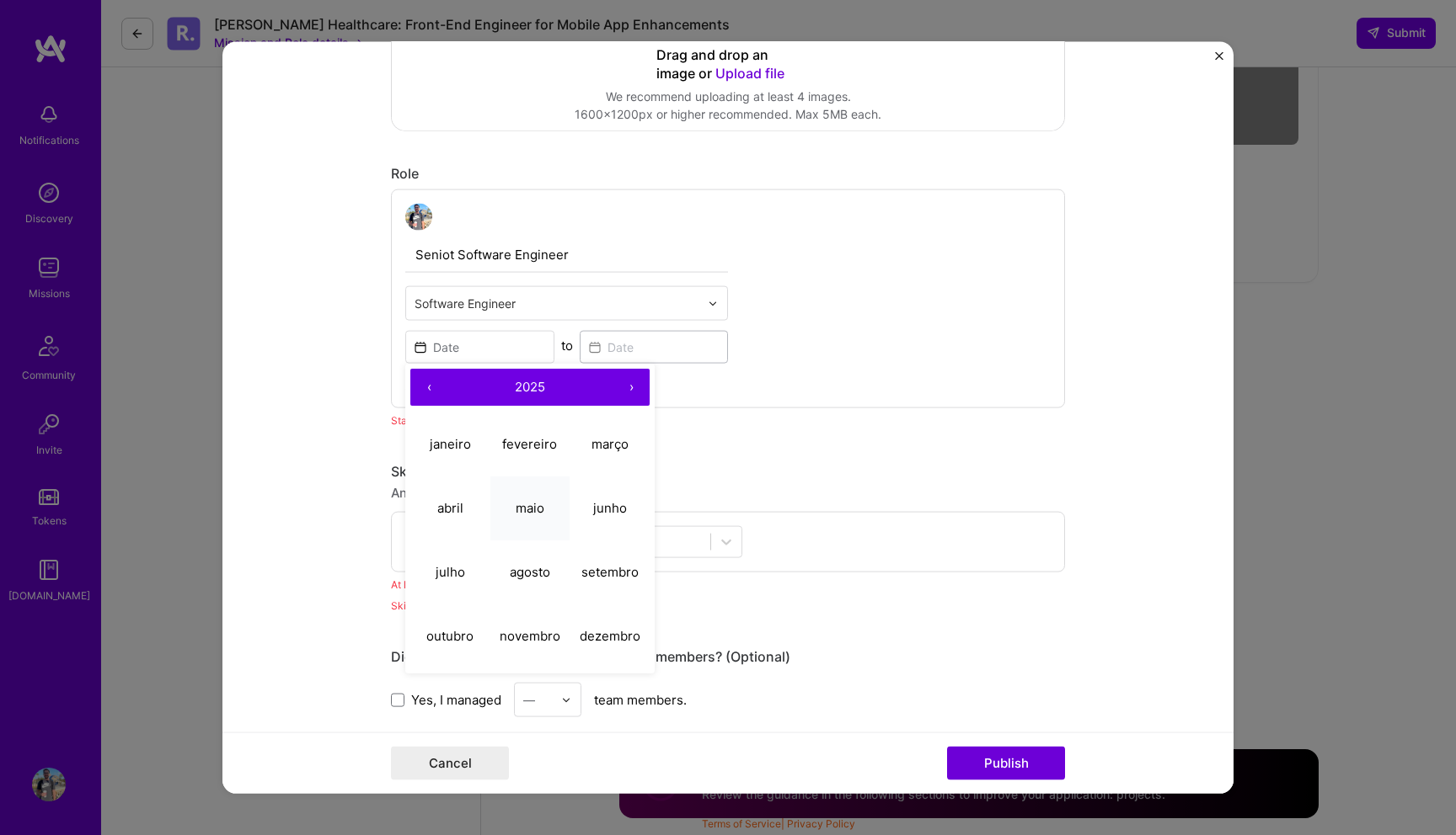
click at [524, 494] on button "maio" at bounding box center [529, 507] width 80 height 64
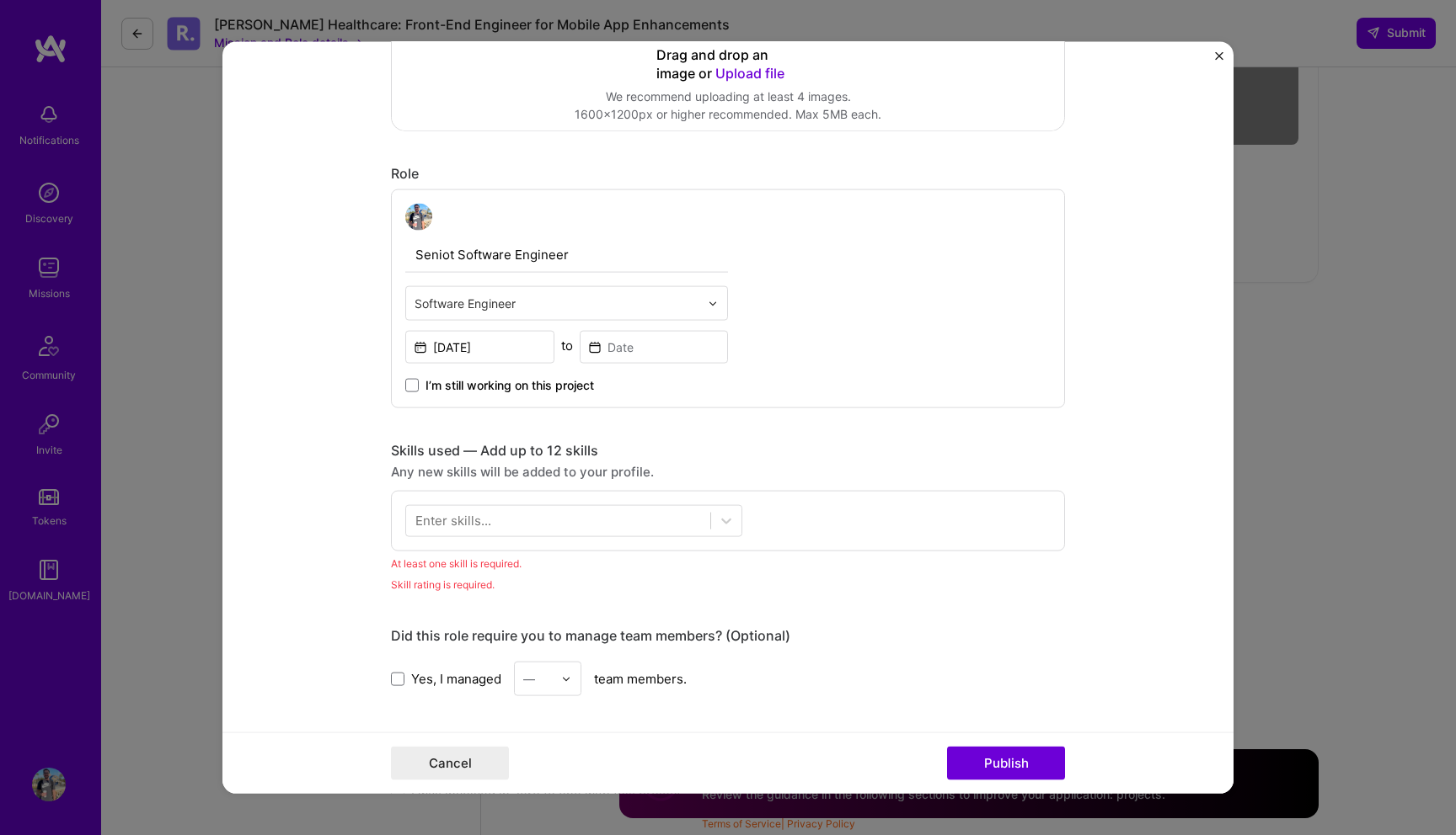
click at [487, 330] on div "May, 2025" at bounding box center [480, 346] width 149 height 36
click at [487, 350] on input "May, 2025" at bounding box center [480, 347] width 149 height 33
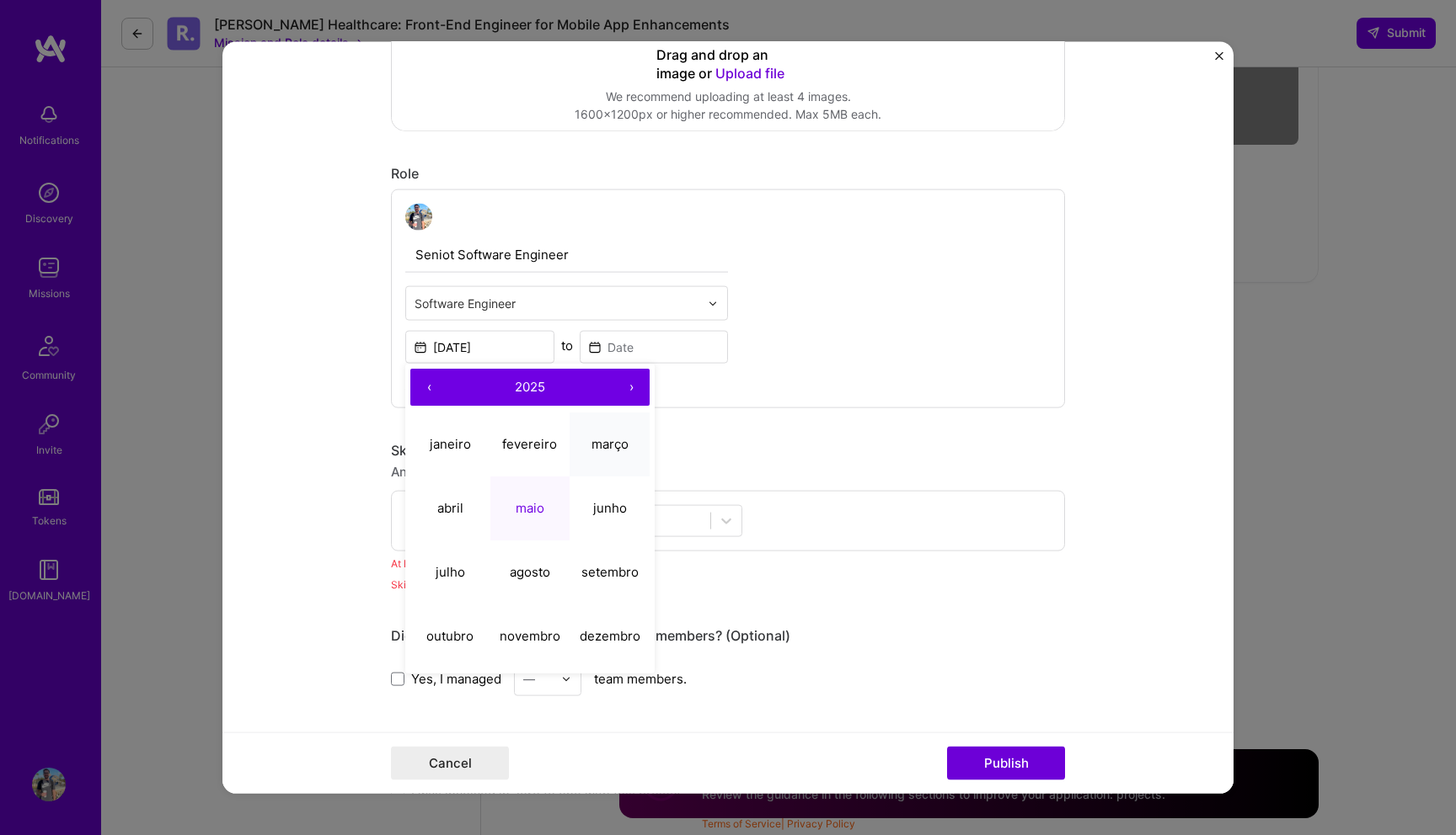
click at [592, 447] on abbr "março" at bounding box center [610, 443] width 37 height 16
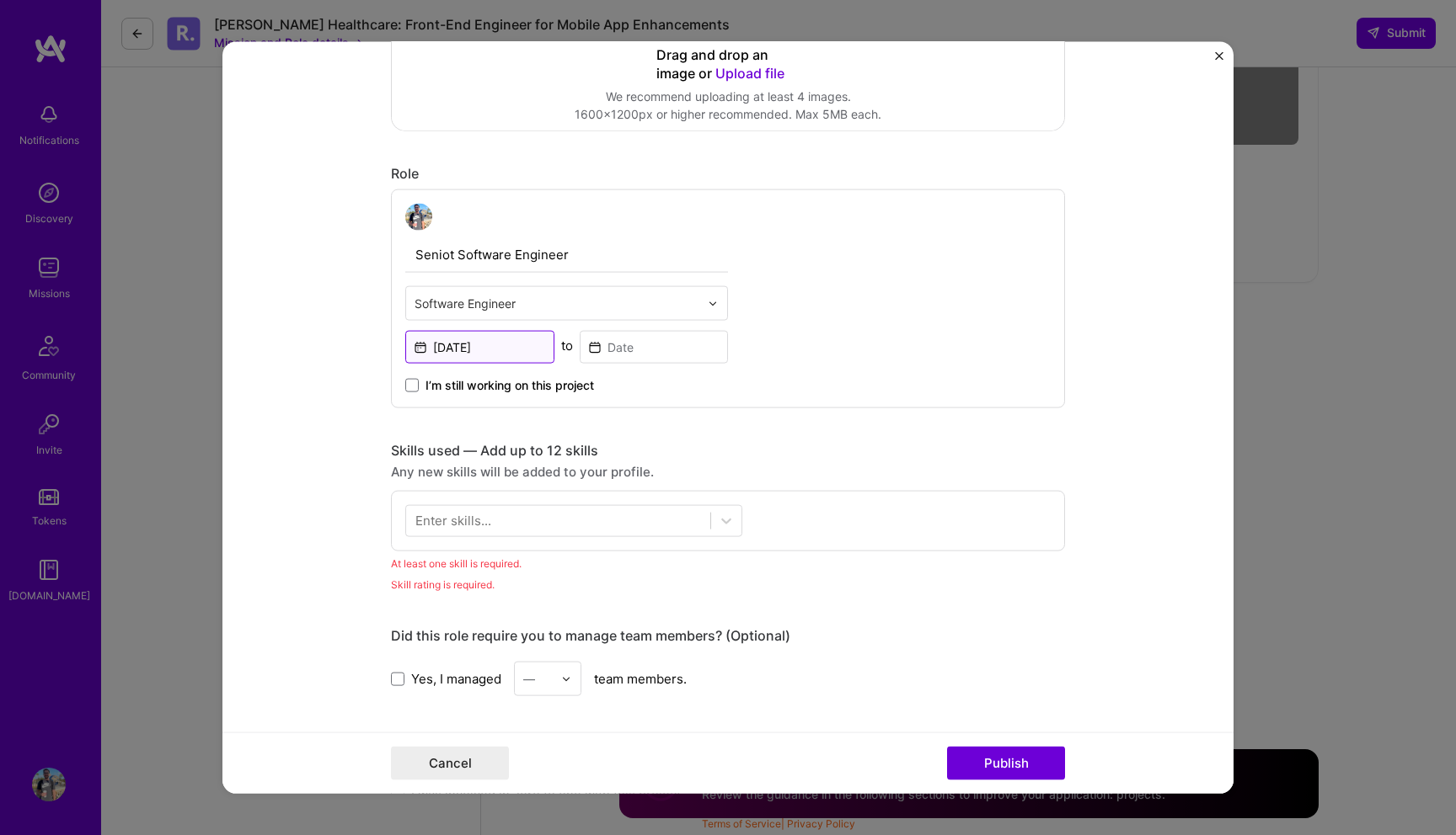
click at [508, 342] on input "Mar, 2025" at bounding box center [480, 347] width 149 height 33
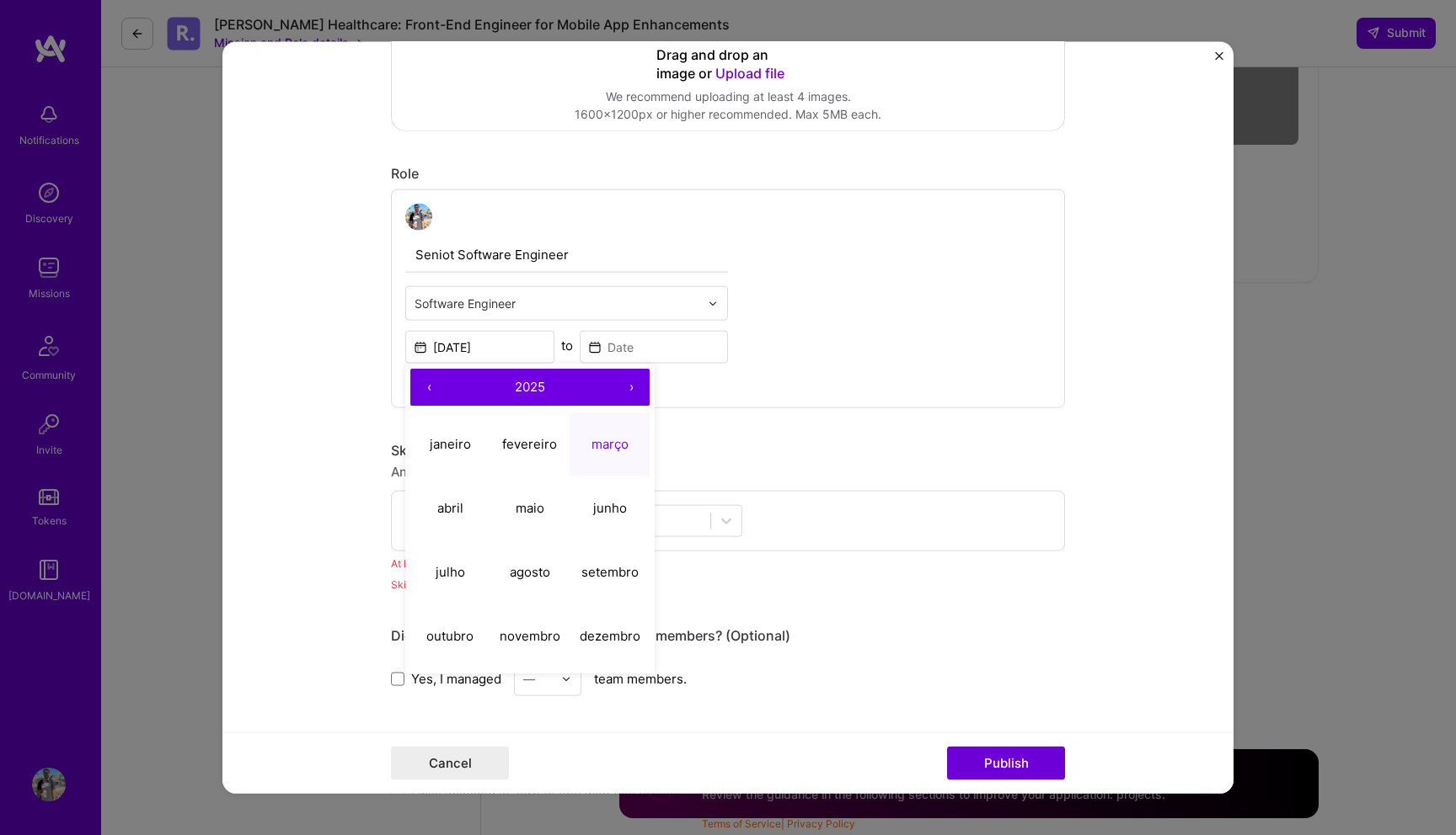
click at [544, 407] on div "‹ 2025 › janeiro fevereiro março abril maio junho julho agosto setembro outubro…" at bounding box center [530, 519] width 249 height 310
click at [544, 402] on button "2025" at bounding box center [529, 387] width 165 height 37
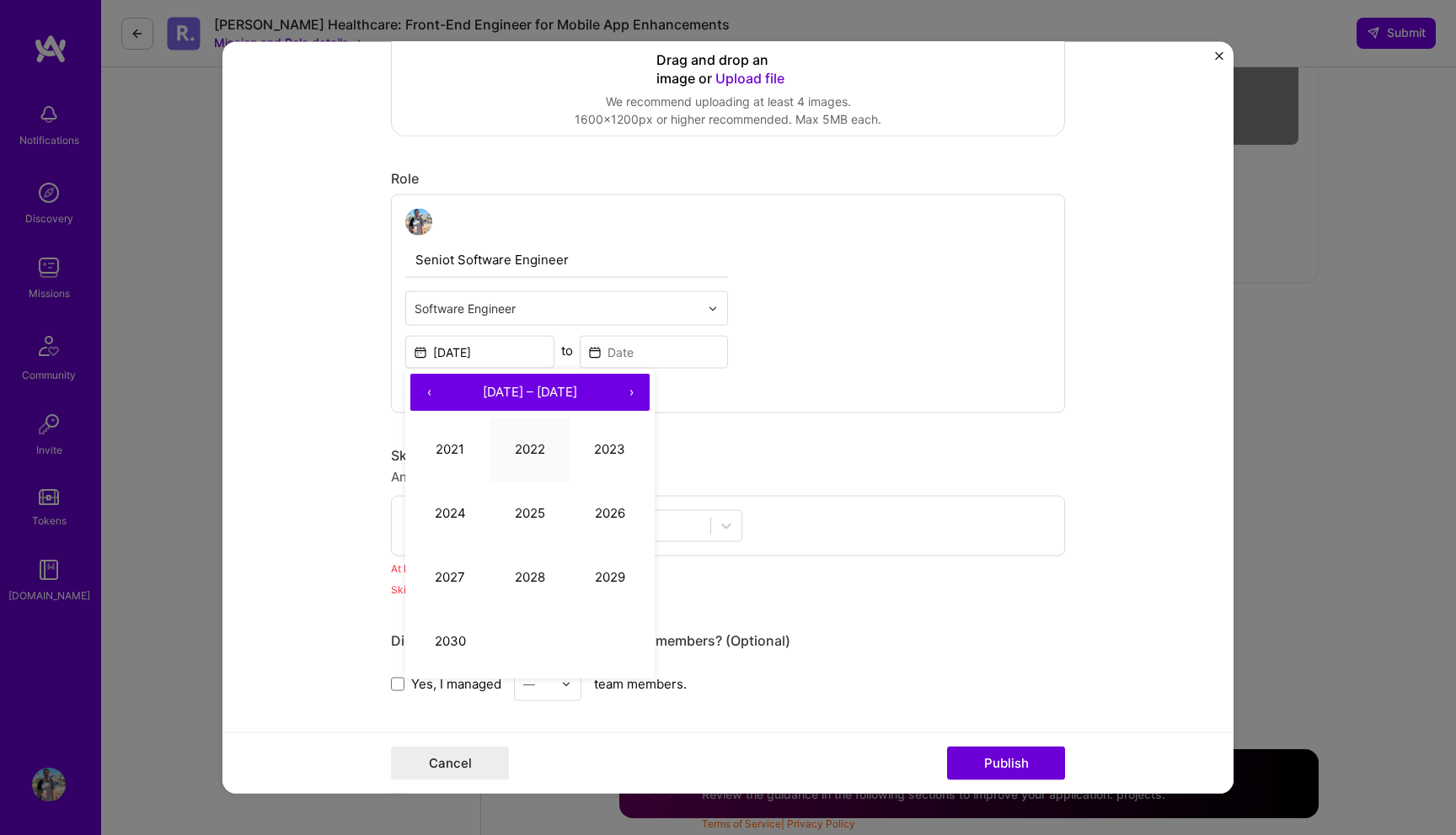
scroll to position [559, 0]
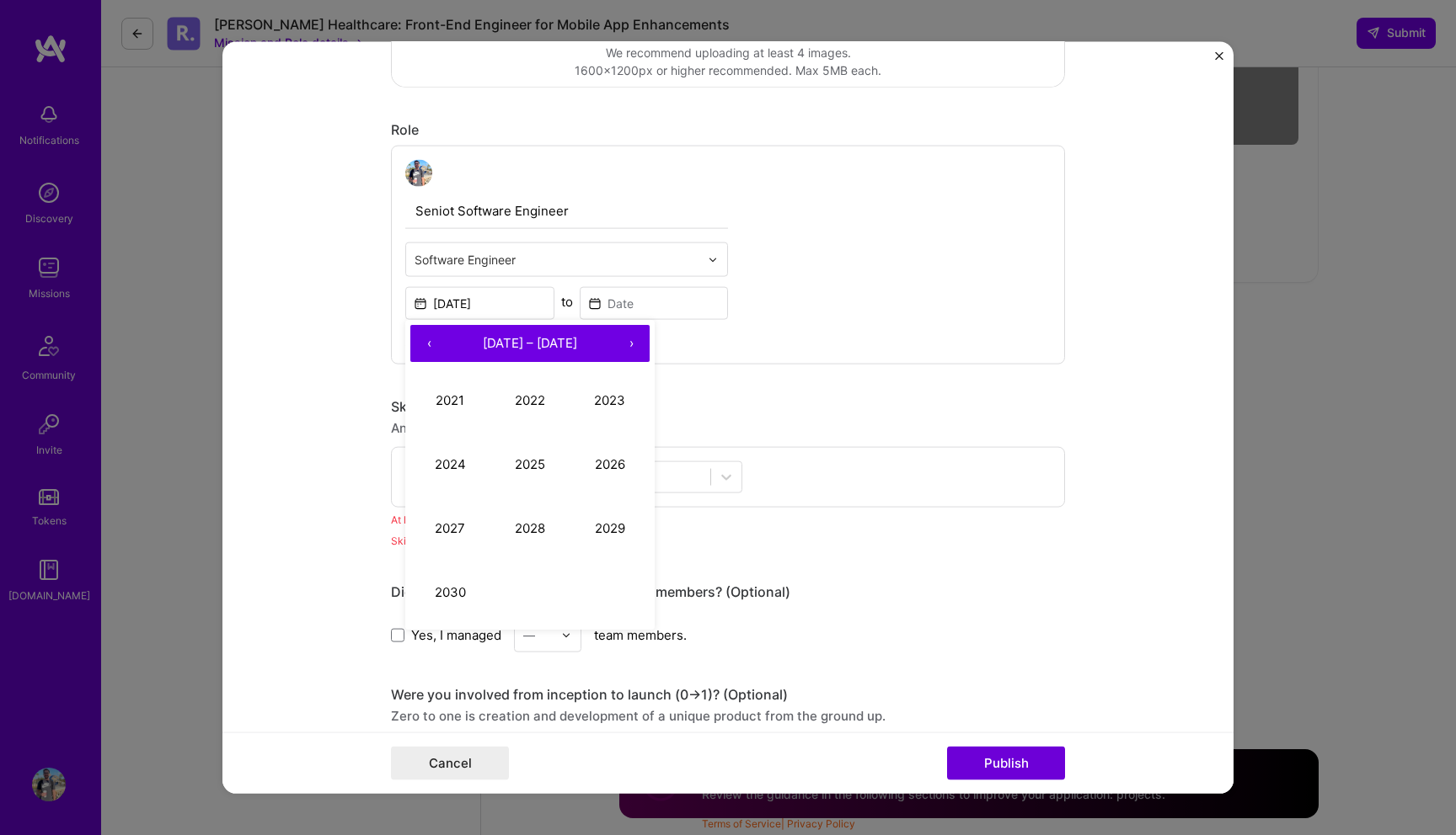
click at [434, 340] on button "‹" at bounding box center [429, 343] width 37 height 37
click at [449, 529] on button "2017" at bounding box center [450, 527] width 80 height 64
click at [620, 397] on abbr "março" at bounding box center [610, 400] width 37 height 16
type input "Mar, 2017"
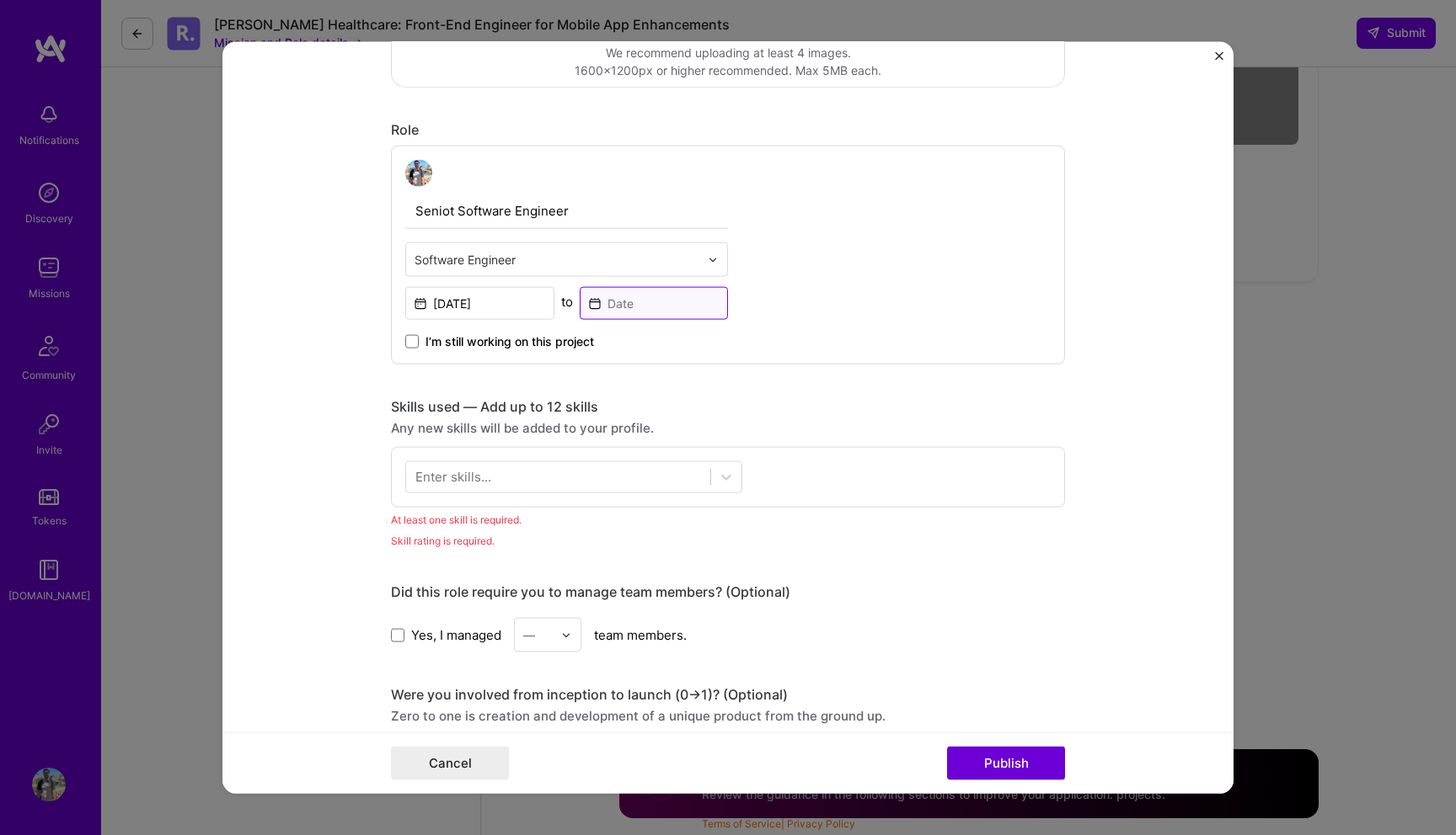
click at [648, 302] on input at bounding box center [653, 304] width 149 height 33
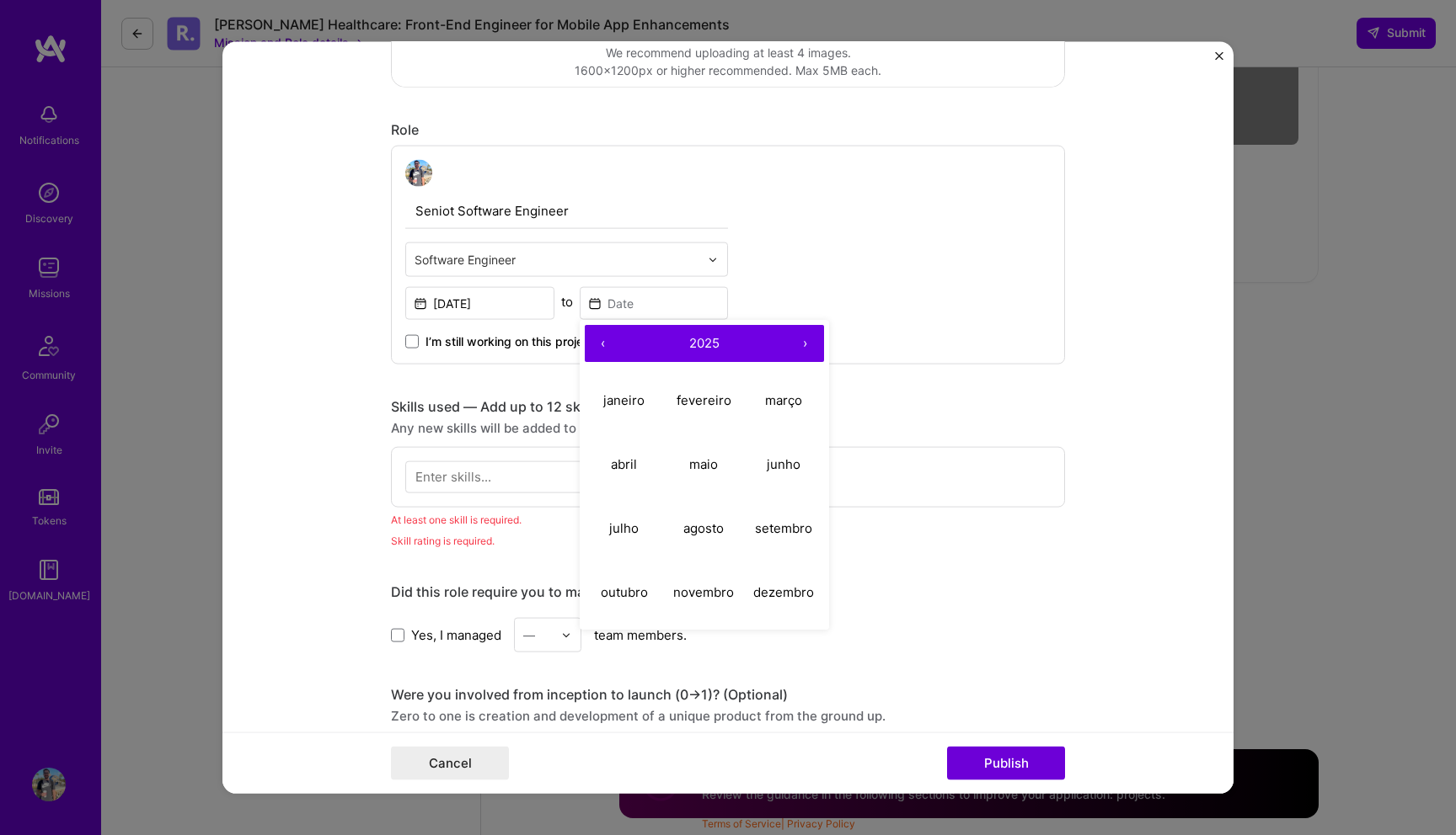
click at [606, 352] on button "‹" at bounding box center [603, 343] width 37 height 37
click at [603, 346] on button "‹" at bounding box center [603, 343] width 37 height 37
click at [598, 350] on button "‹" at bounding box center [603, 343] width 37 height 37
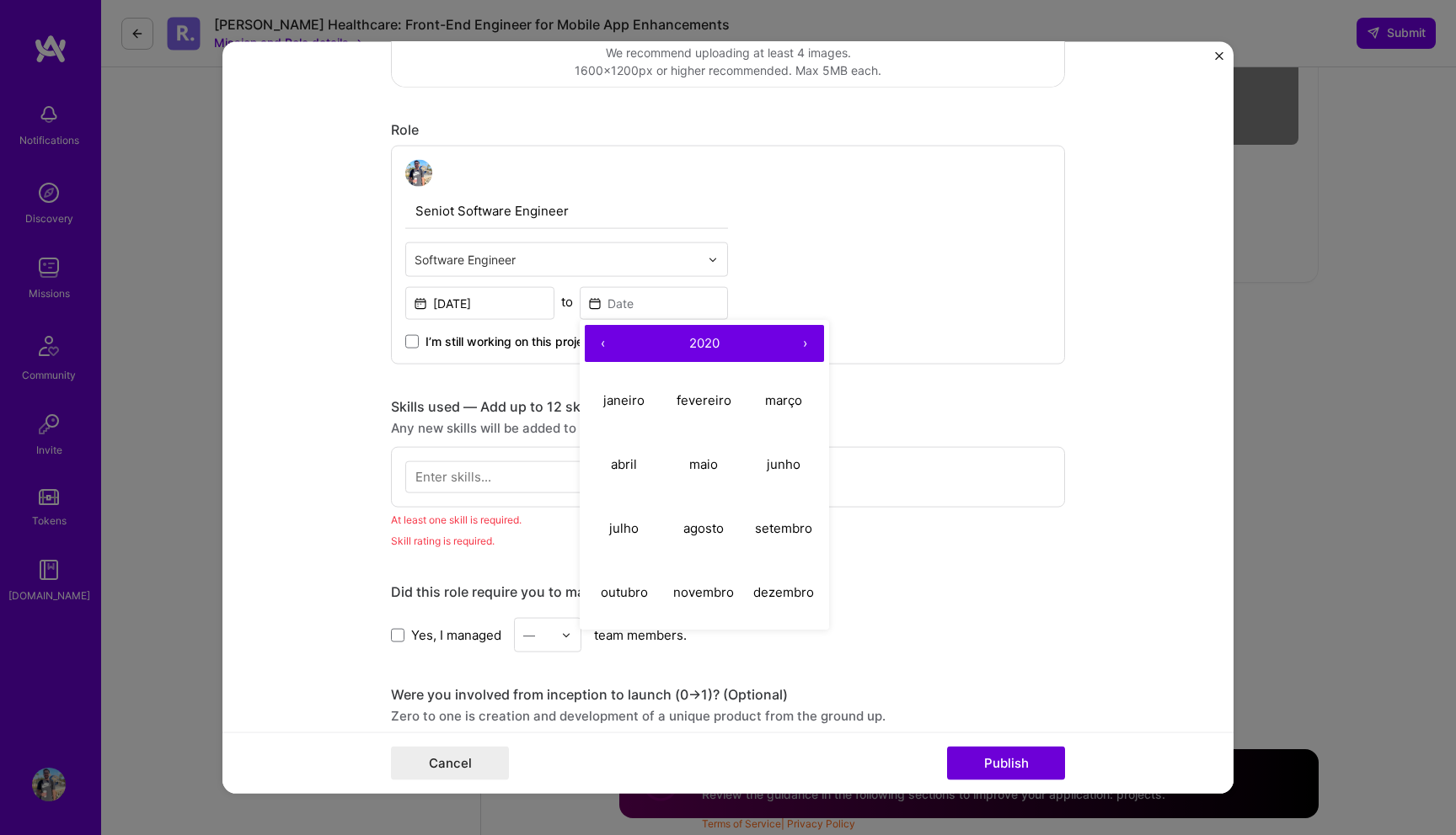
click at [598, 350] on button "‹" at bounding box center [603, 343] width 37 height 37
click at [772, 528] on abbr "setembro" at bounding box center [784, 527] width 58 height 16
type input "Sep, 2018"
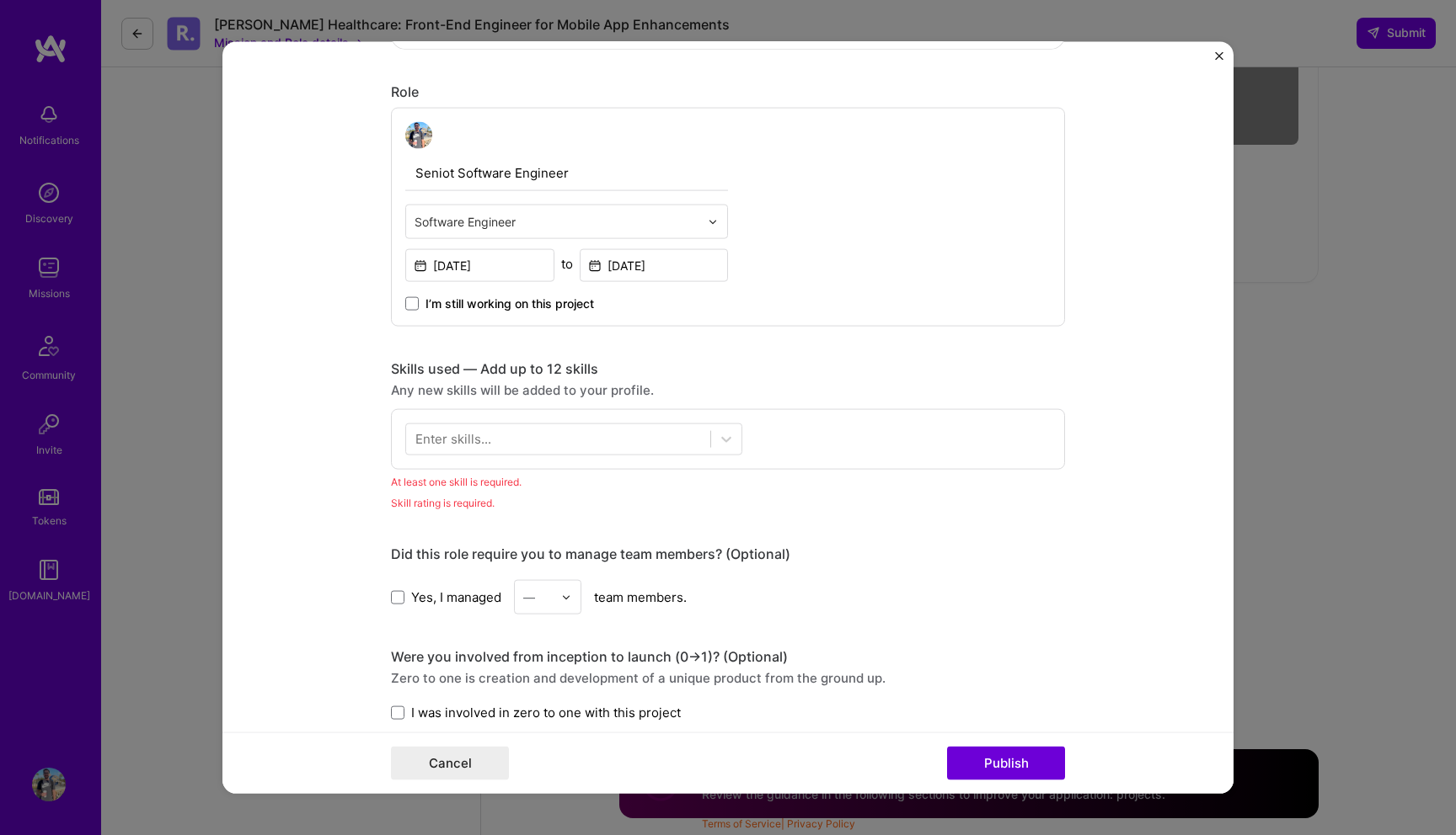
scroll to position [612, 0]
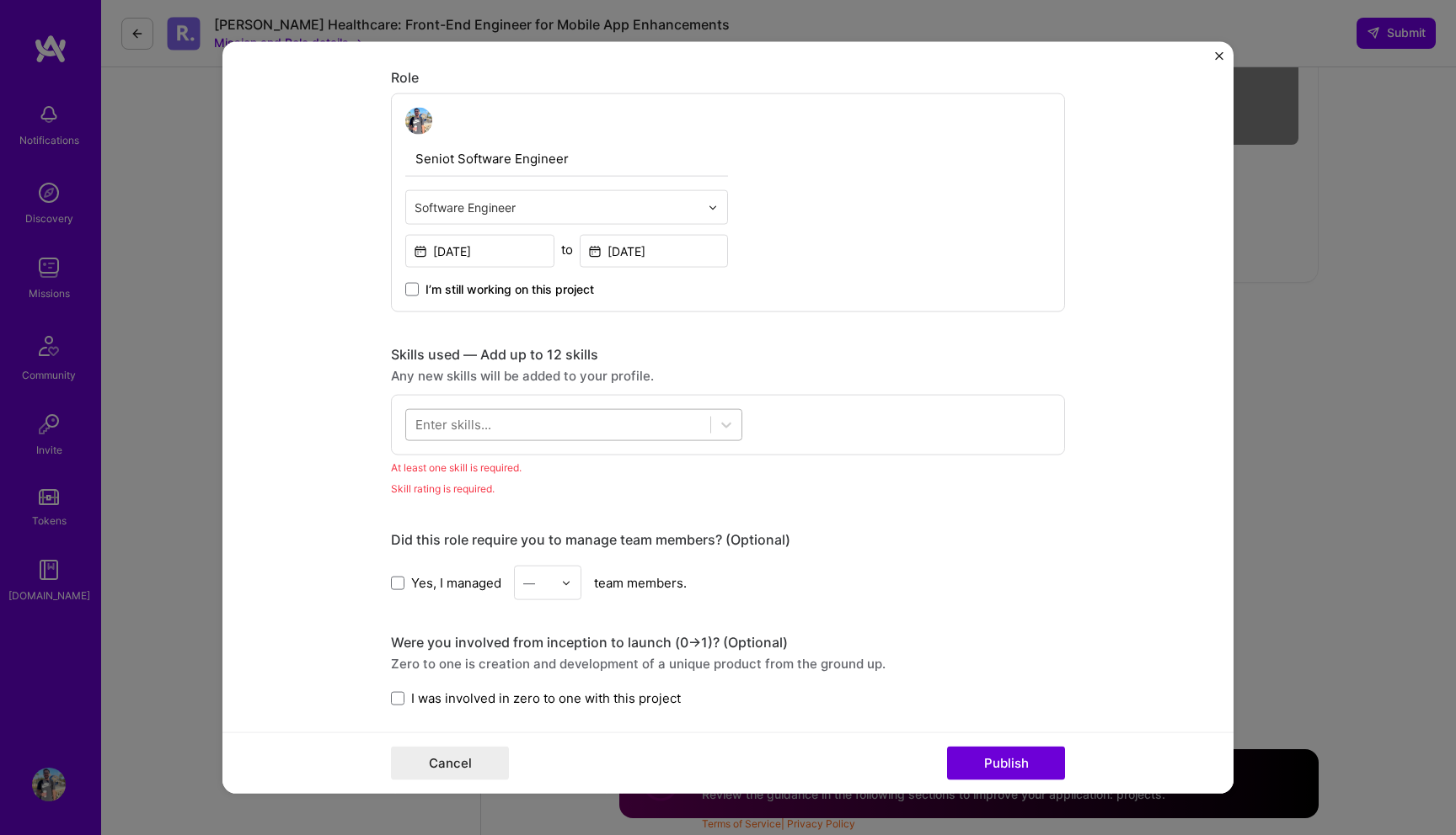
click at [661, 428] on div at bounding box center [557, 425] width 304 height 28
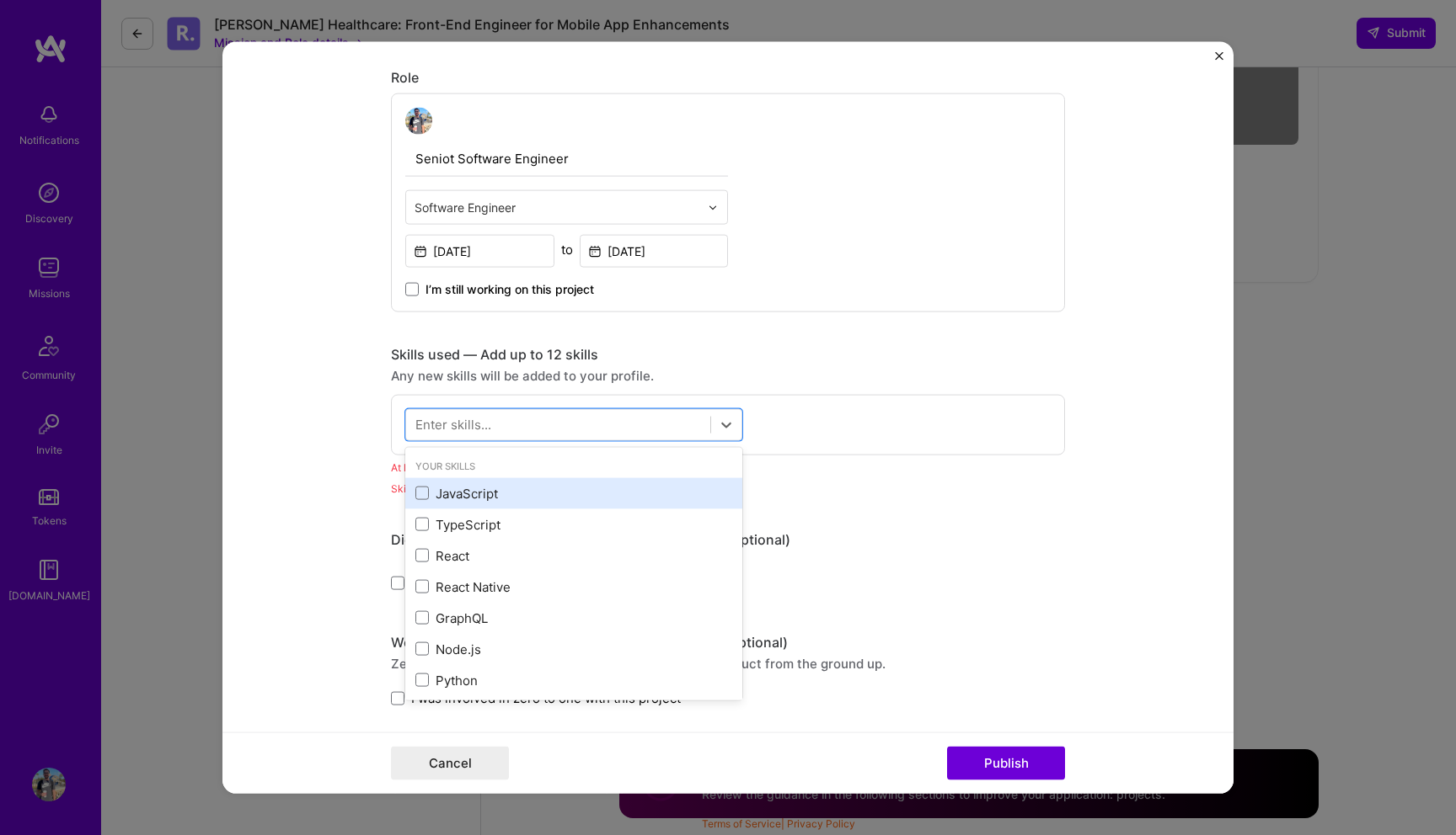
click at [436, 508] on div "JavaScript" at bounding box center [574, 493] width 337 height 32
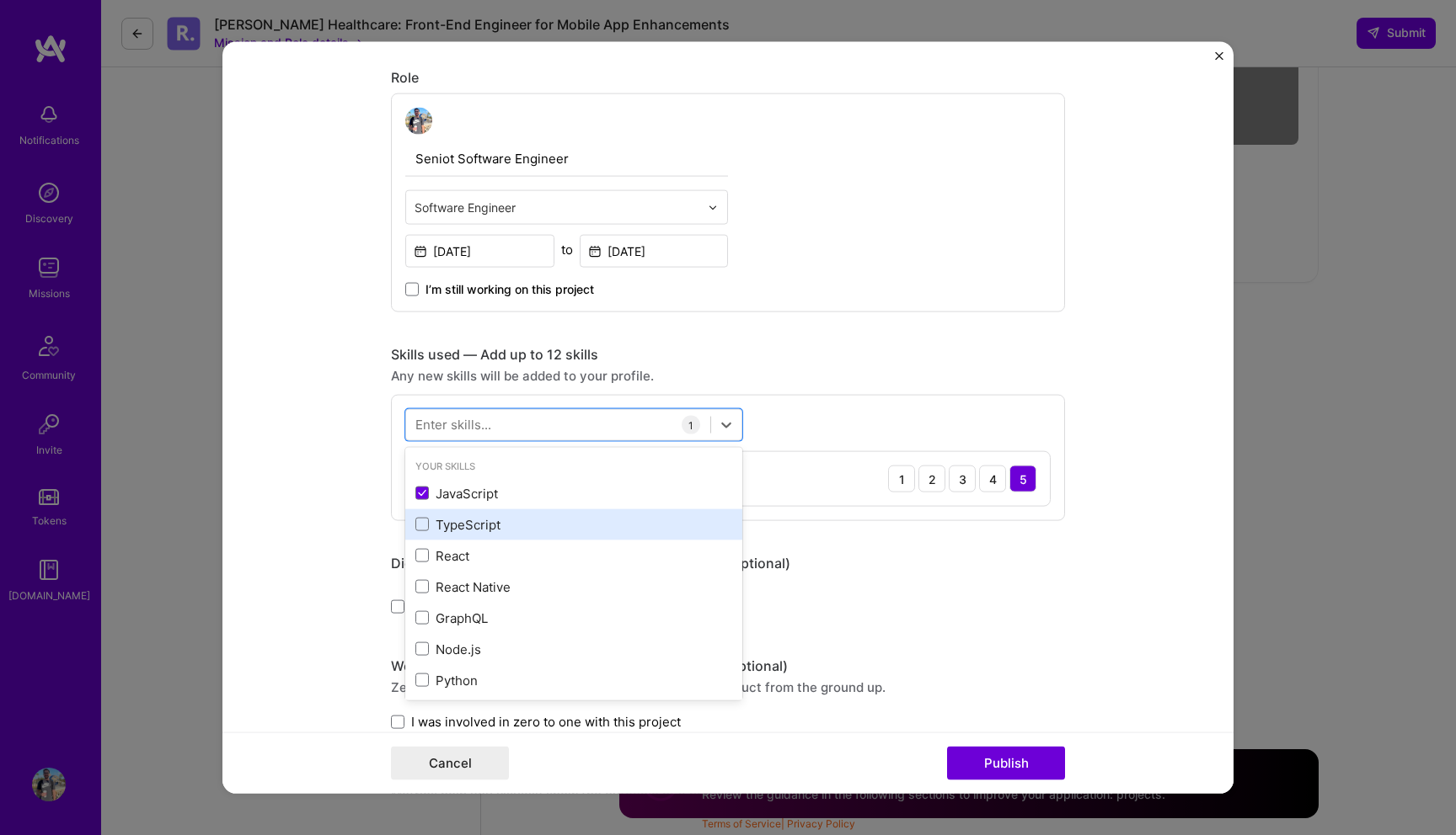
click at [440, 523] on div "TypeScript" at bounding box center [574, 524] width 317 height 17
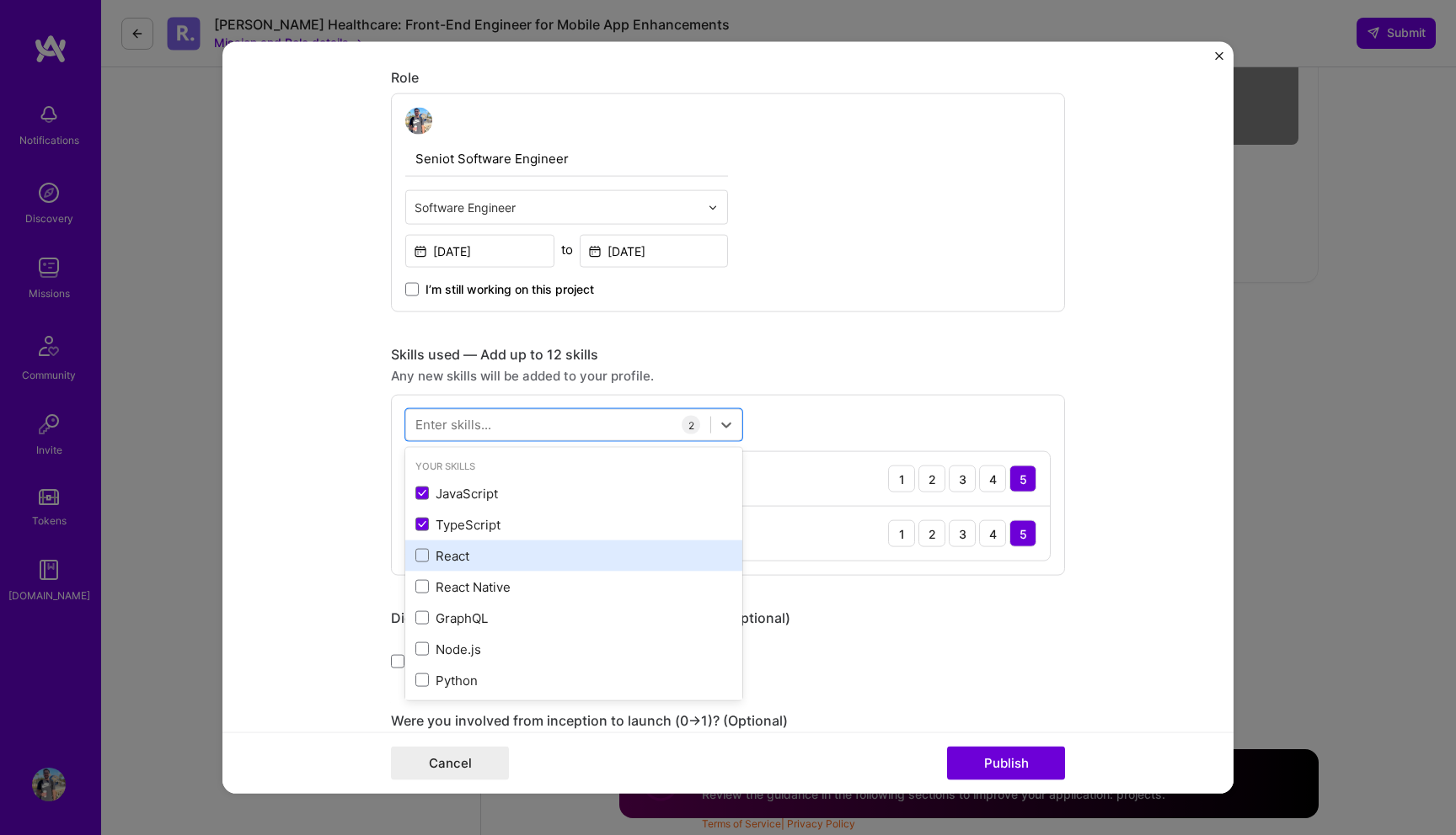
click at [440, 551] on div "React" at bounding box center [574, 555] width 317 height 17
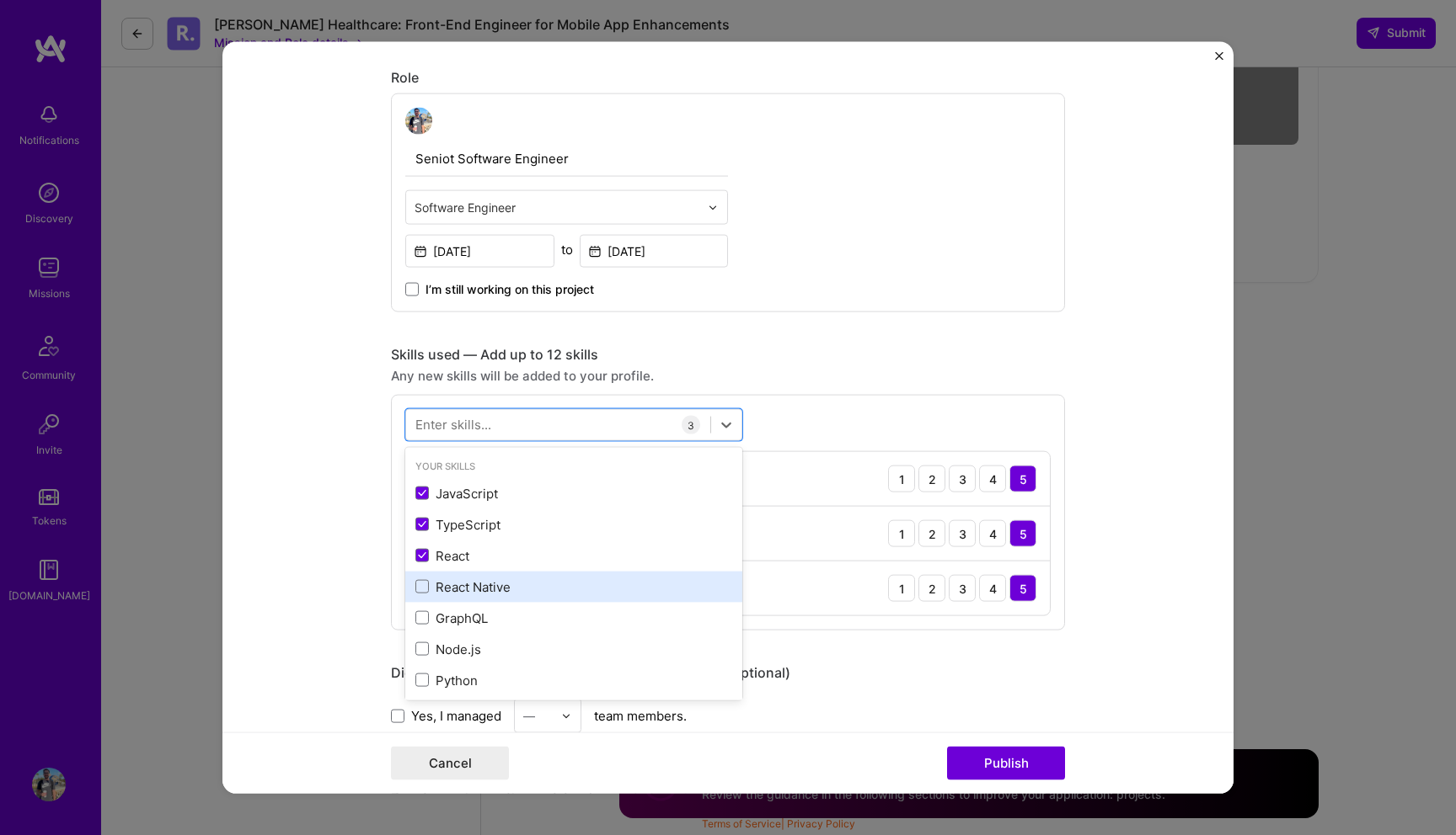
click at [440, 589] on div "React Native" at bounding box center [574, 587] width 317 height 17
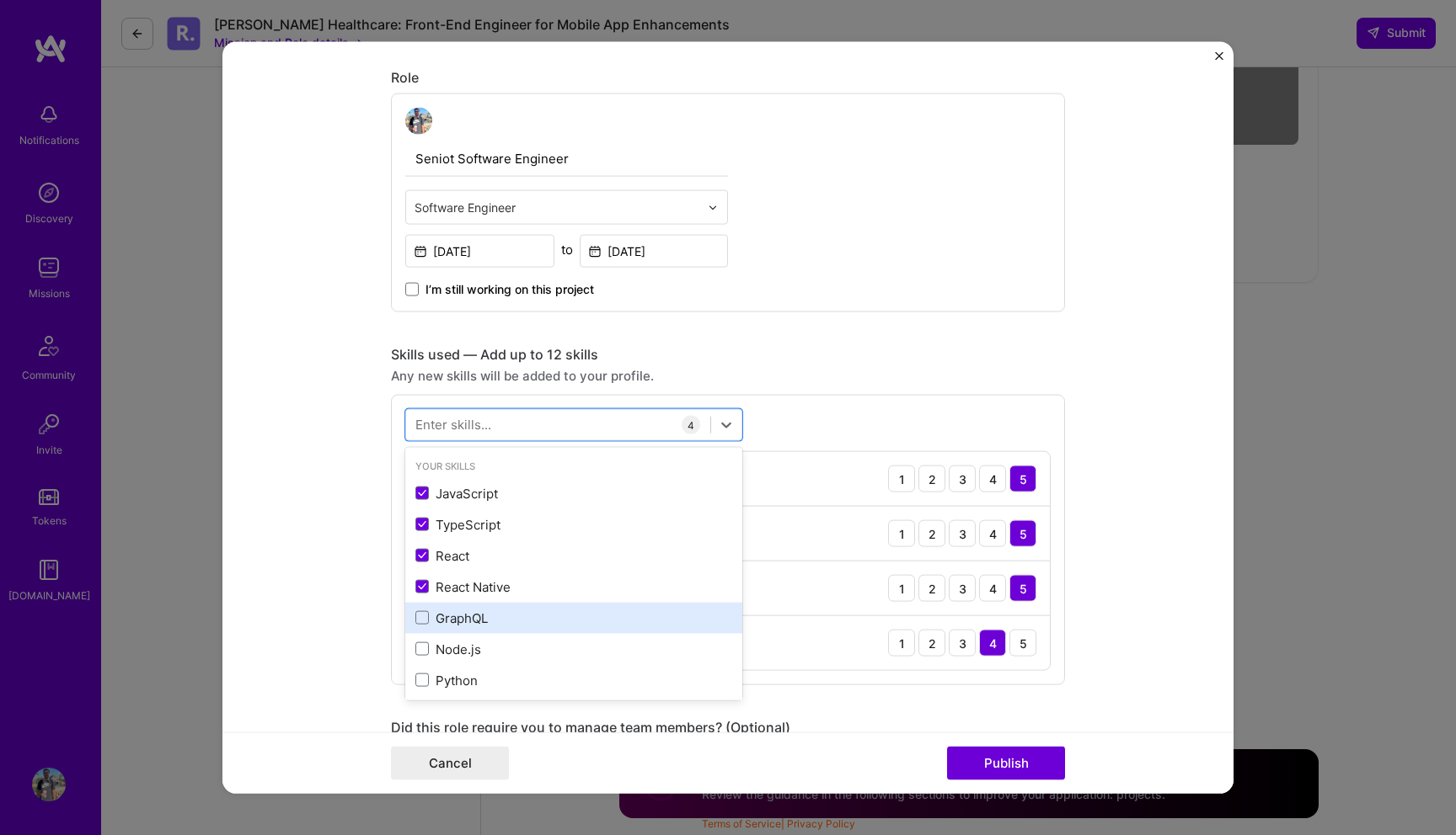
click at [440, 611] on div "GraphQL" at bounding box center [574, 617] width 317 height 17
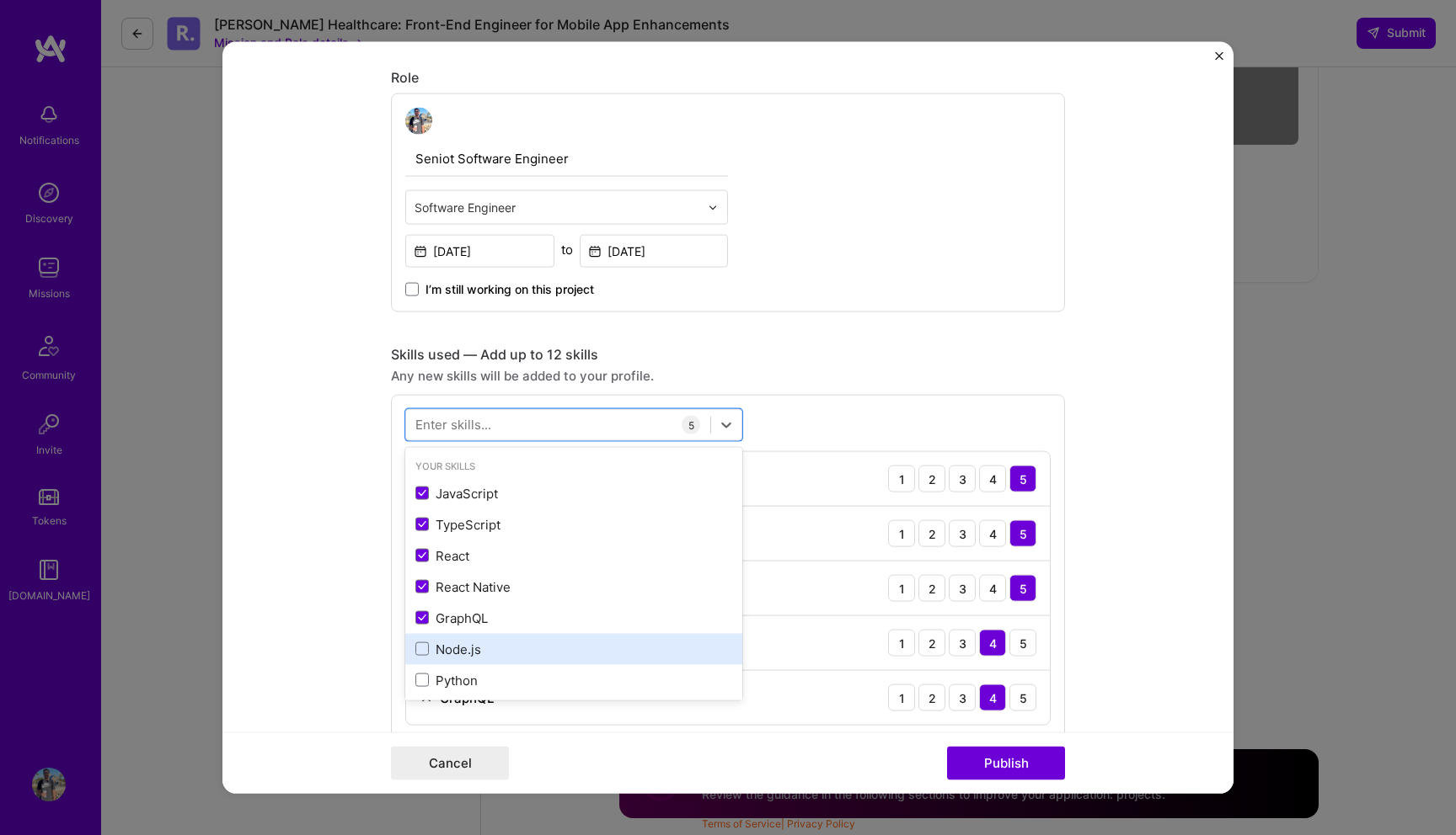
click at [440, 648] on div "Node.js" at bounding box center [574, 649] width 317 height 17
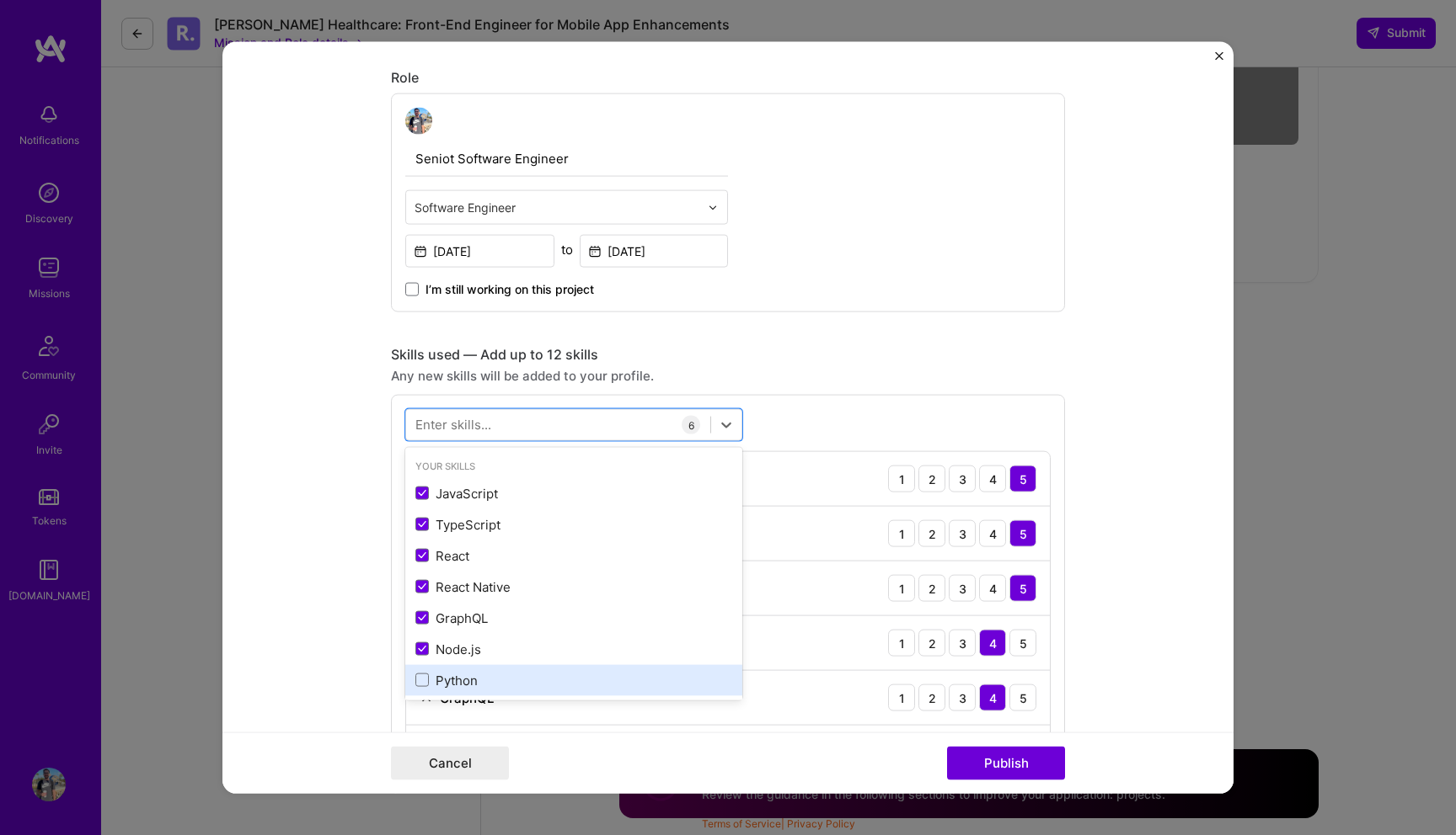
click at [440, 679] on div "Python" at bounding box center [574, 680] width 317 height 17
click at [322, 567] on form "This project is missing details. To be able to apply to missions with this proj…" at bounding box center [728, 418] width 1011 height 753
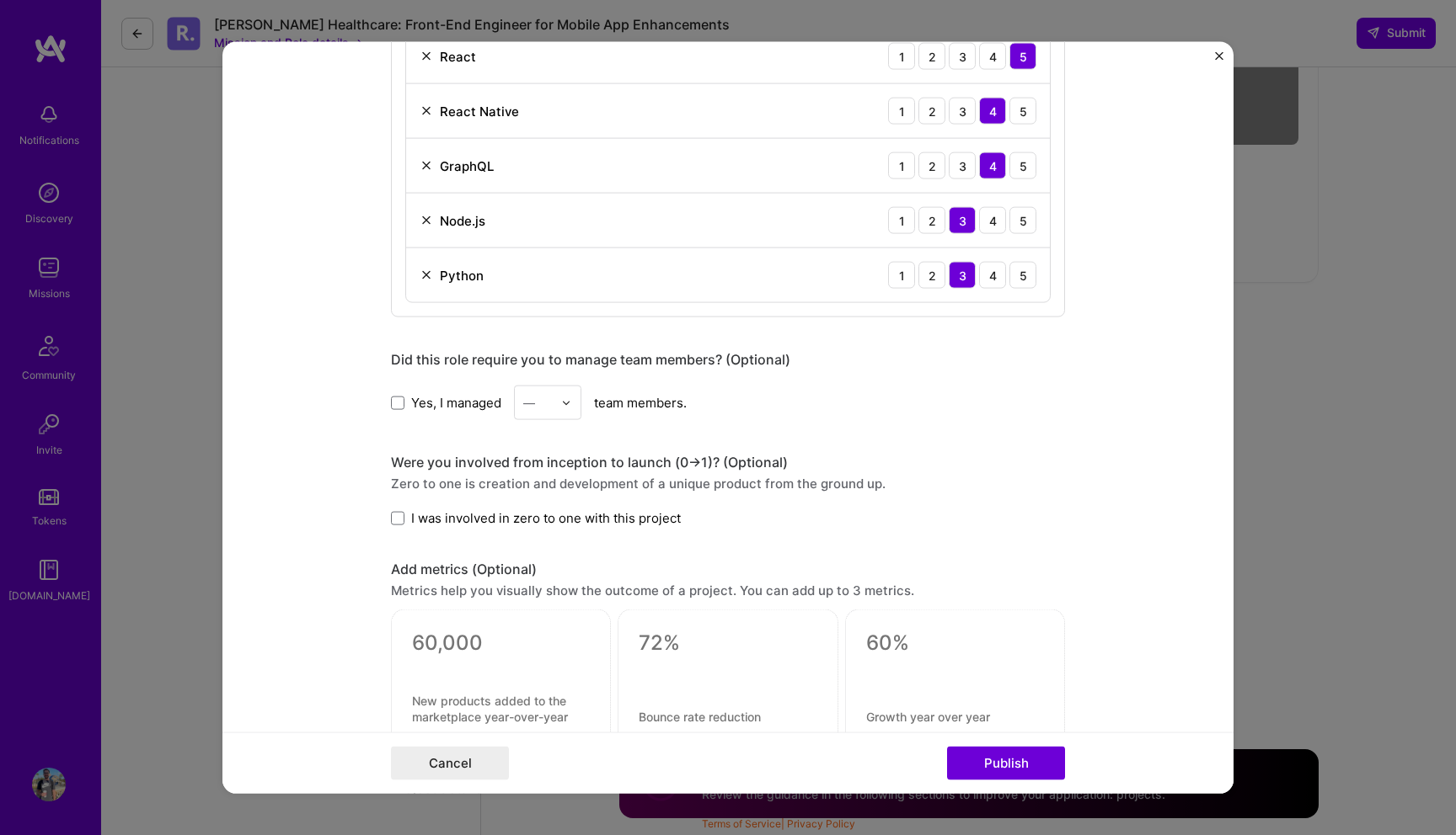
scroll to position [1210, 0]
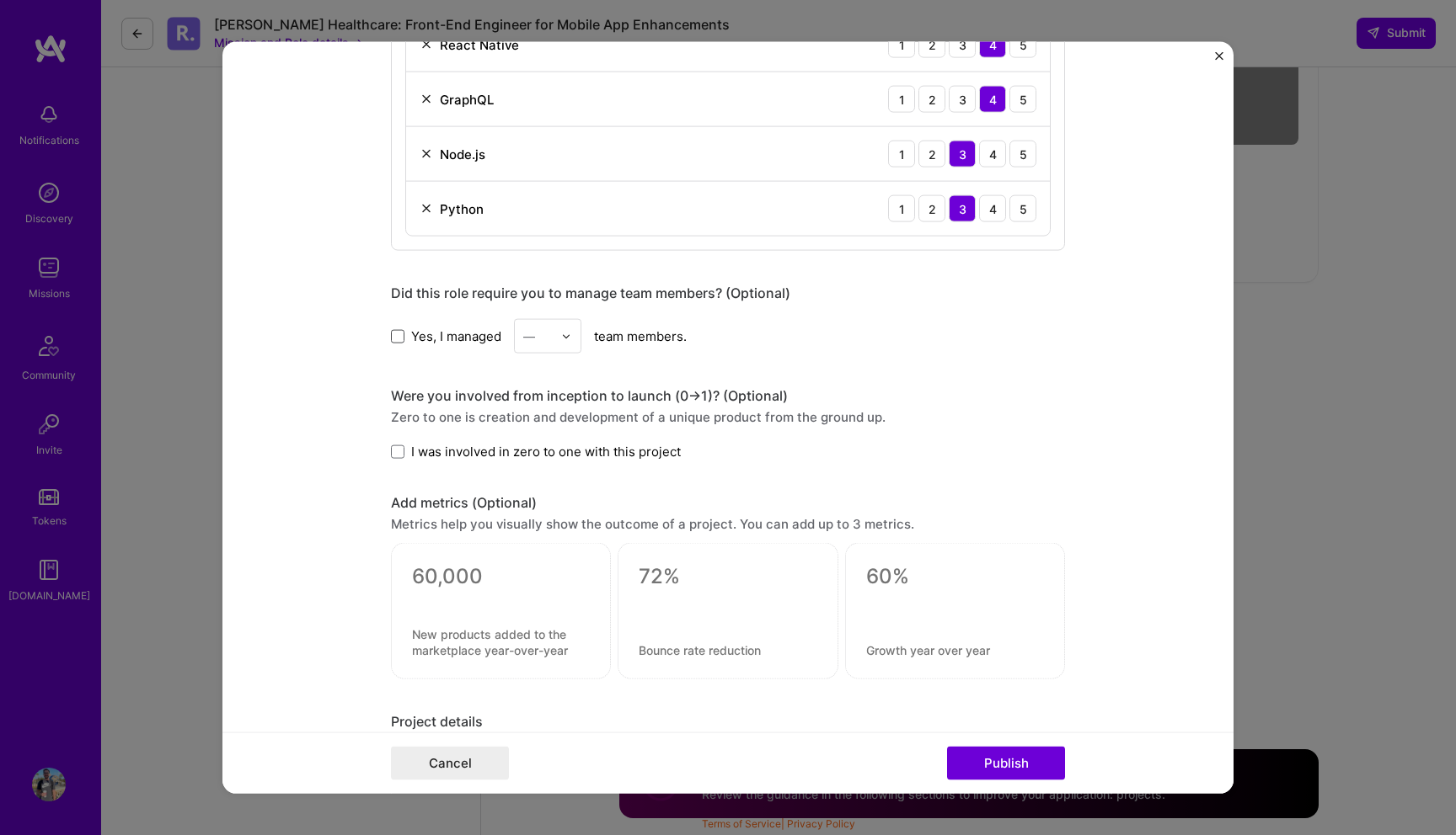
click at [399, 336] on span at bounding box center [398, 336] width 13 height 13
click at [0, 0] on input "Yes, I managed" at bounding box center [0, 0] width 0 height 0
click at [569, 336] on img at bounding box center [566, 336] width 11 height 11
click at [535, 469] on div "4" at bounding box center [548, 475] width 58 height 32
click at [399, 450] on span at bounding box center [398, 452] width 13 height 13
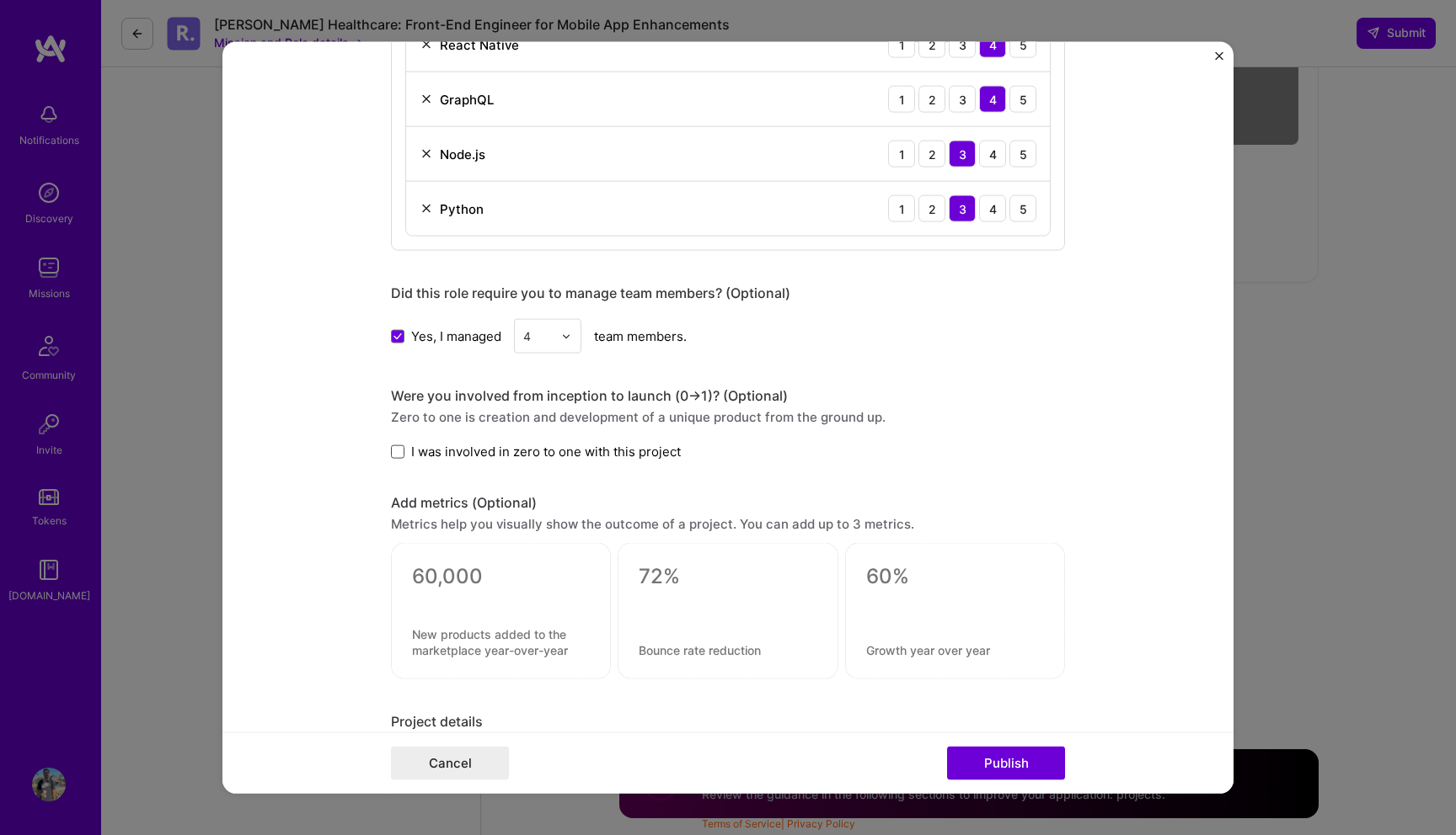
click at [0, 0] on input "I was involved in zero to one with this project" at bounding box center [0, 0] width 0 height 0
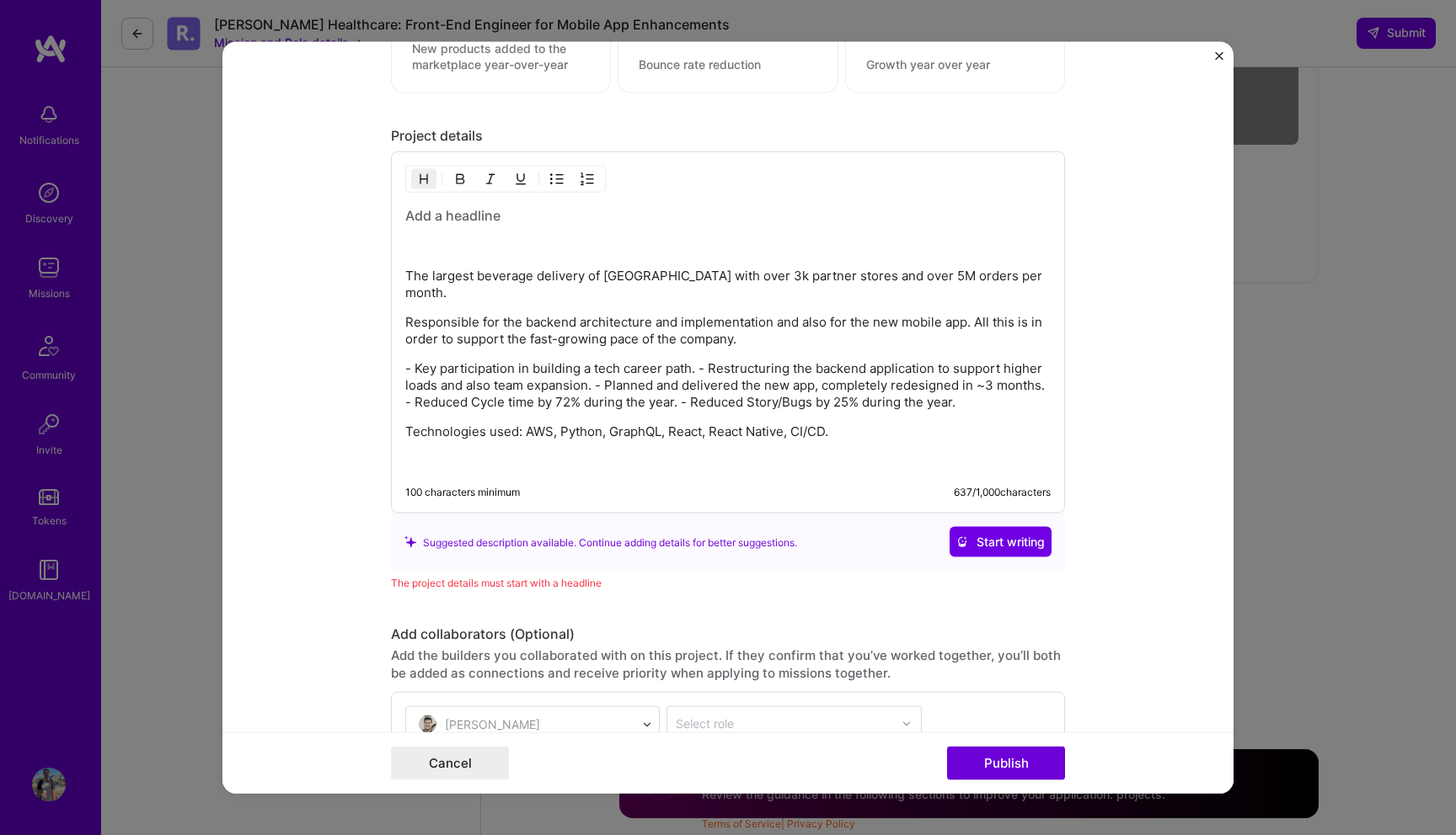
scroll to position [1961, 0]
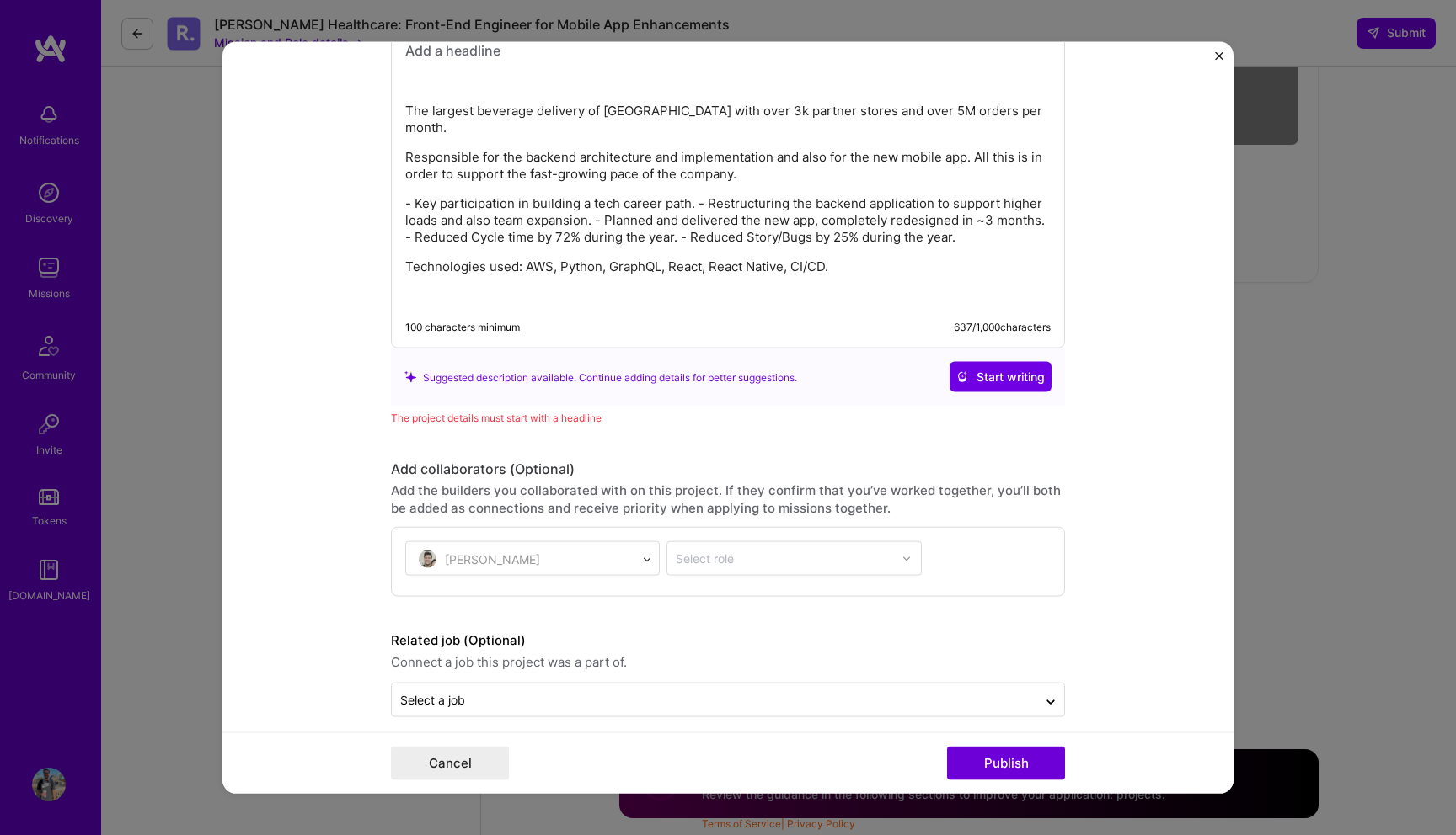
click at [1000, 729] on form "This project is missing details. To be able to apply to missions with this proj…" at bounding box center [728, 418] width 1011 height 753
click at [554, 293] on div "The largest beverage delivery of Latin America with over 3k partner stores and …" at bounding box center [728, 168] width 674 height 362
click at [554, 323] on div "100 characters minimum 637 / 1,000 characters" at bounding box center [714, 335] width 672 height 27
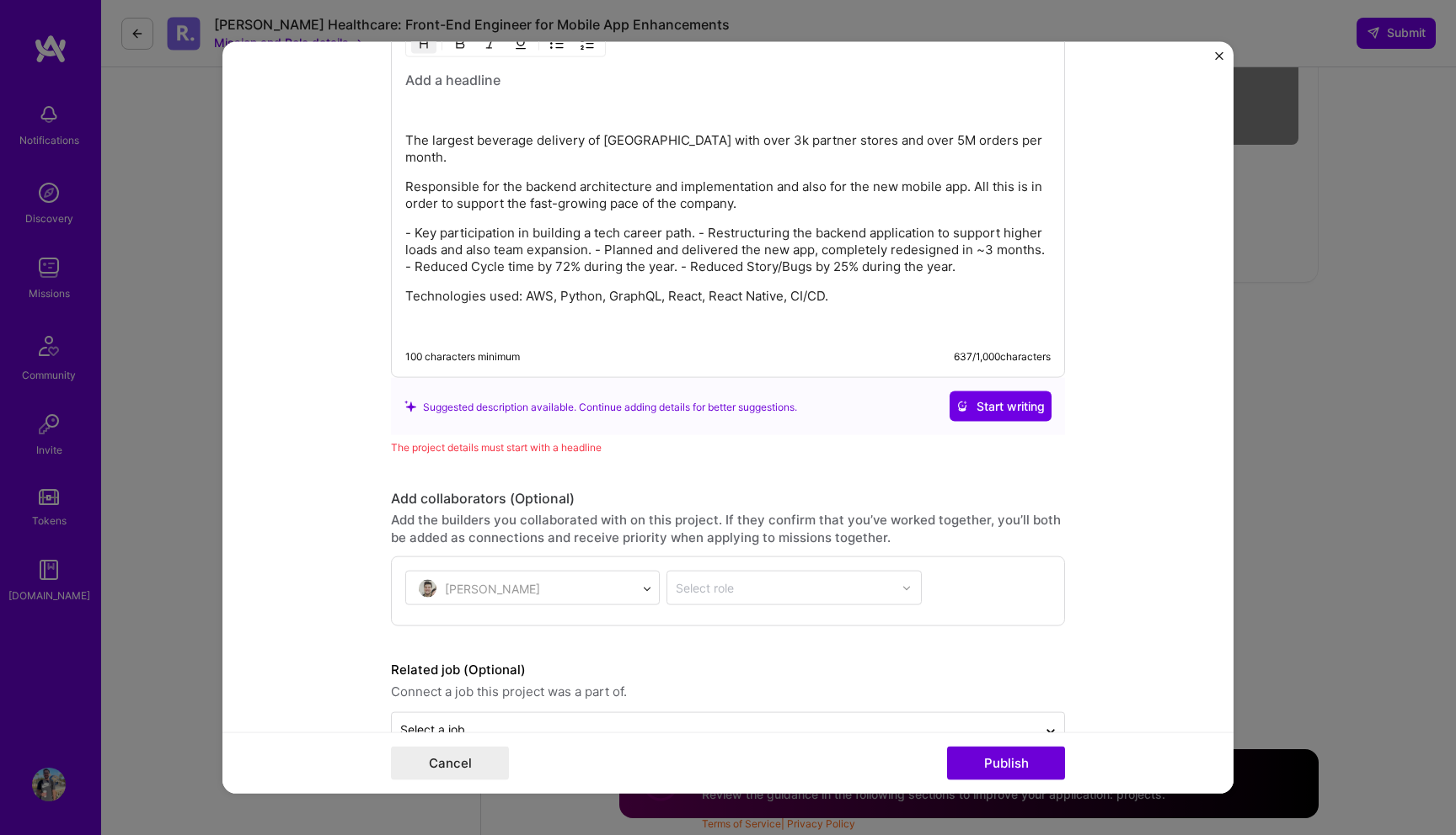
click at [535, 294] on div "The largest beverage delivery of Latin America with over 3k partner stores and …" at bounding box center [728, 202] width 646 height 264
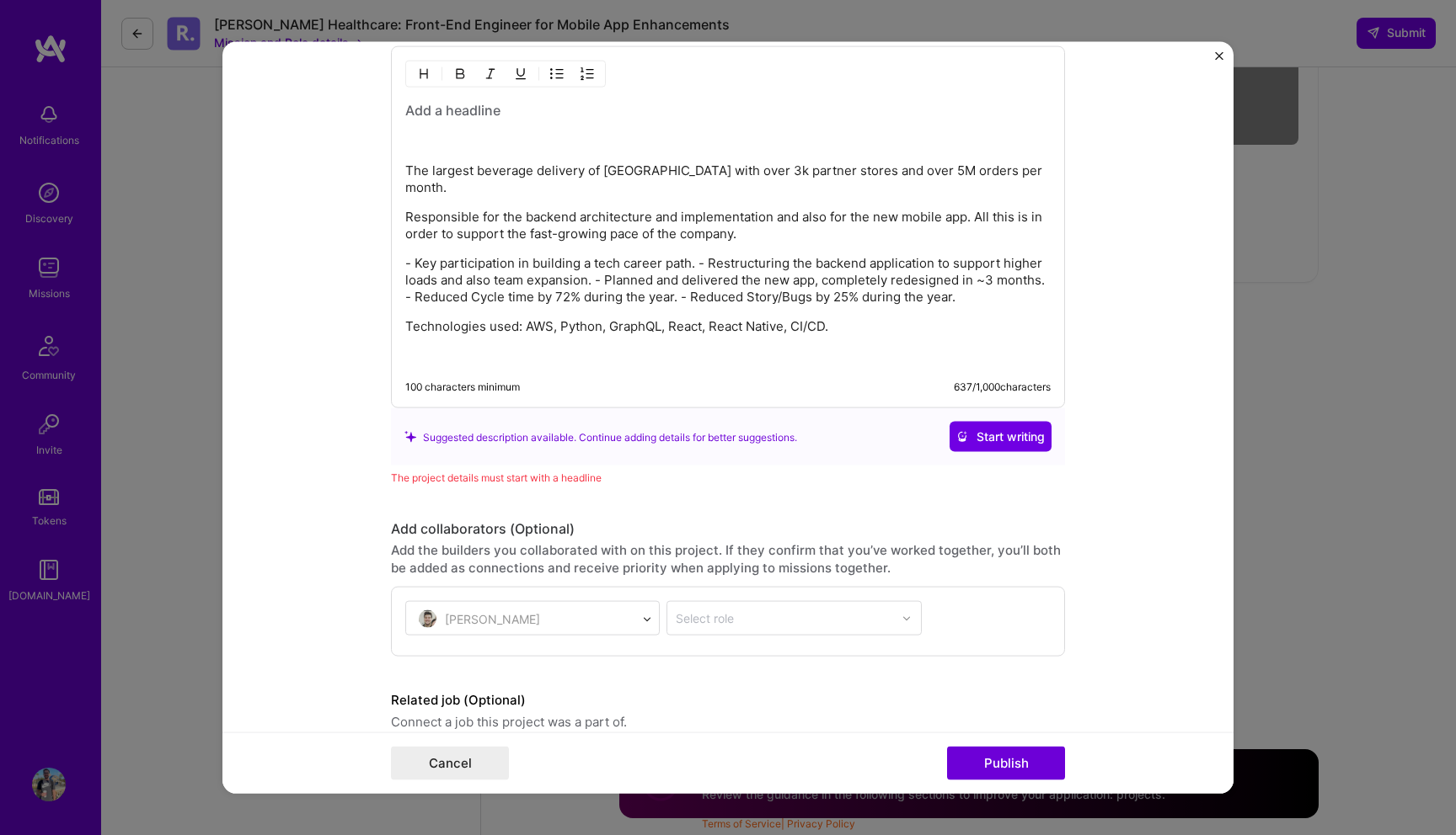
scroll to position [1882, 0]
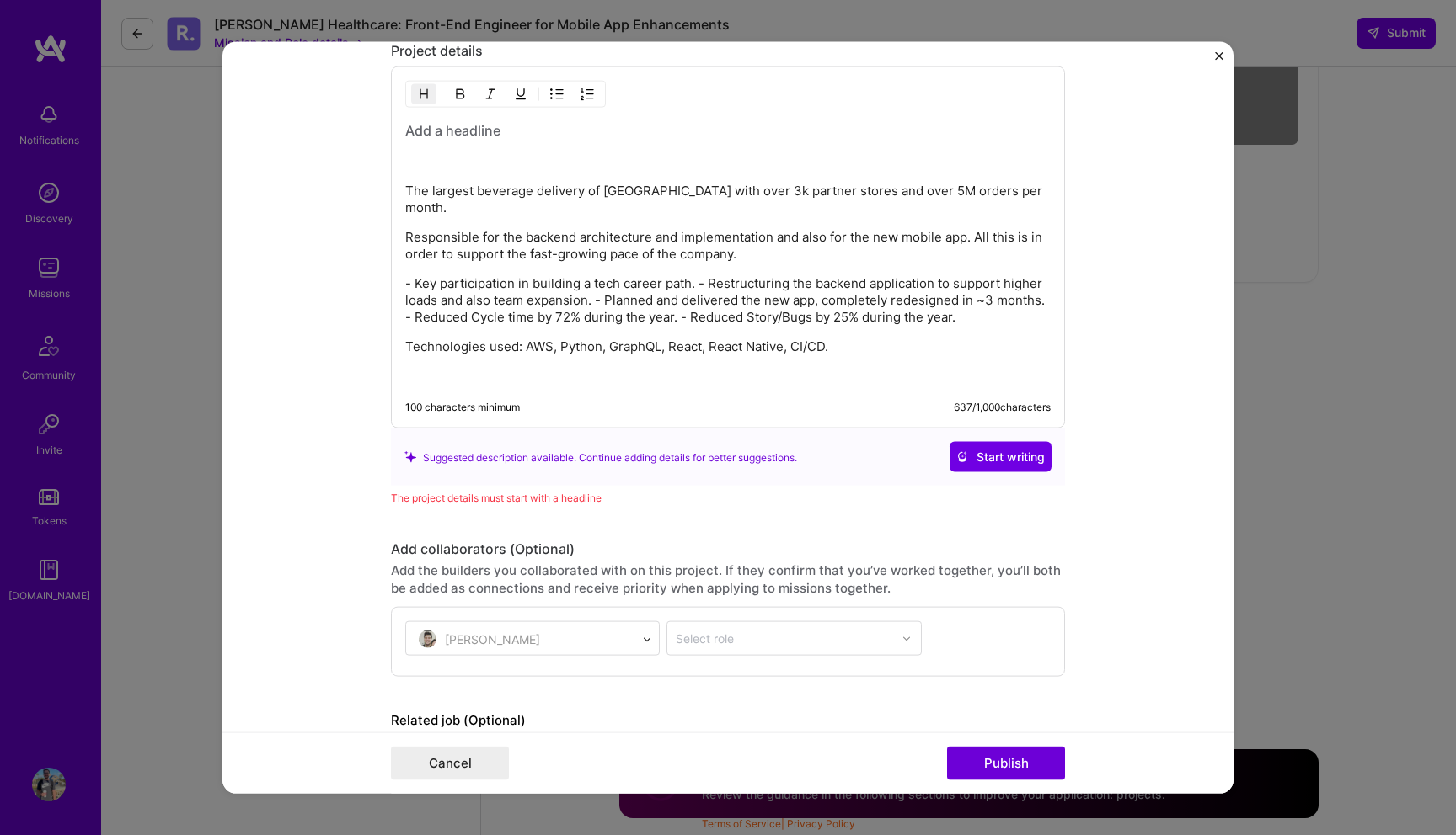
click at [546, 130] on h3 at bounding box center [728, 130] width 646 height 18
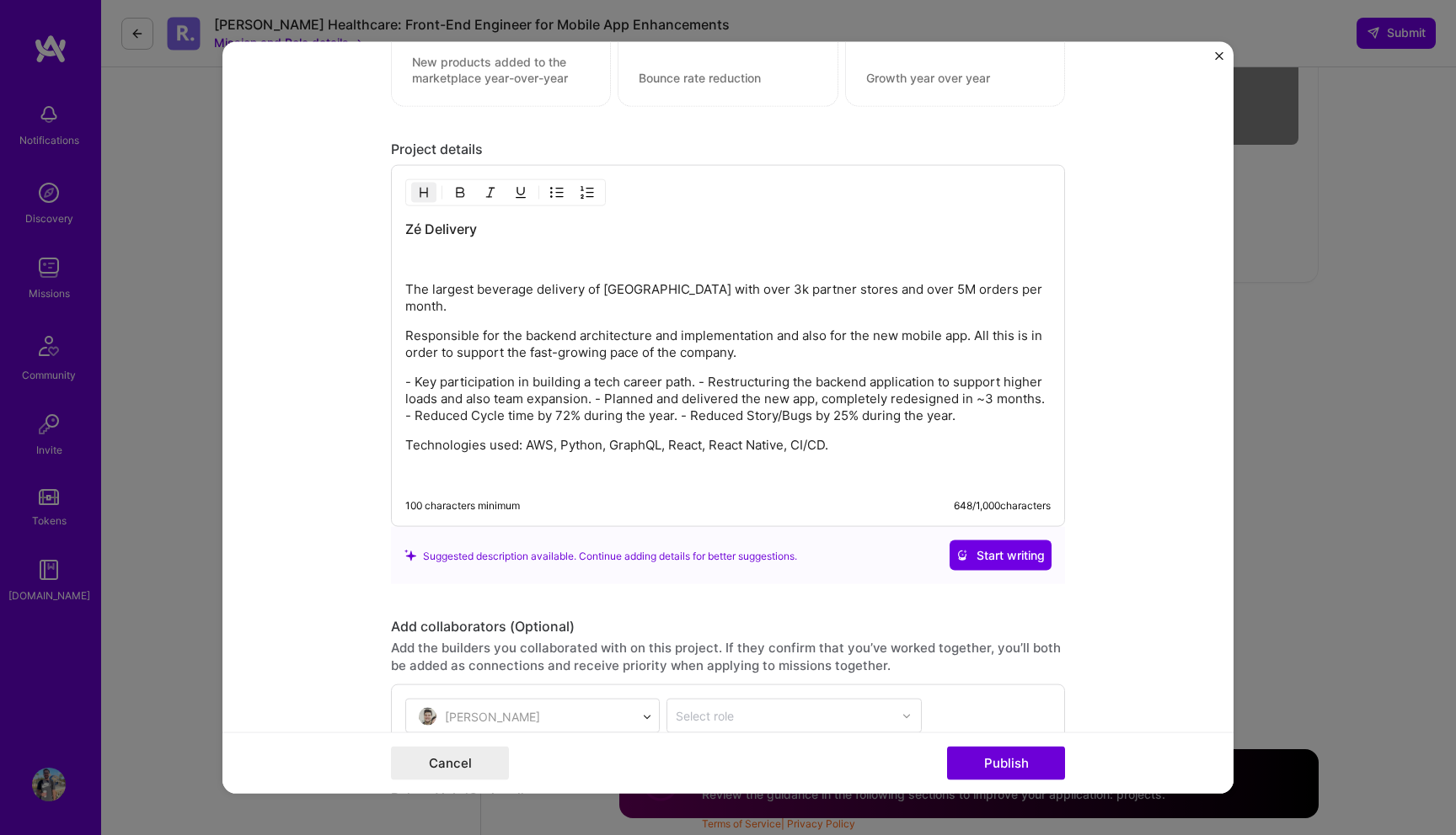
scroll to position [1940, 0]
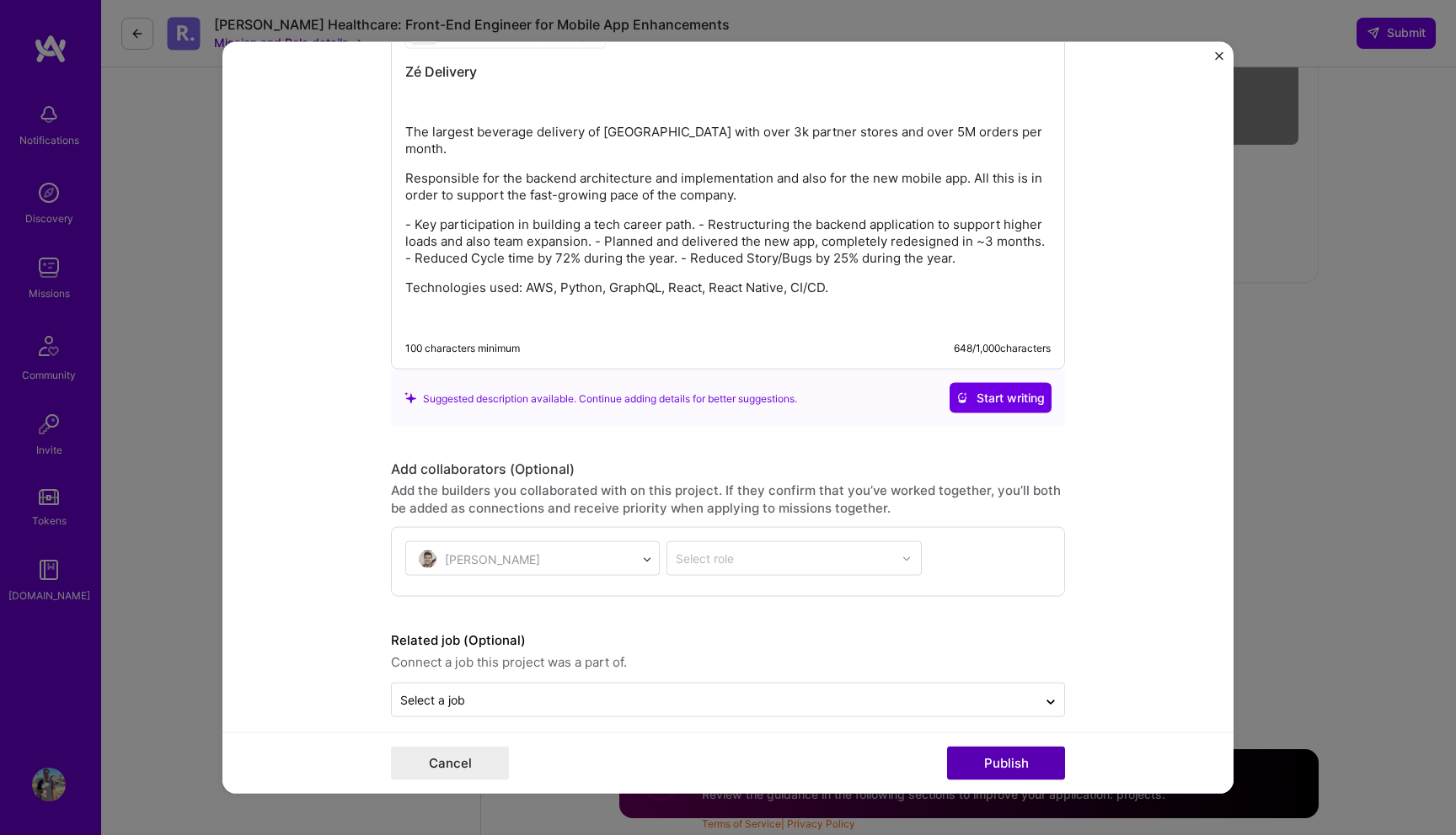
click at [998, 761] on button "Publish" at bounding box center [1005, 762] width 118 height 34
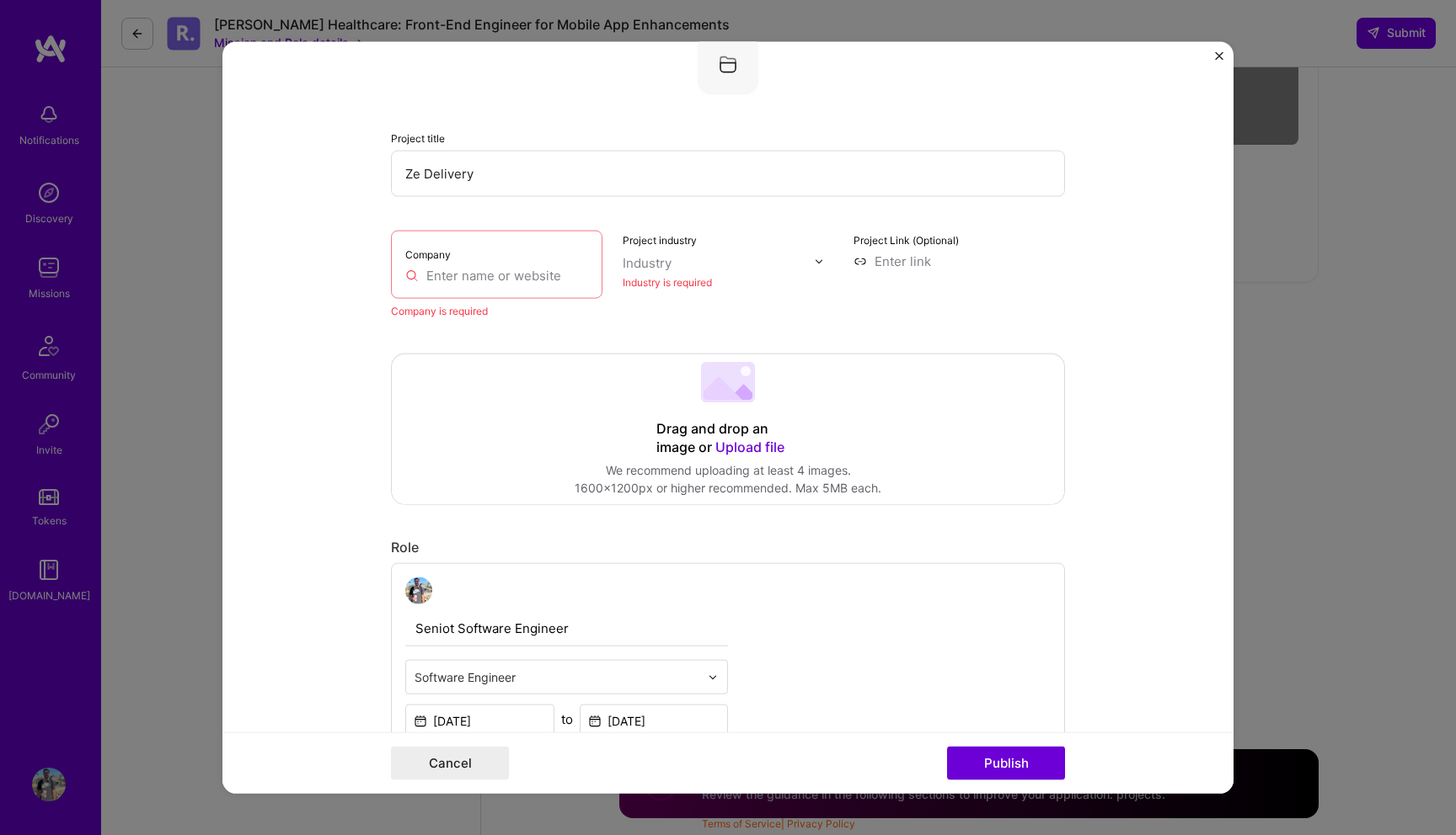
scroll to position [184, 0]
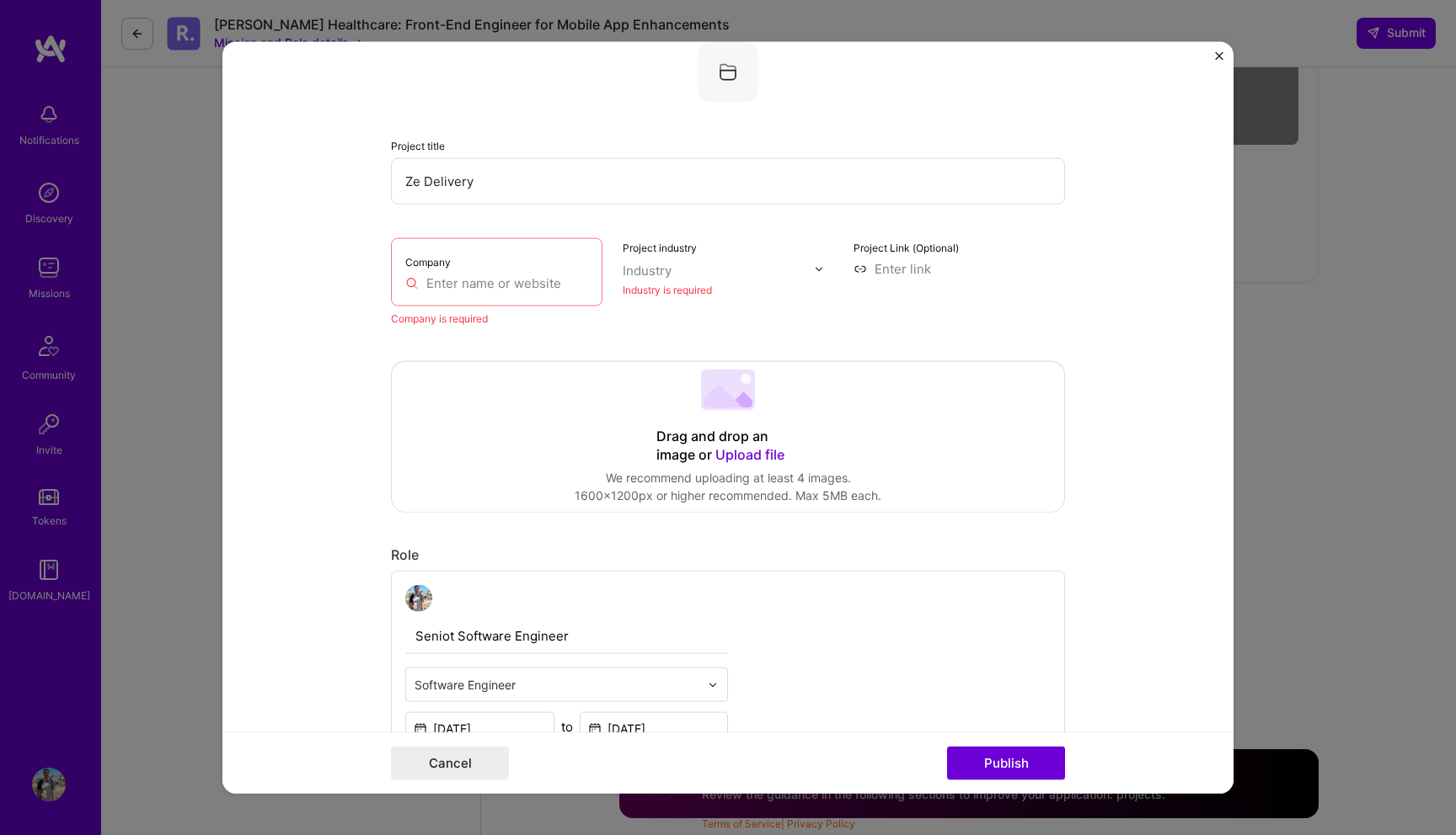
click at [515, 278] on input "text" at bounding box center [497, 283] width 183 height 17
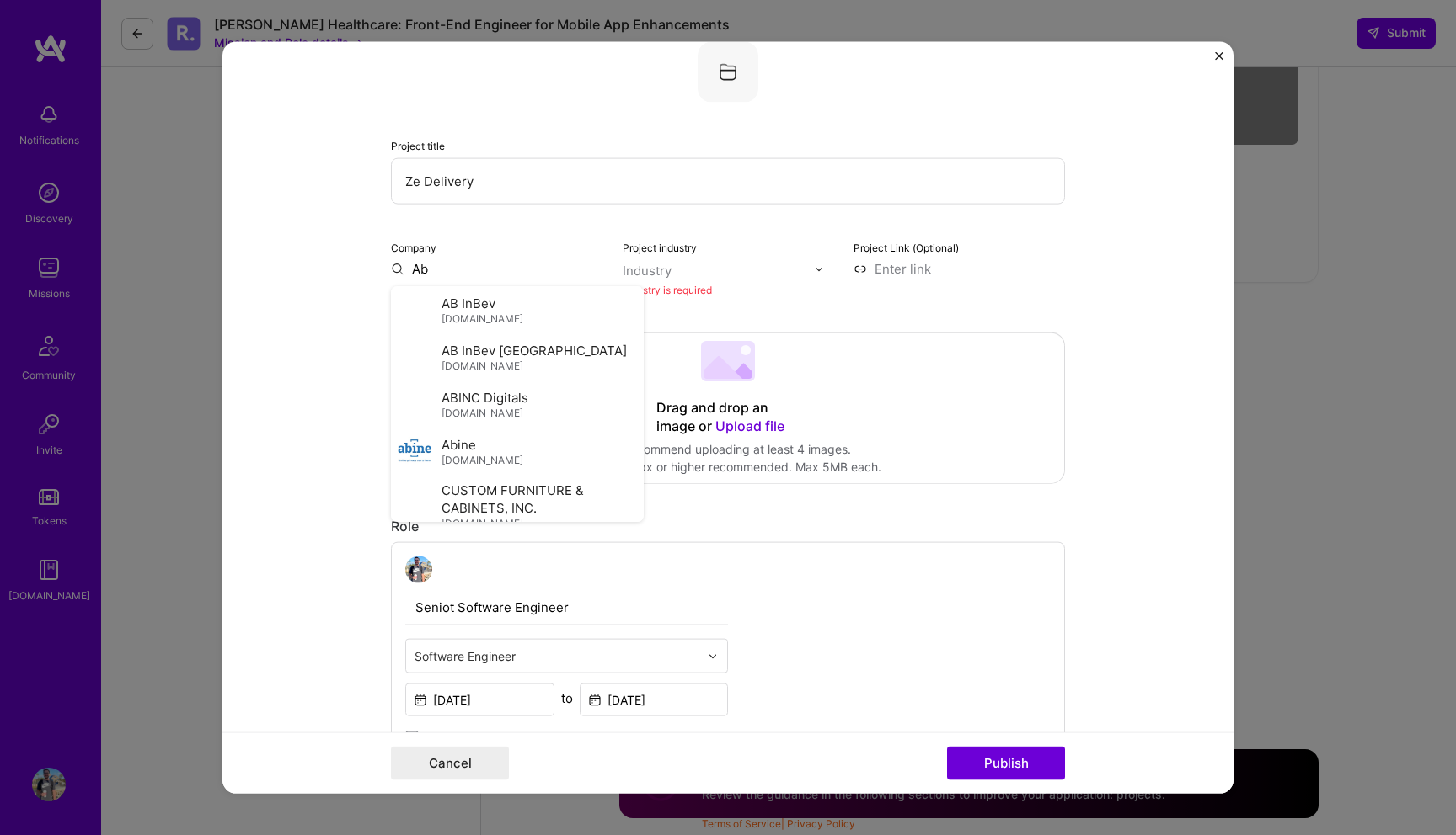
type input "A"
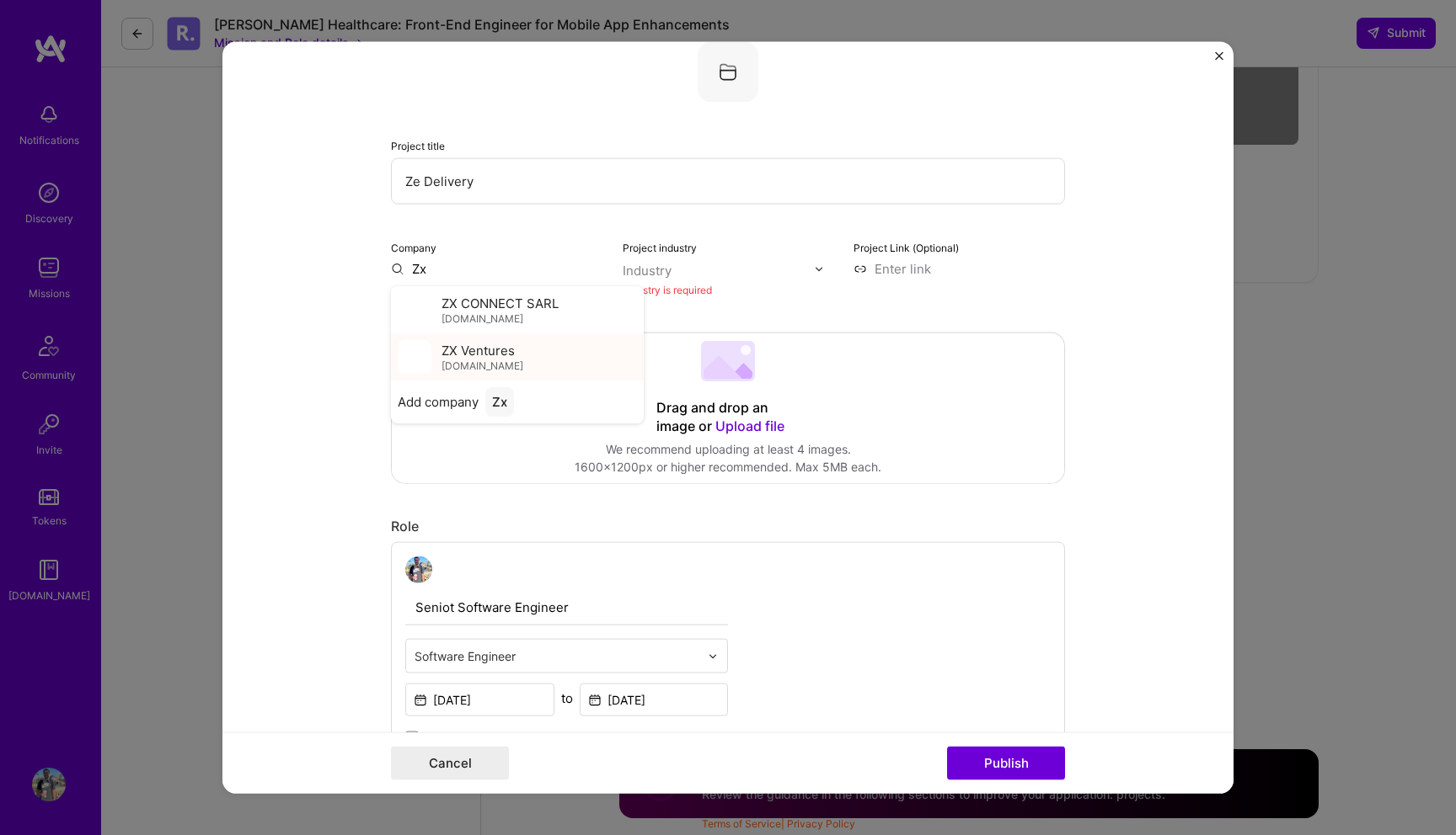
click at [519, 350] on div "ZX Ventures zx-ventures.com" at bounding box center [481, 357] width 82 height 32
type input "ZX Ventures"
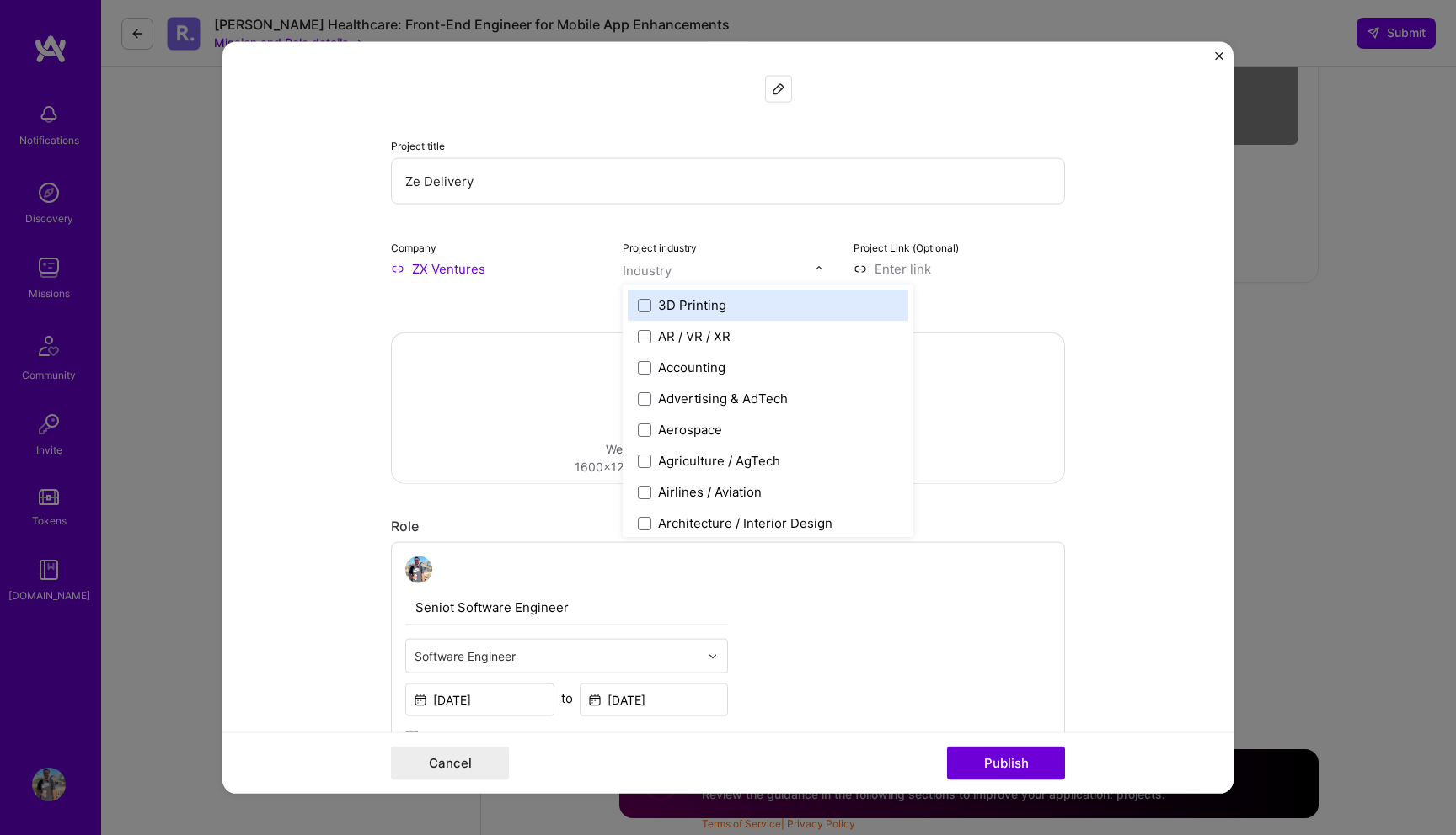
click at [690, 272] on input "text" at bounding box center [718, 270] width 192 height 17
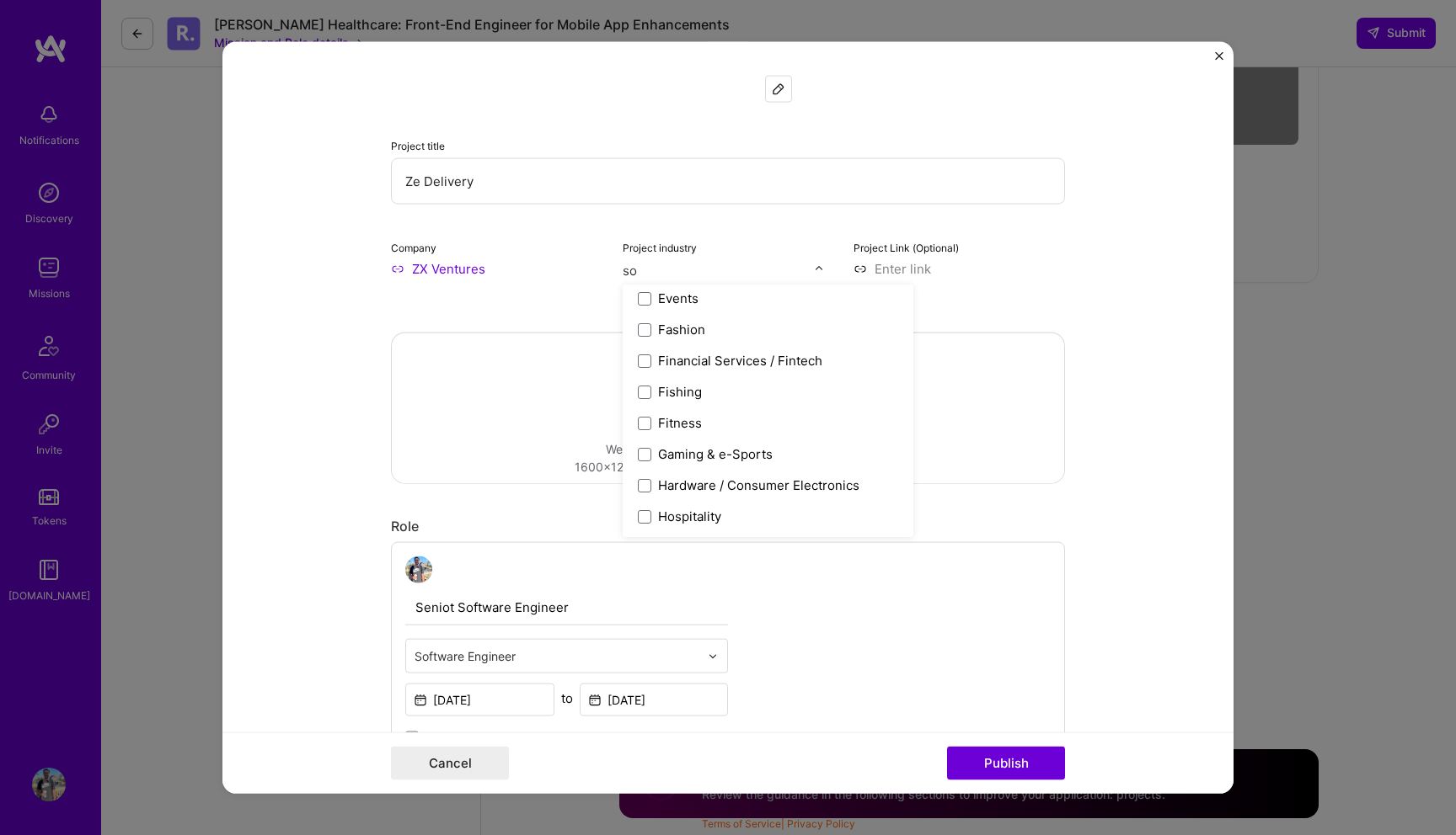
scroll to position [0, 0]
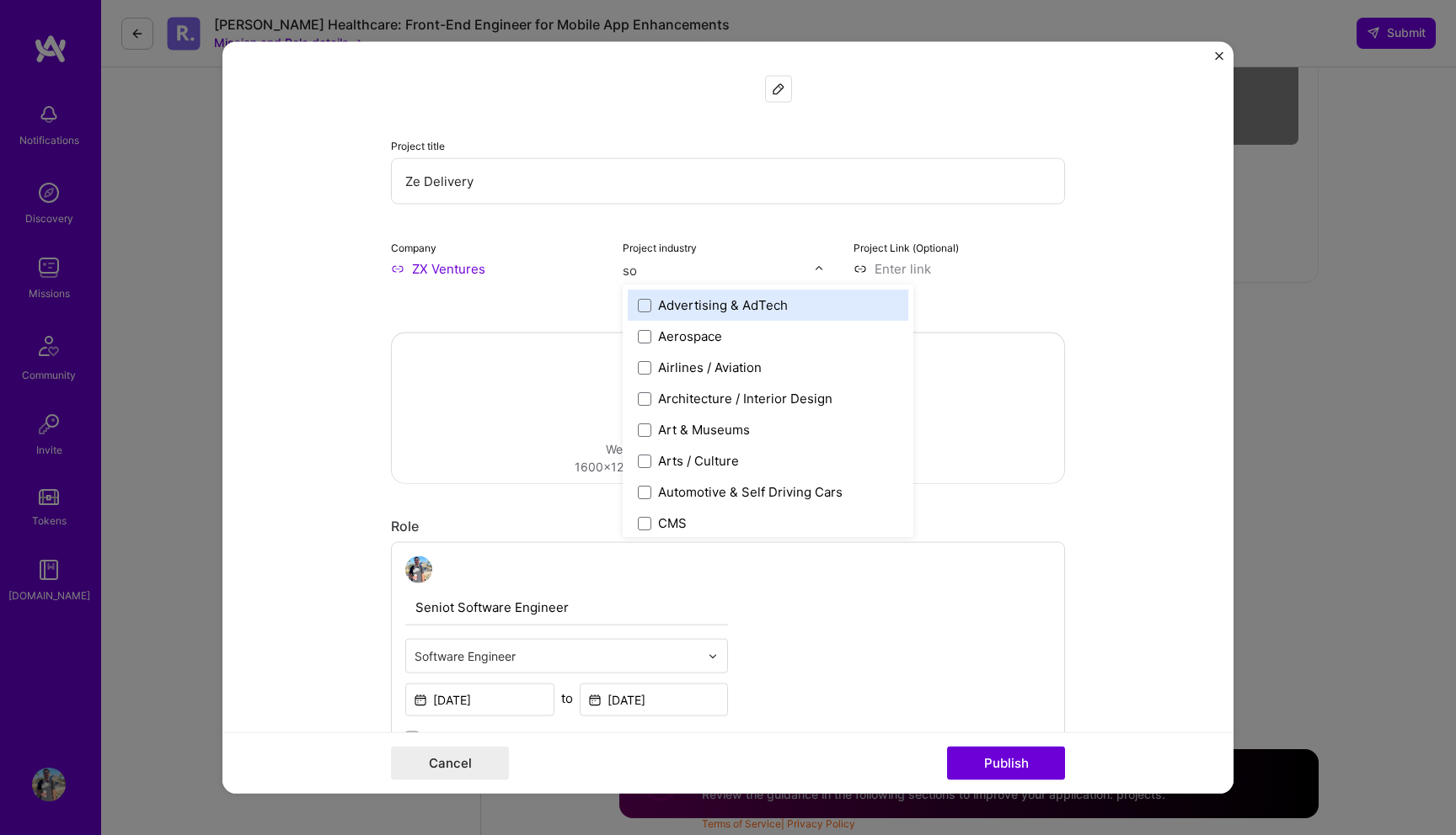
type input "sof"
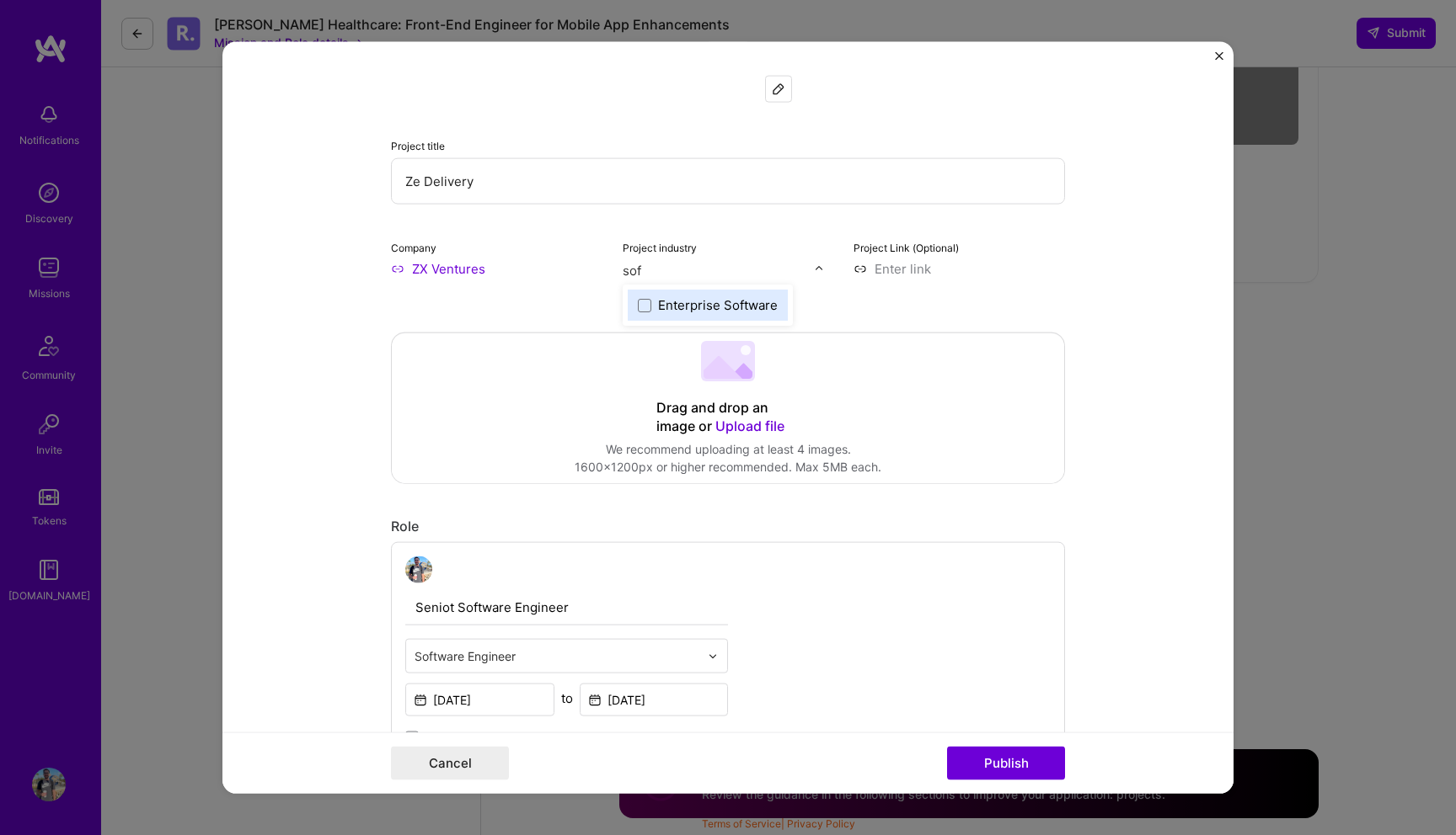
click at [717, 308] on div "Enterprise Software" at bounding box center [717, 305] width 120 height 17
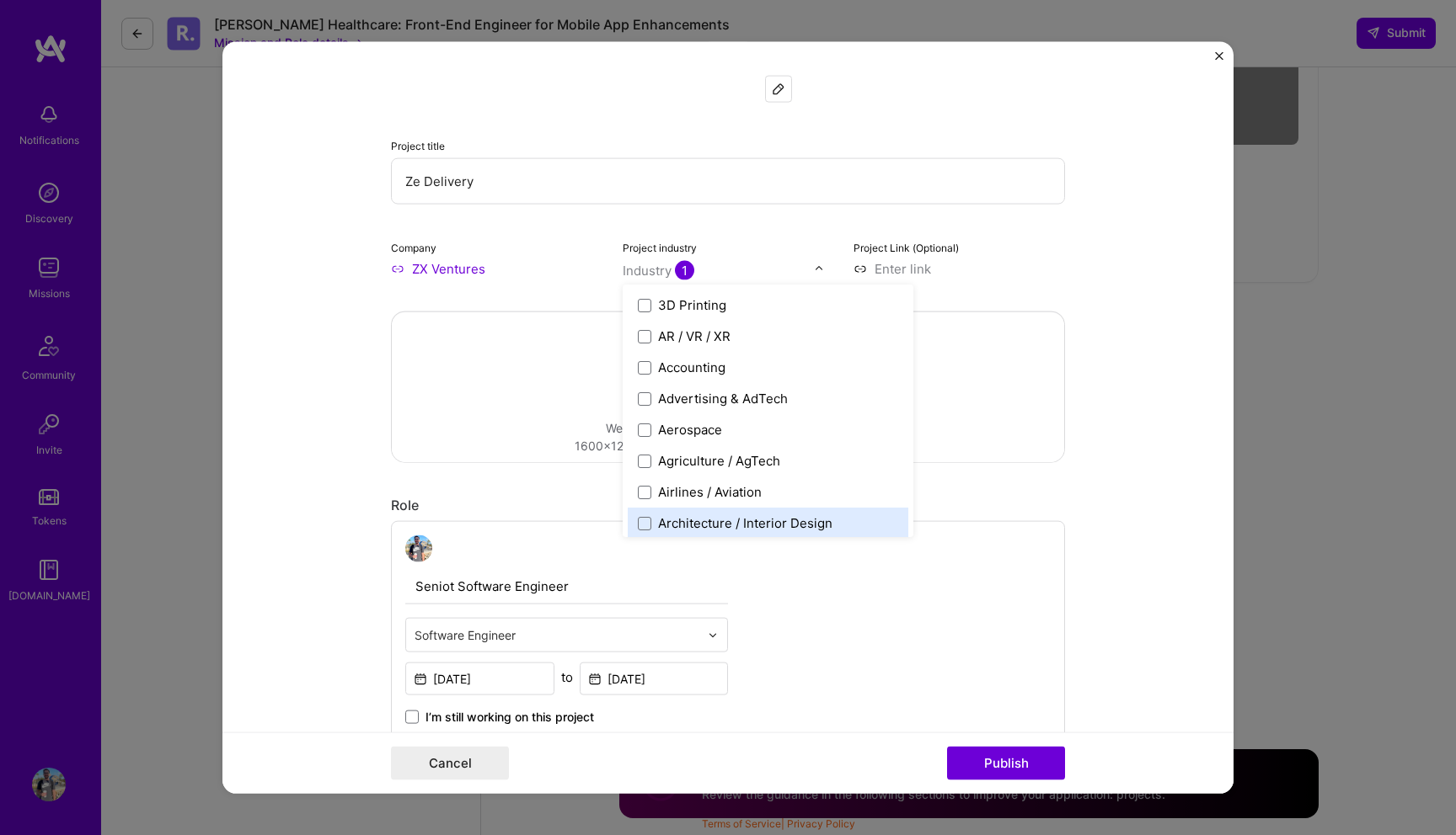
click at [1087, 491] on form "This project is missing details. To be able to apply to missions with this proj…" at bounding box center [728, 418] width 1011 height 753
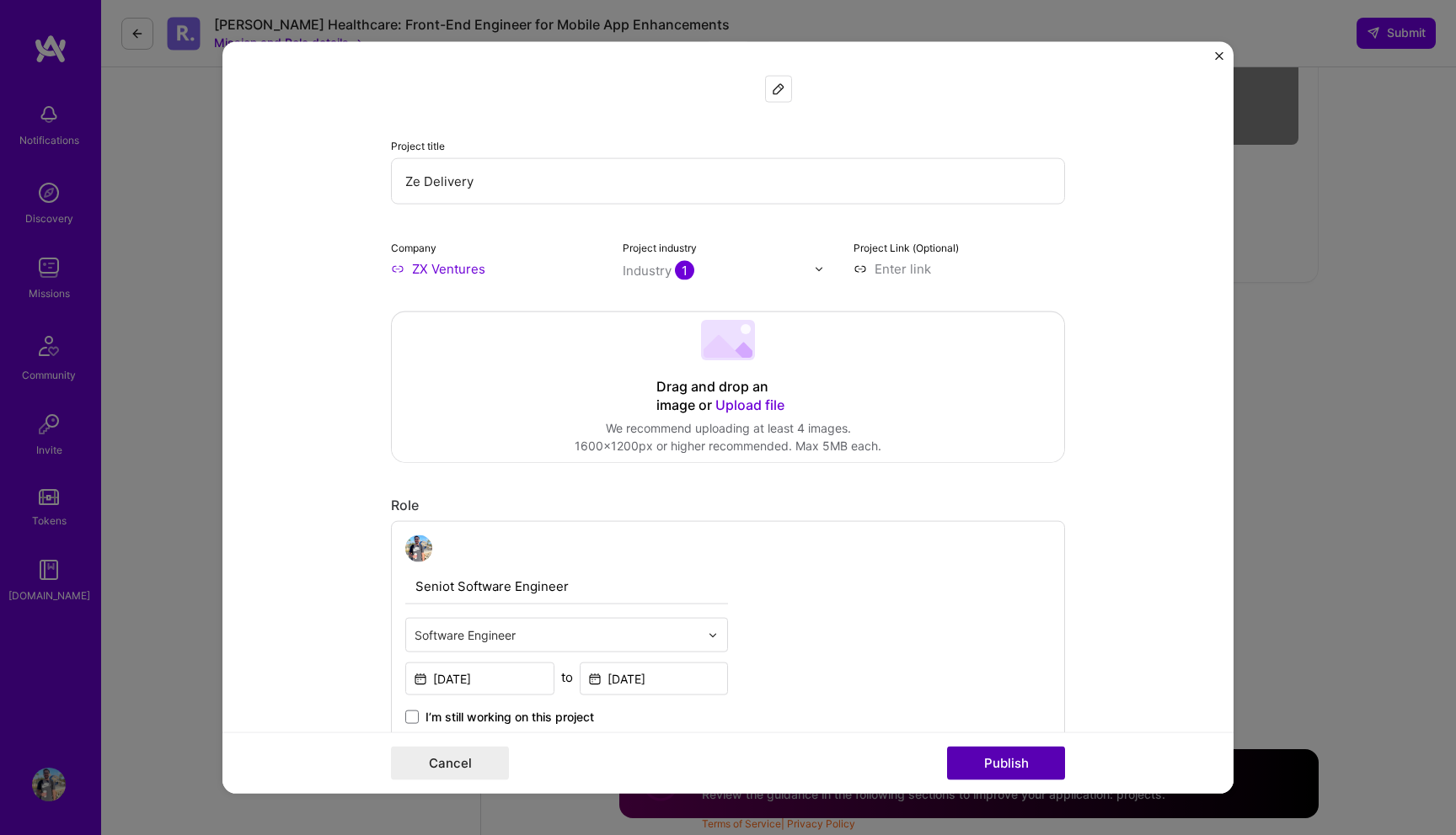
click at [998, 763] on button "Publish" at bounding box center [1005, 762] width 118 height 34
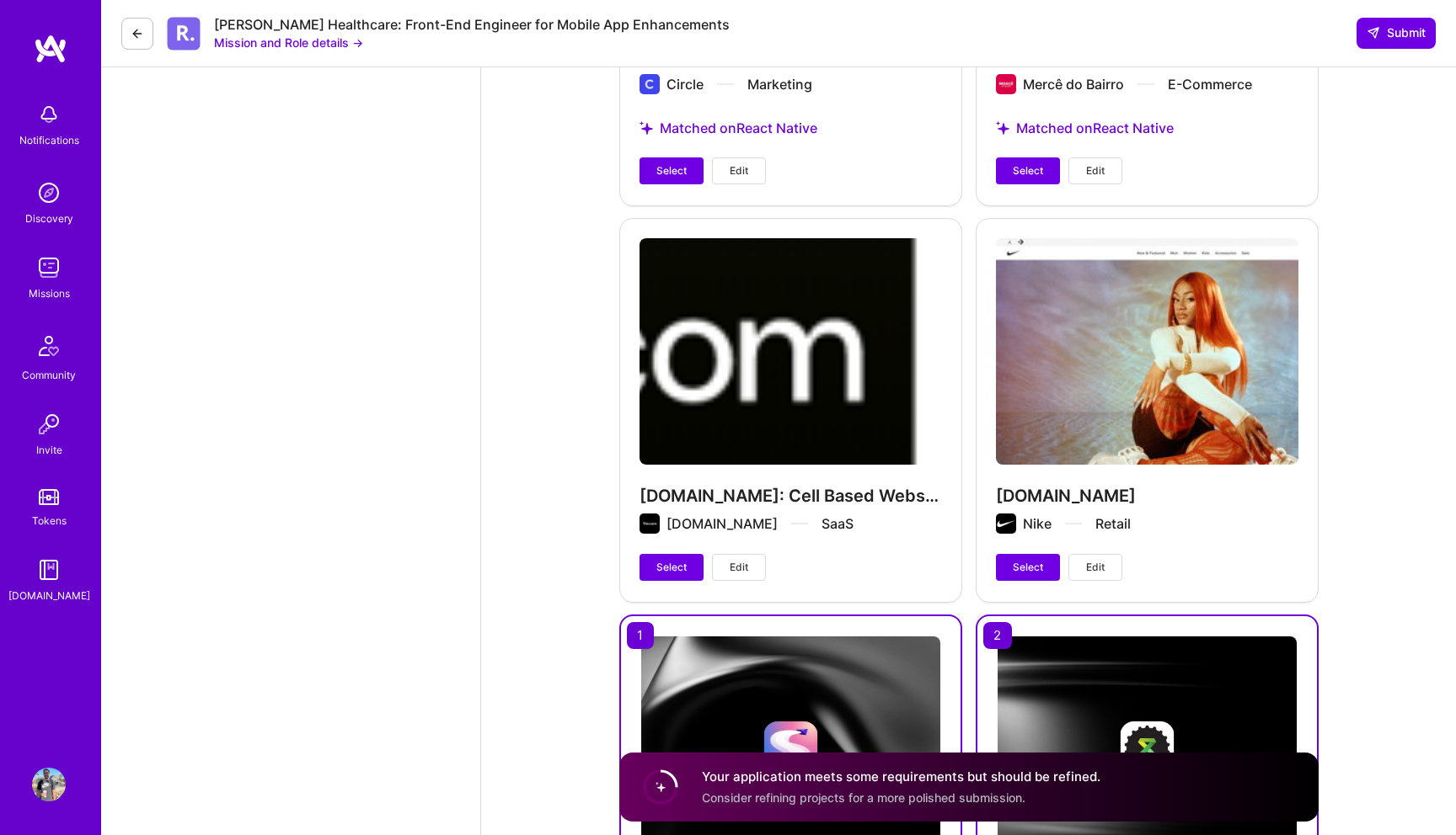
scroll to position [4933, 0]
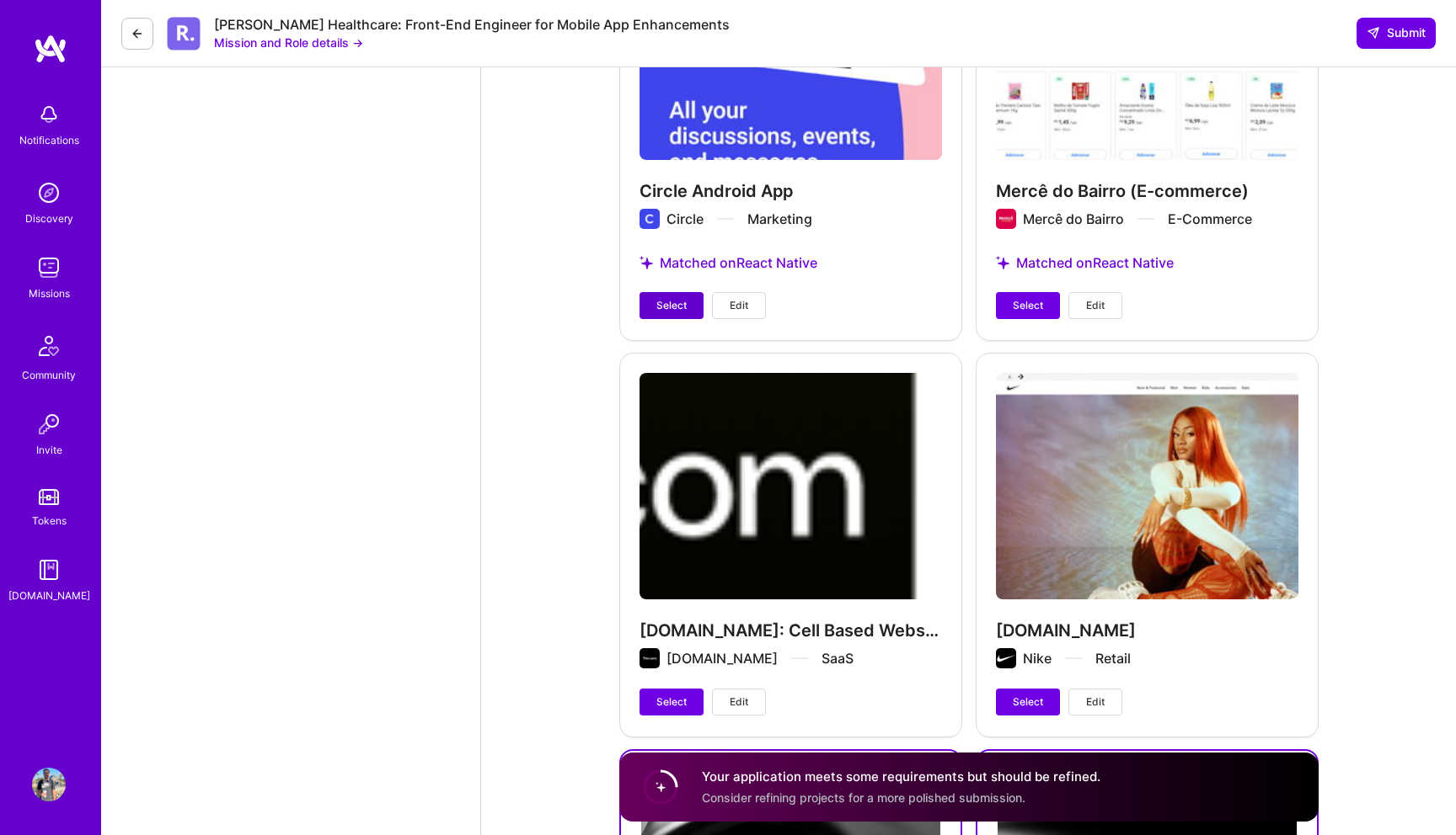
click at [657, 314] on button "Select" at bounding box center [671, 306] width 64 height 27
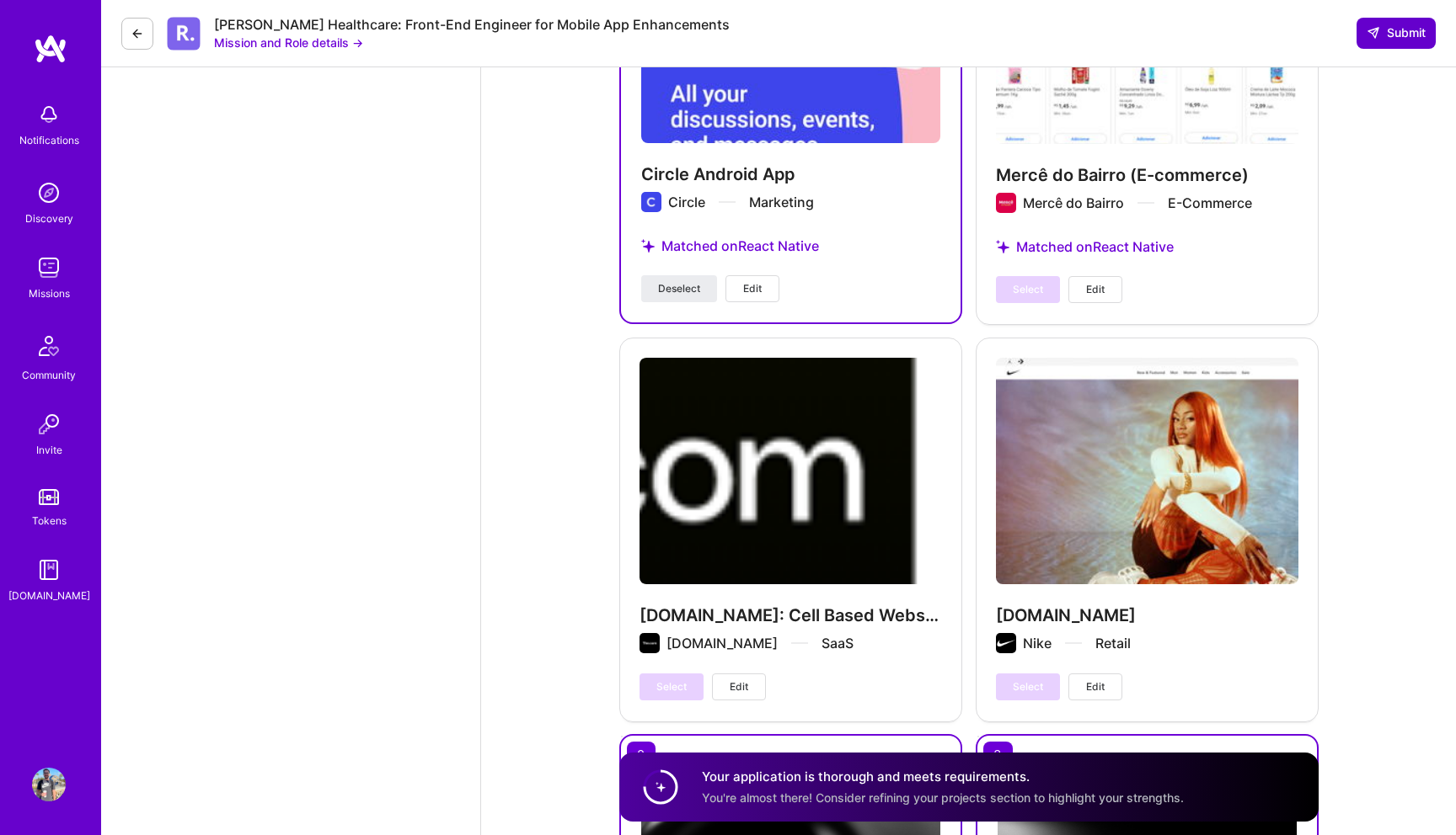
click at [1385, 21] on button "Submit" at bounding box center [1396, 33] width 80 height 31
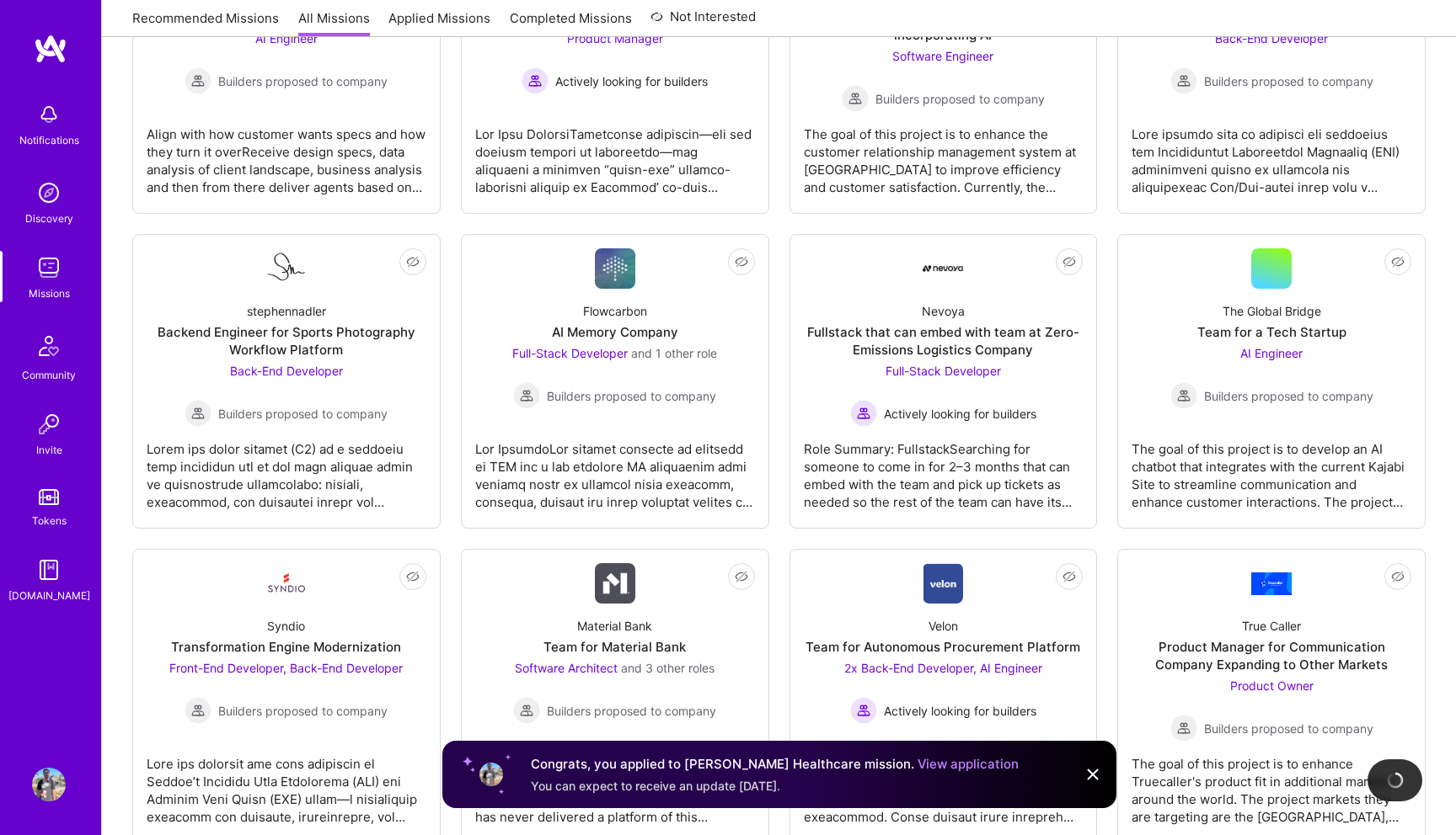
scroll to position [1473, 0]
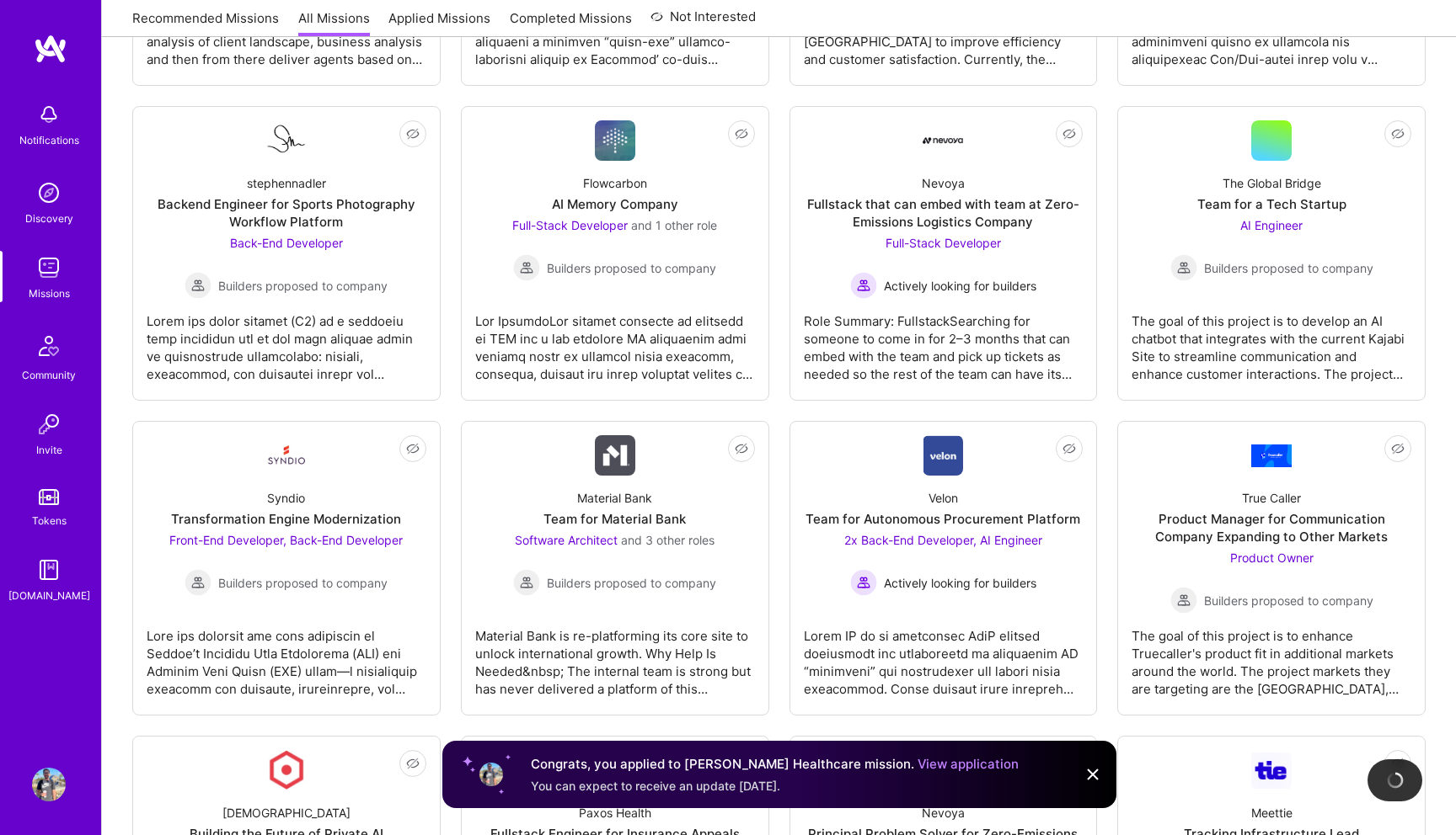
click at [1092, 772] on img at bounding box center [1092, 775] width 20 height 20
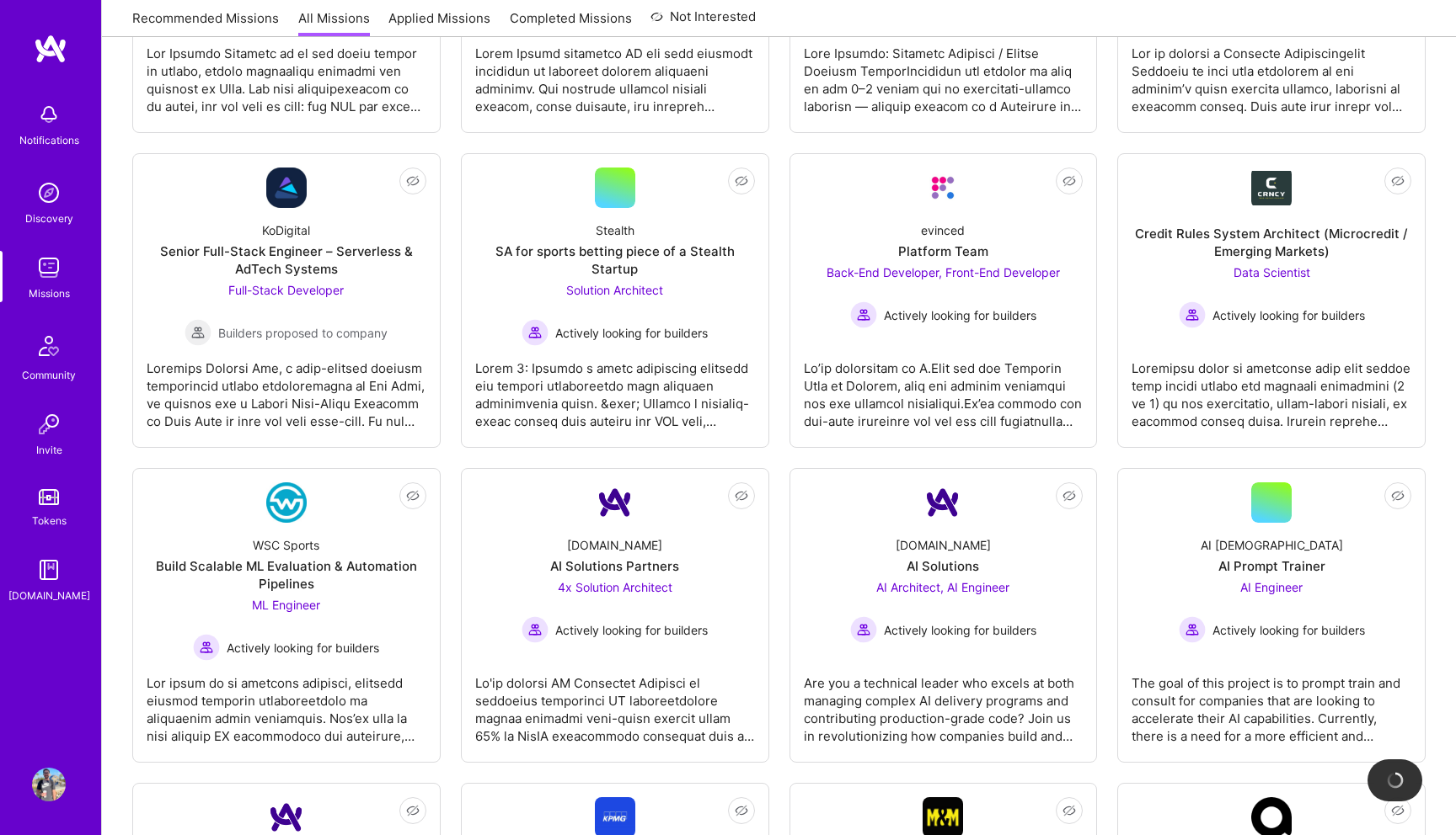
scroll to position [2385, 0]
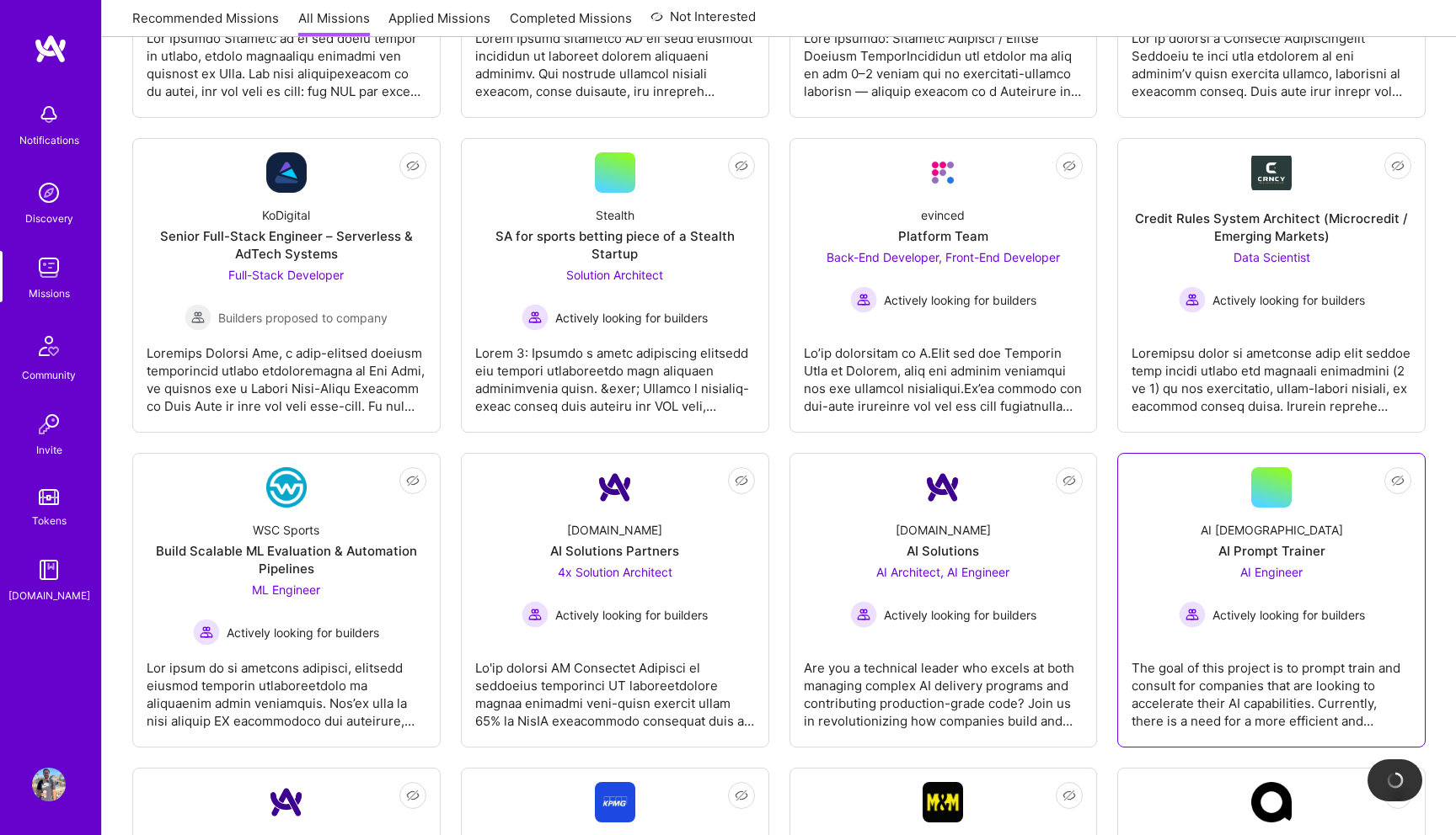
click at [1335, 582] on div "AI Engineer Actively looking for builders" at bounding box center [1272, 596] width 186 height 65
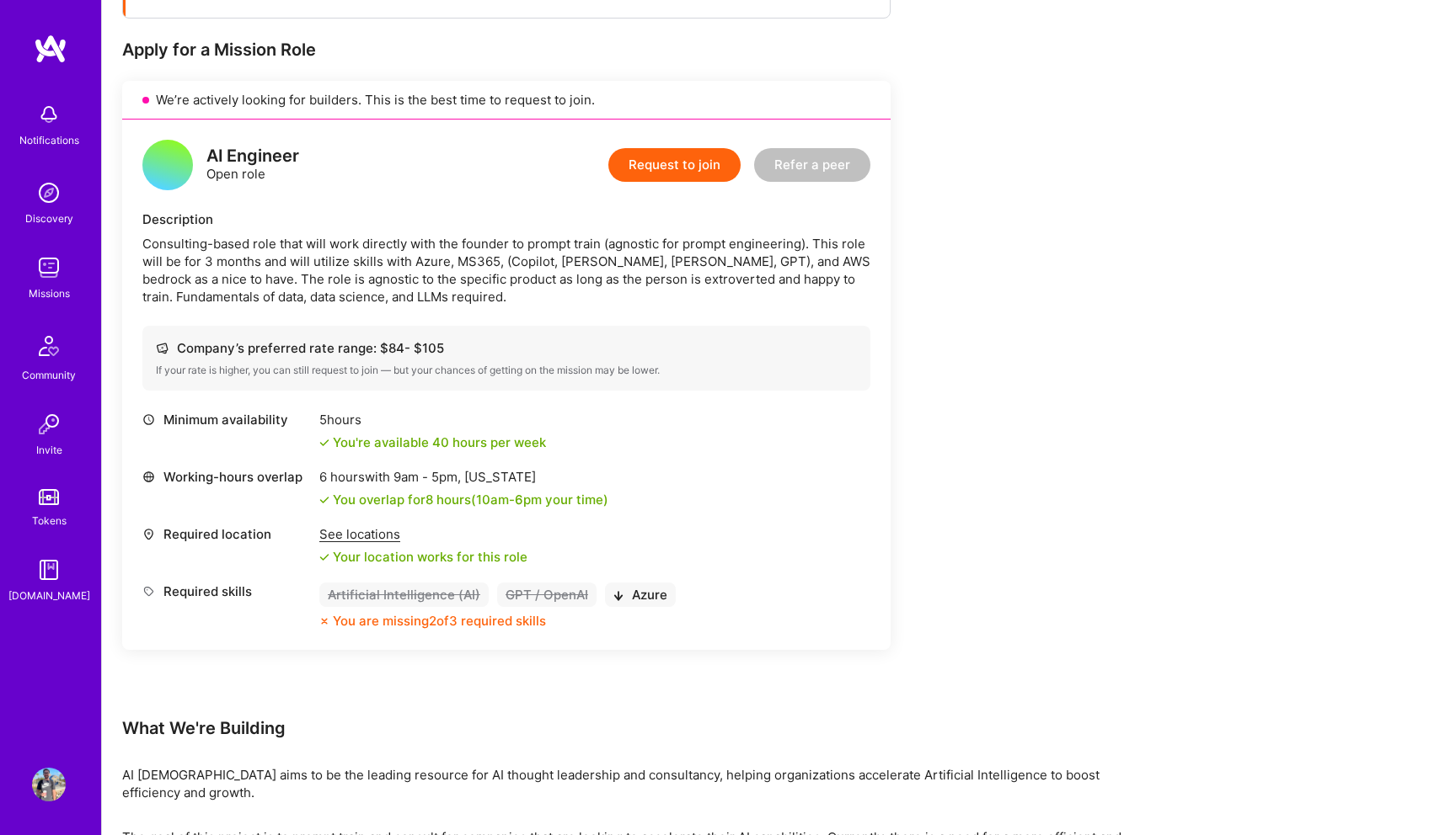
scroll to position [343, 0]
